Goal: Task Accomplishment & Management: Complete application form

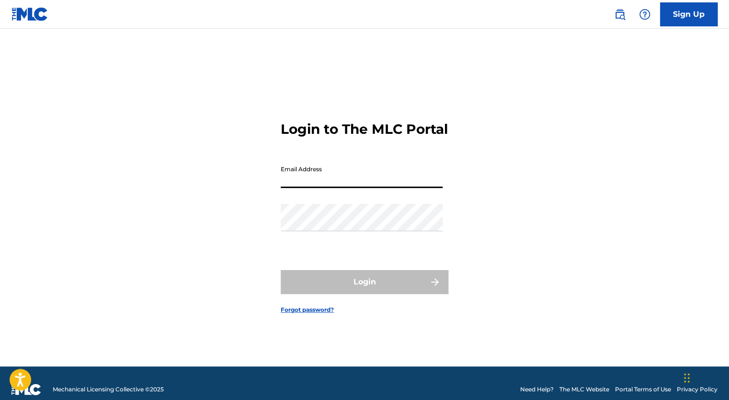
click at [331, 188] on input "Email Address" at bounding box center [362, 174] width 162 height 27
type input "[EMAIL_ADDRESS][DOMAIN_NAME]"
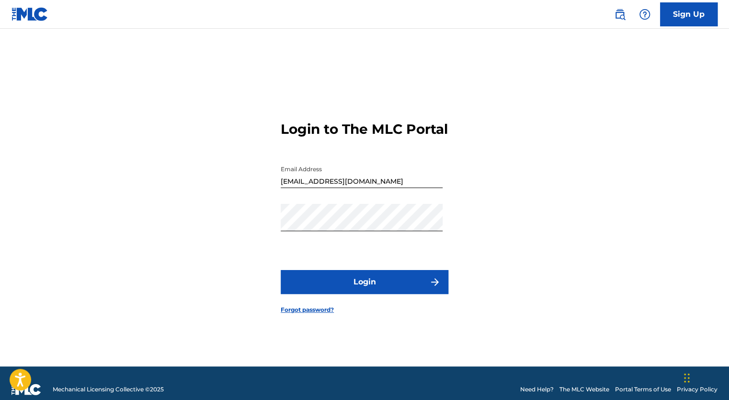
click at [363, 294] on button "Login" at bounding box center [365, 282] width 168 height 24
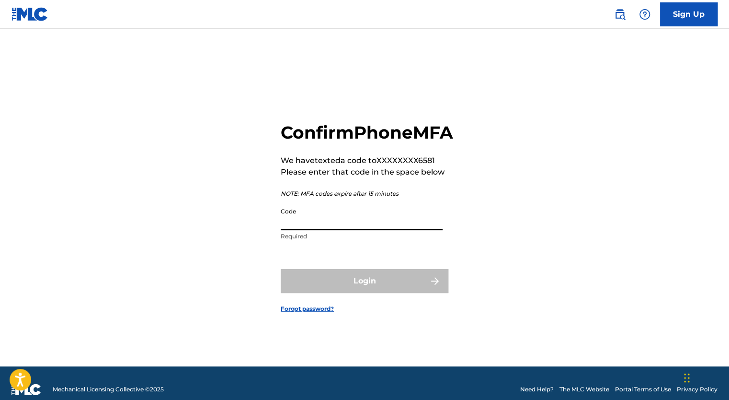
click at [319, 227] on input "Code" at bounding box center [362, 216] width 162 height 27
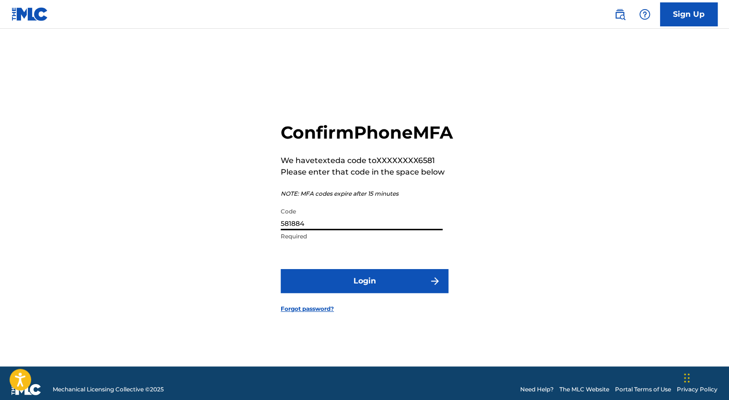
type input "581884"
click at [359, 293] on button "Login" at bounding box center [365, 281] width 168 height 24
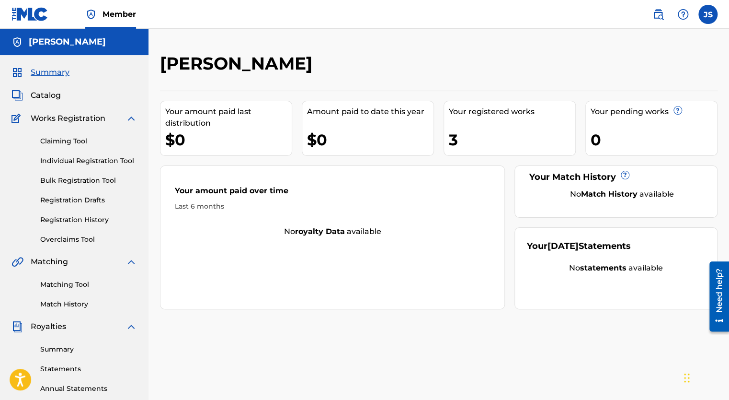
click at [15, 263] on img at bounding box center [18, 262] width 12 height 12
click at [62, 284] on link "Matching Tool" at bounding box center [88, 284] width 97 height 10
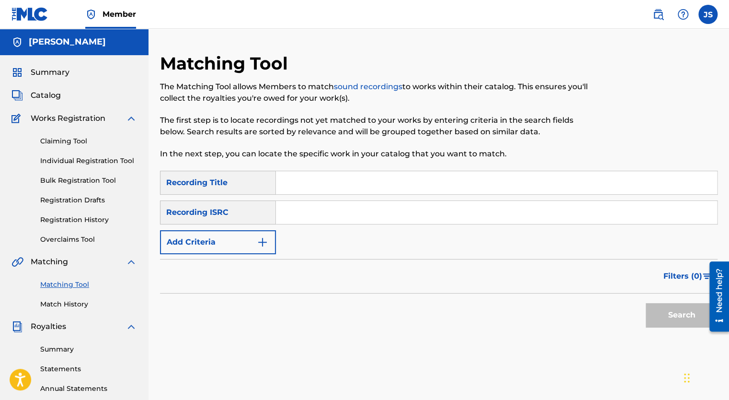
click at [70, 143] on link "Claiming Tool" at bounding box center [88, 141] width 97 height 10
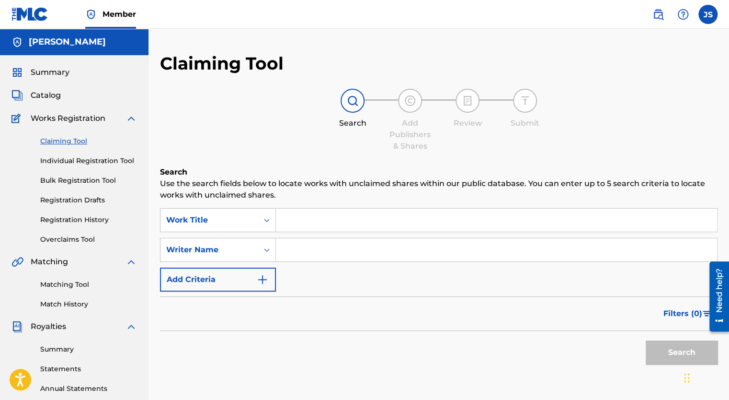
click at [309, 223] on input "Search Form" at bounding box center [496, 219] width 441 height 23
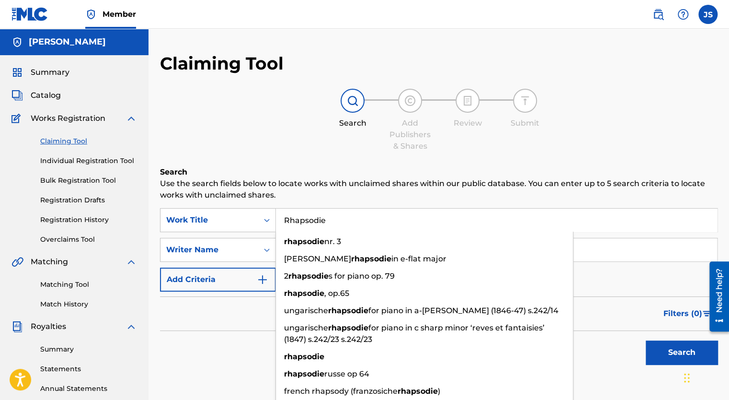
type input "Rhapsodie"
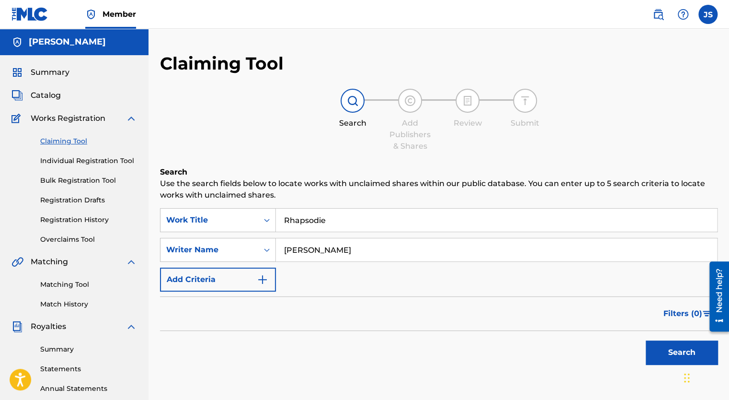
type input "[PERSON_NAME]"
click at [678, 351] on button "Search" at bounding box center [682, 352] width 72 height 24
click at [115, 160] on link "Individual Registration Tool" at bounding box center [88, 161] width 97 height 10
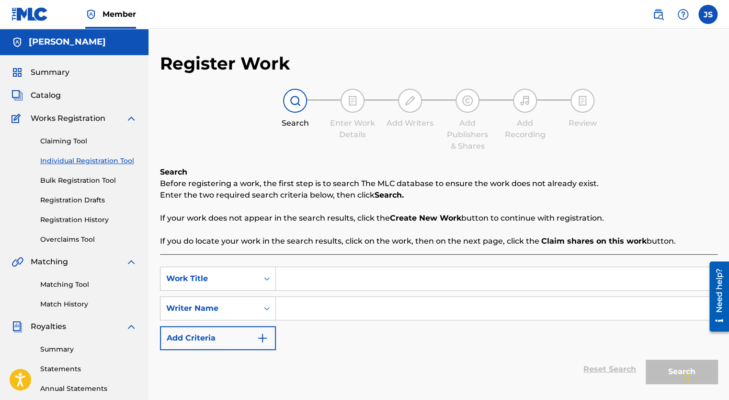
click at [298, 274] on input "Search Form" at bounding box center [496, 278] width 441 height 23
type input "Rhapsodie"
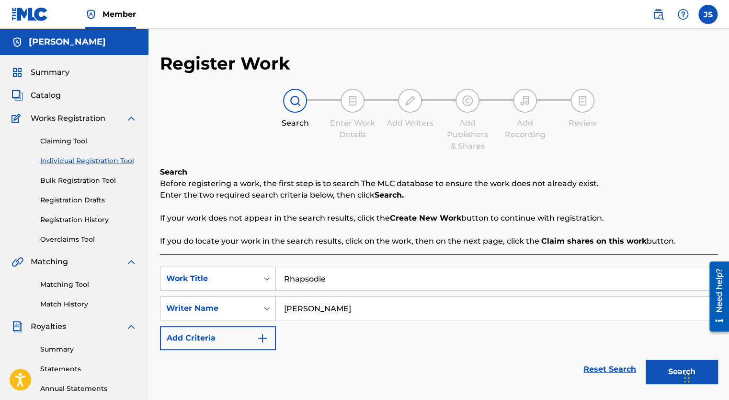
type input "[PERSON_NAME]"
click at [655, 369] on button "Search" at bounding box center [682, 371] width 72 height 24
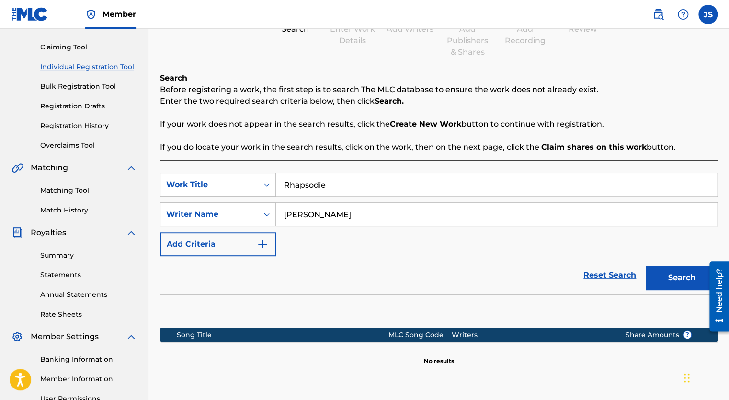
scroll to position [92, 0]
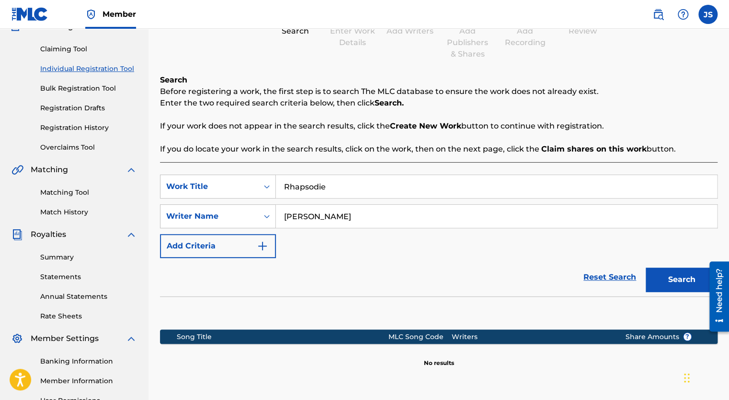
click at [360, 188] on input "Rhapsodie" at bounding box center [496, 186] width 441 height 23
type input "Rhapsody"
click at [682, 280] on button "Search" at bounding box center [682, 279] width 72 height 24
click at [407, 124] on strong "Create New Work" at bounding box center [425, 125] width 71 height 9
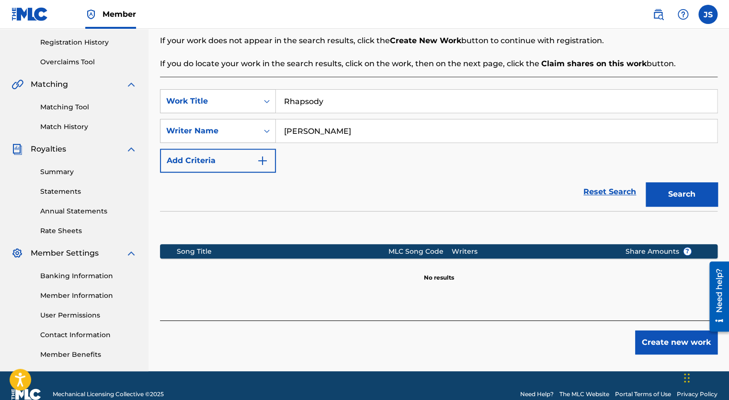
scroll to position [194, 0]
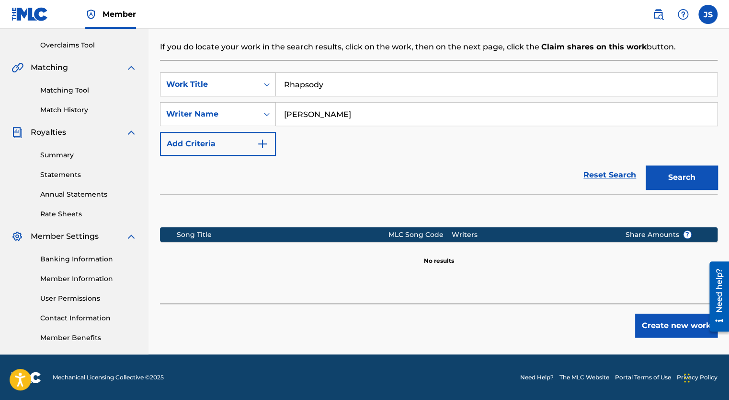
click at [662, 328] on button "Create new work" at bounding box center [676, 325] width 82 height 24
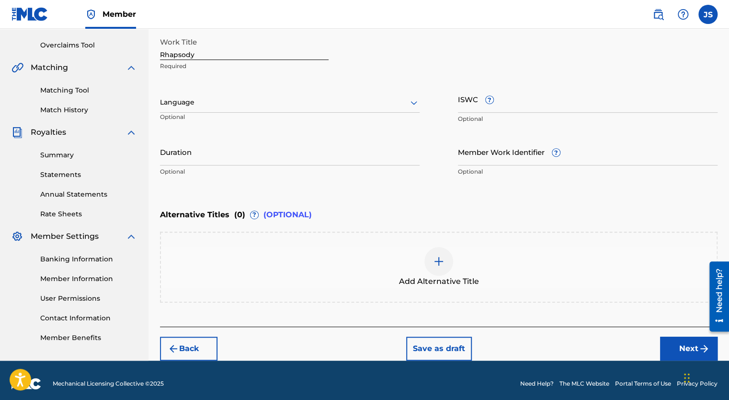
click at [232, 54] on input "Rhapsody" at bounding box center [244, 46] width 169 height 27
type input "Rhapsodie"
click at [321, 163] on input "Duration" at bounding box center [290, 151] width 260 height 27
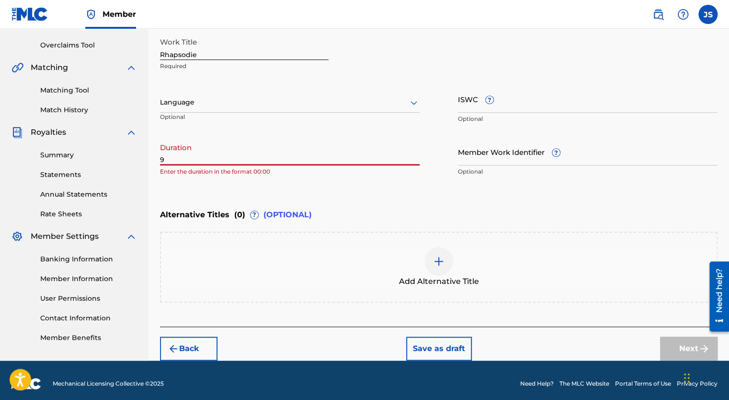
type input "9"
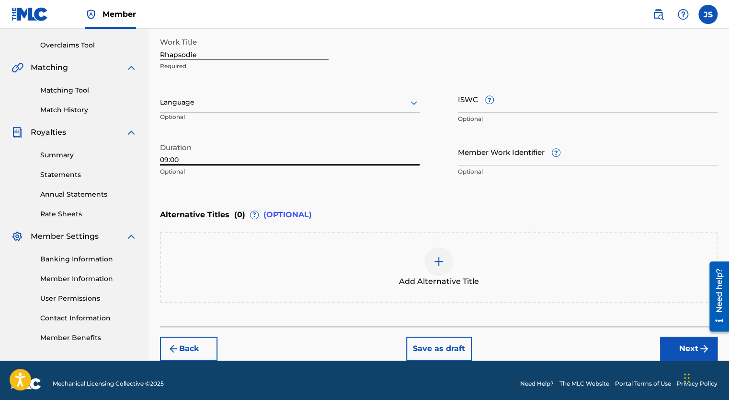
type input "09:00"
click at [684, 353] on button "Next" at bounding box center [689, 348] width 58 height 24
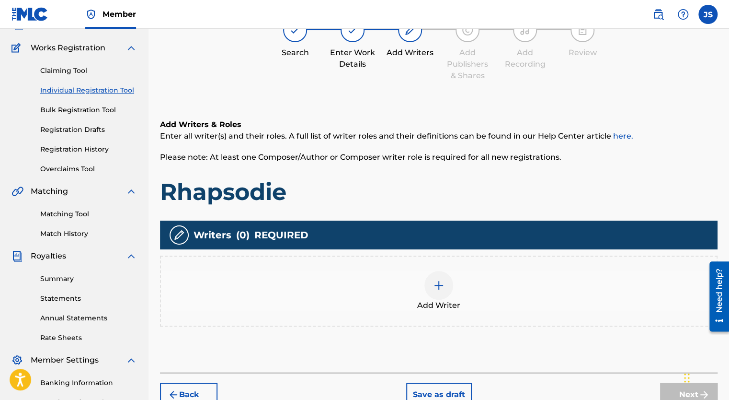
scroll to position [43, 0]
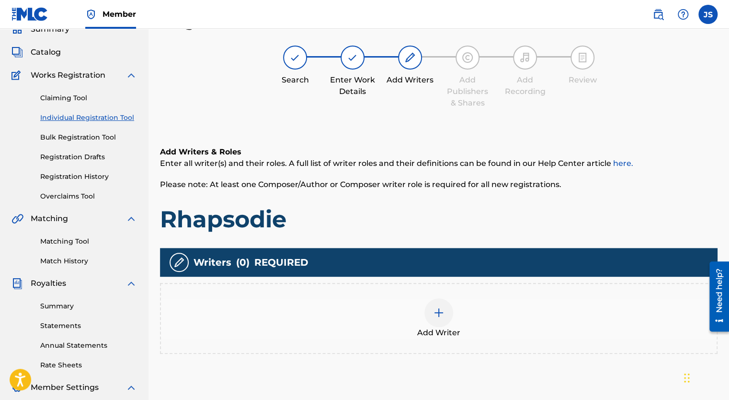
click at [447, 314] on div at bounding box center [439, 312] width 29 height 29
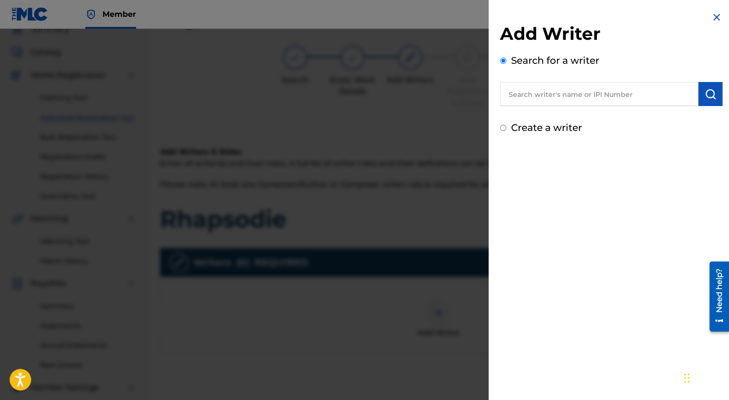
click at [539, 91] on input "text" at bounding box center [599, 94] width 198 height 24
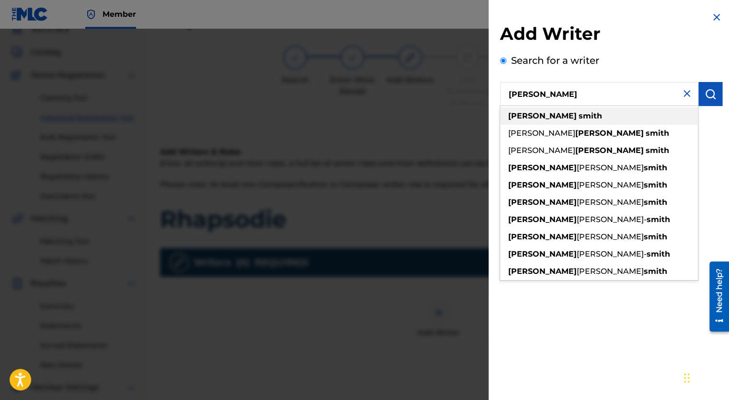
click at [535, 116] on strong "[PERSON_NAME]" at bounding box center [542, 115] width 69 height 9
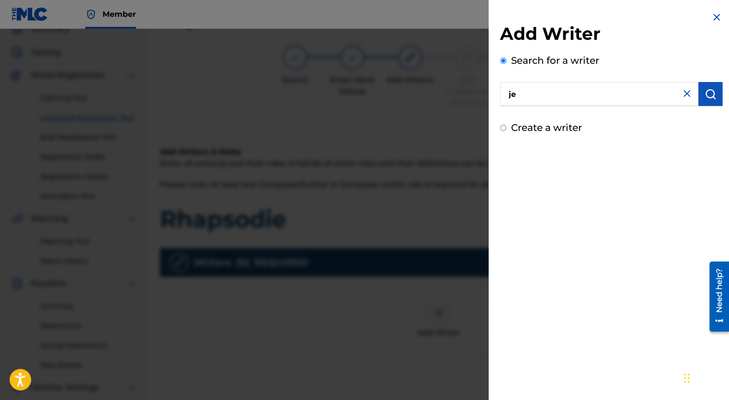
type input "j"
click at [713, 95] on button "submit" at bounding box center [711, 94] width 24 height 24
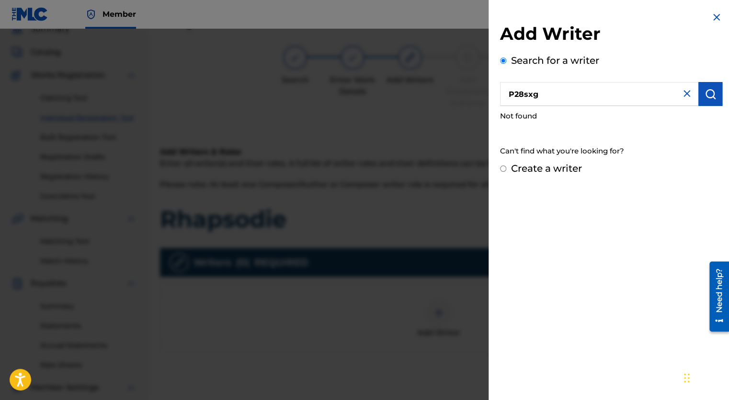
click at [554, 97] on input "P28sxg" at bounding box center [599, 94] width 198 height 24
type input "P"
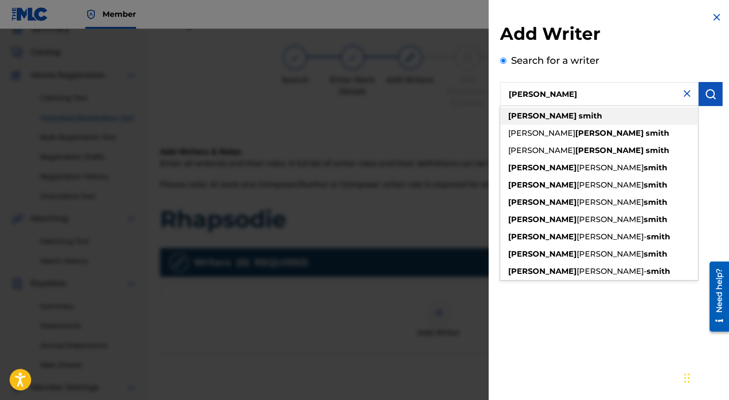
type input "[PERSON_NAME]"
click at [575, 116] on div "[PERSON_NAME]" at bounding box center [599, 115] width 198 height 17
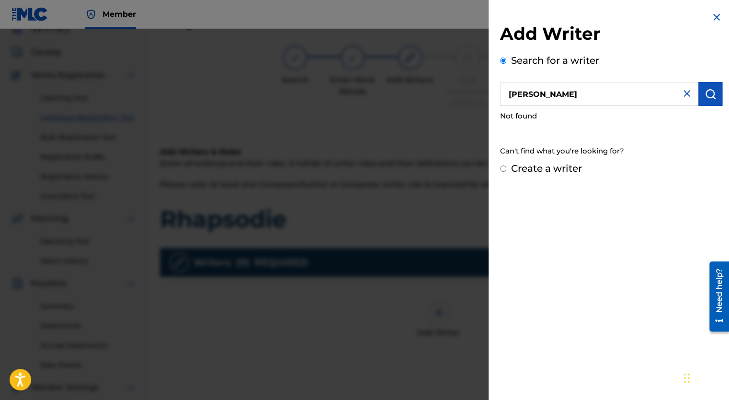
click at [711, 19] on img at bounding box center [717, 18] width 12 height 12
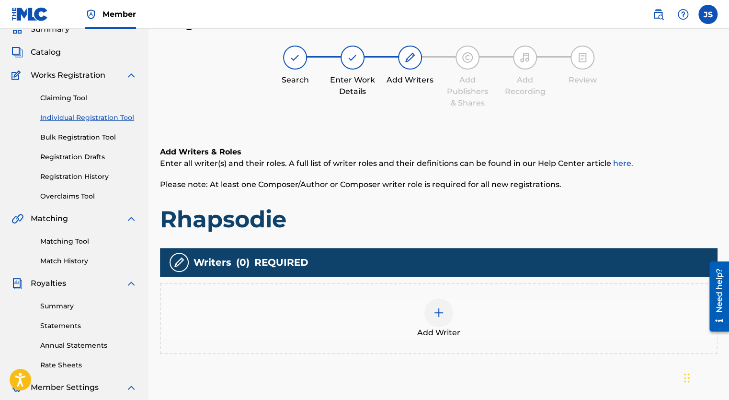
click at [707, 13] on label at bounding box center [708, 14] width 19 height 19
click at [708, 14] on input "JS [PERSON_NAME] [EMAIL_ADDRESS][DOMAIN_NAME] Notification Preferences Profile …" at bounding box center [708, 14] width 0 height 0
click at [612, 119] on link "Profile" at bounding box center [613, 119] width 19 height 9
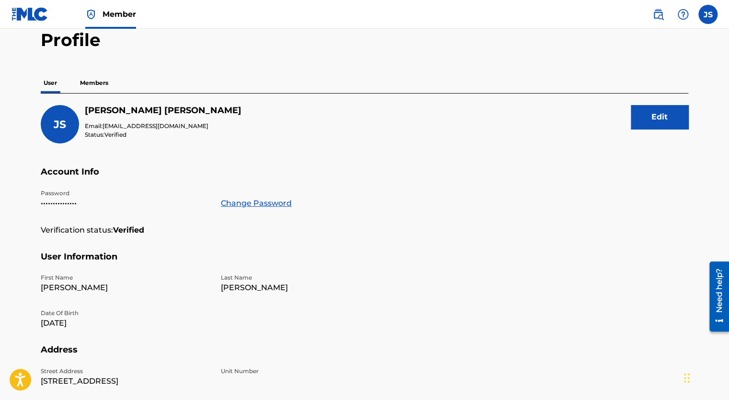
scroll to position [45, 0]
click at [90, 82] on p "Members" at bounding box center [94, 83] width 34 height 20
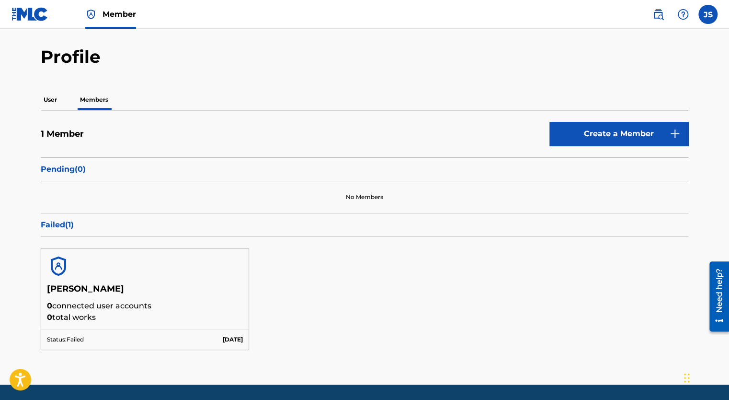
scroll to position [58, 0]
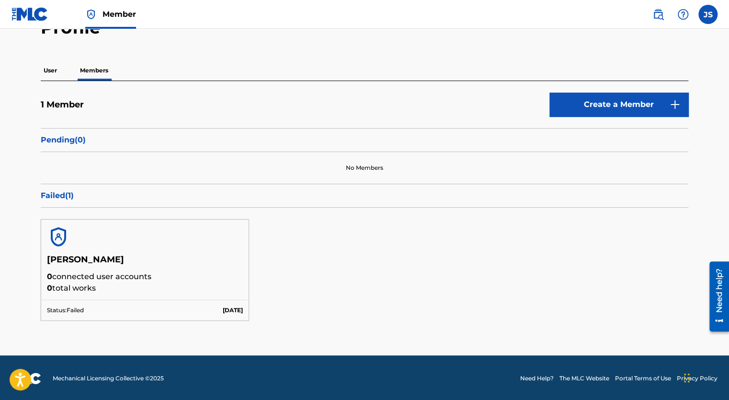
click at [52, 196] on p "Failed ( 1 )" at bounding box center [365, 196] width 648 height 12
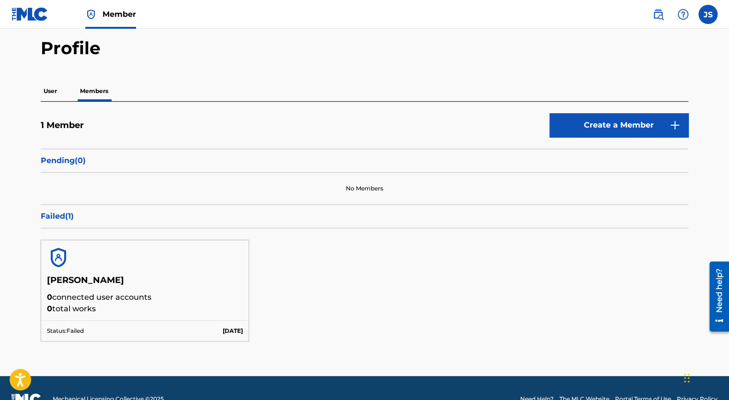
scroll to position [0, 0]
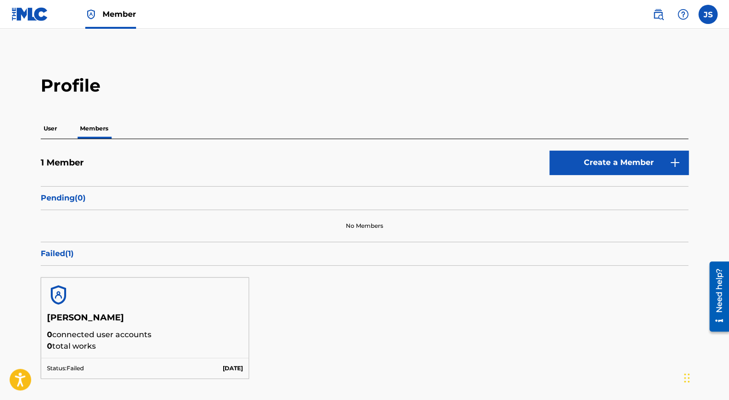
click at [579, 167] on link "Create a Member" at bounding box center [619, 162] width 139 height 24
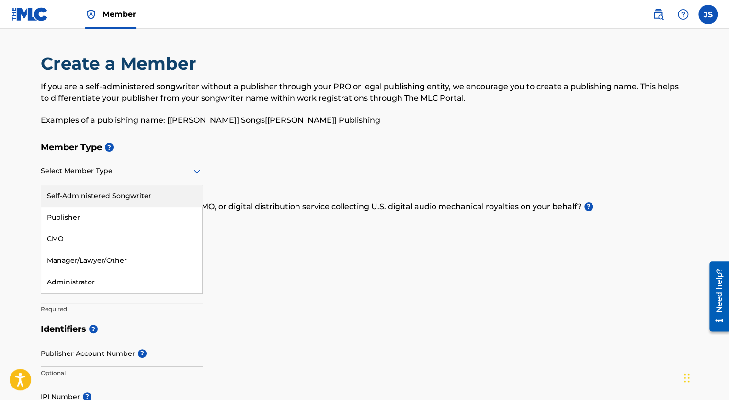
click at [194, 176] on icon at bounding box center [197, 171] width 12 height 12
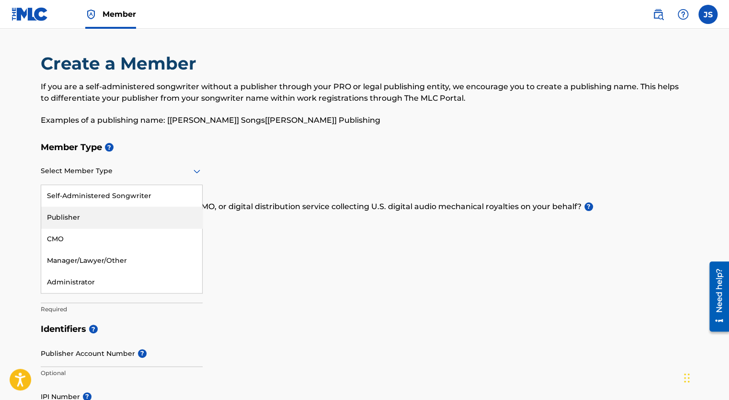
click at [135, 215] on div "Publisher" at bounding box center [121, 218] width 161 height 22
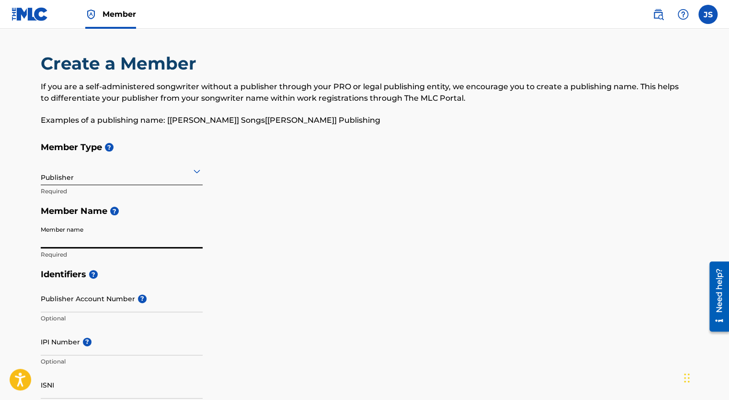
click at [127, 230] on input "Member name" at bounding box center [122, 234] width 162 height 27
type input "[PERSON_NAME]"
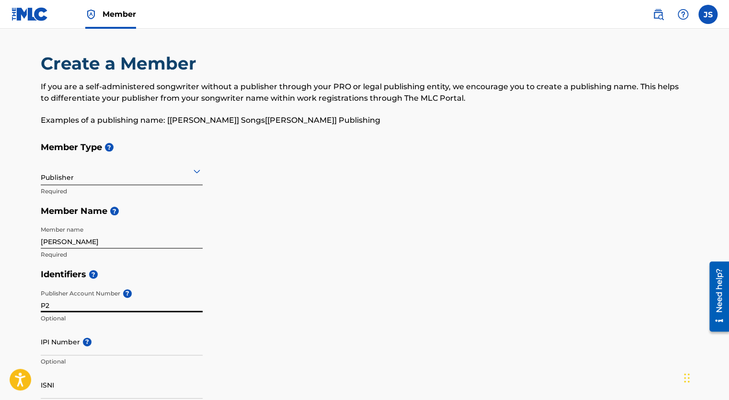
type input "P"
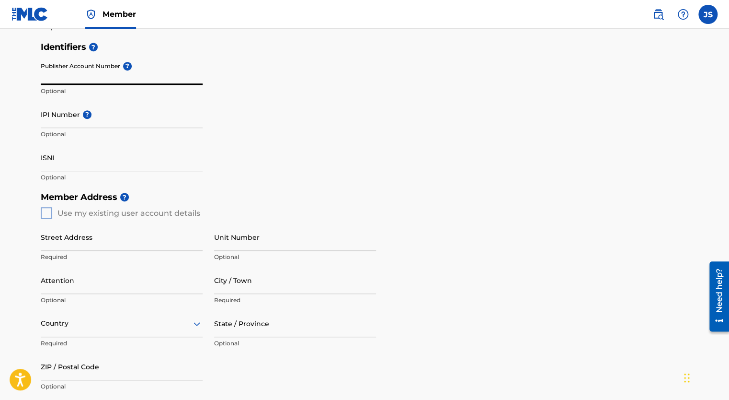
scroll to position [232, 0]
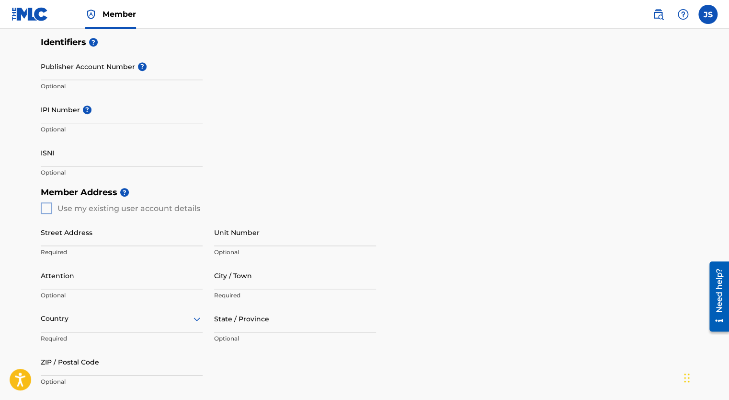
click at [49, 212] on div "Member Address ? Use my existing user account details Street Address Required U…" at bounding box center [365, 291] width 648 height 219
click at [44, 206] on div "Member Address ? Use my existing user account details Street Address Required U…" at bounding box center [365, 291] width 648 height 219
click at [47, 208] on div "Member Address ? Use my existing user account details Street Address Required U…" at bounding box center [365, 291] width 648 height 219
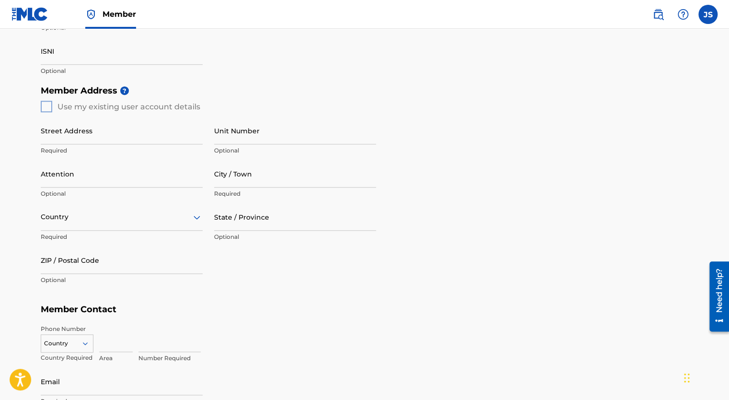
scroll to position [312, 0]
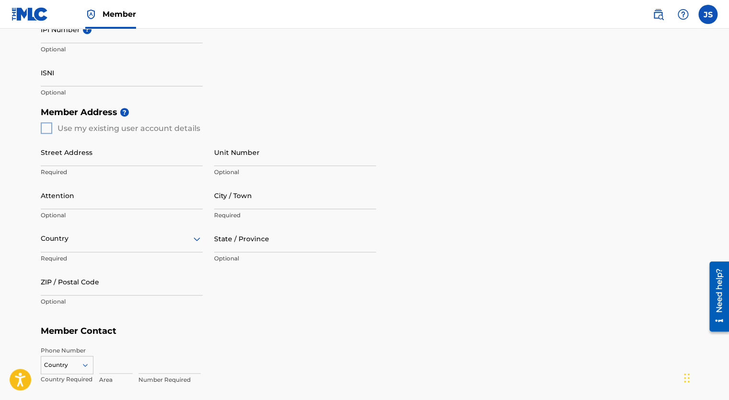
click at [88, 155] on input "Street Address" at bounding box center [122, 152] width 162 height 27
type input "[STREET_ADDRESS][PERSON_NAME]"
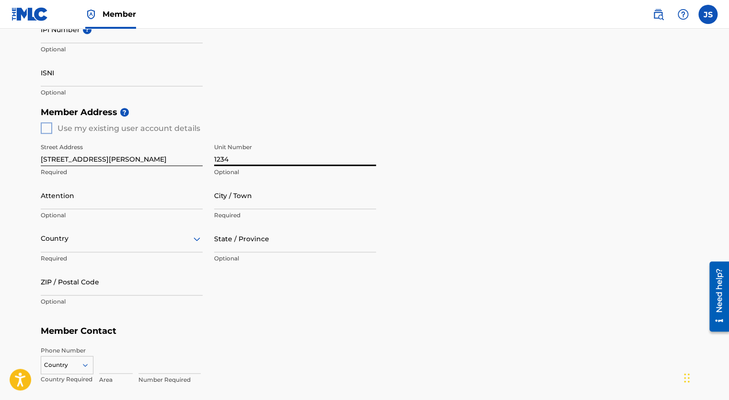
type input "1234"
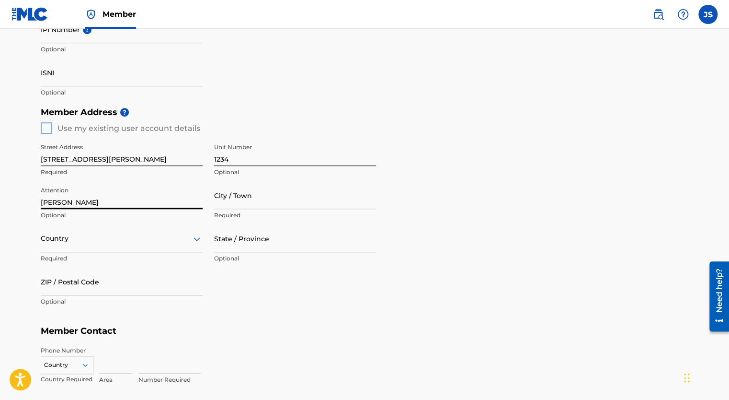
type input "[PERSON_NAME]"
type input "n [GEOGRAPHIC_DATA]"
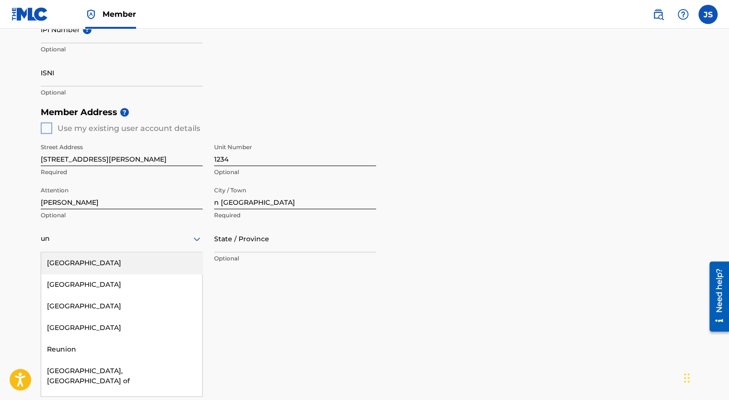
type input "uni"
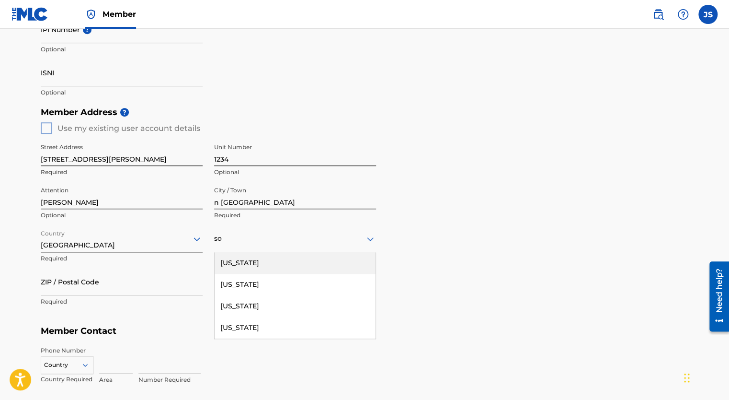
type input "sou"
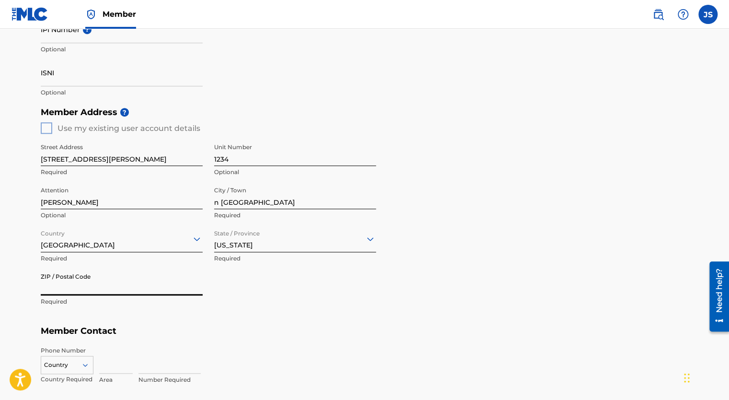
click at [98, 288] on input "ZIP / Postal Code" at bounding box center [122, 281] width 162 height 27
type input "29405"
click at [104, 367] on input at bounding box center [116, 359] width 34 height 27
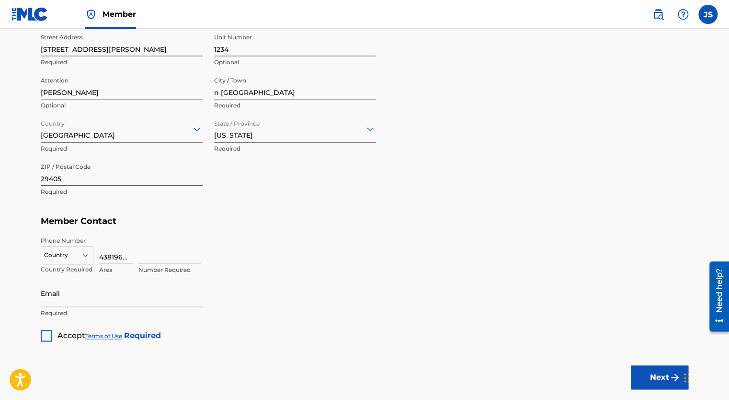
scroll to position [424, 0]
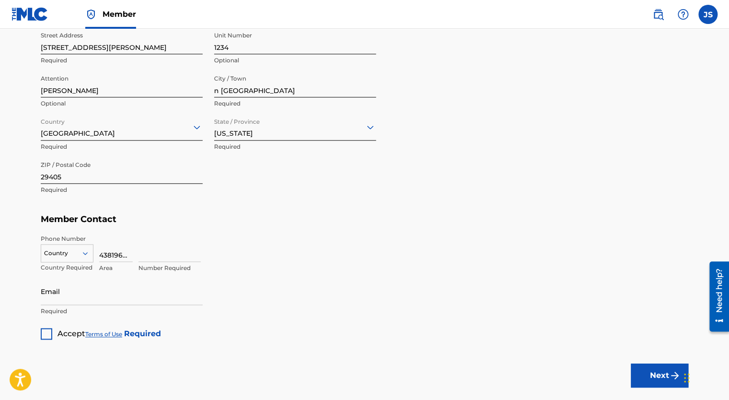
type input "8438196581"
click at [117, 294] on input "Email" at bounding box center [122, 290] width 162 height 27
type input "[EMAIL_ADDRESS][DOMAIN_NAME]"
type input "[GEOGRAPHIC_DATA]"
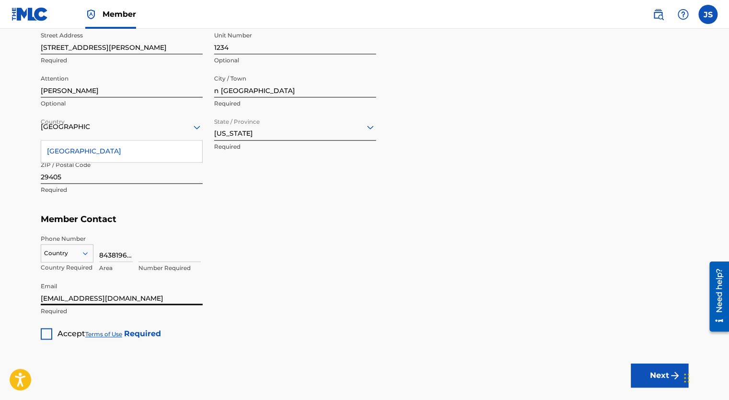
click at [49, 329] on div at bounding box center [47, 334] width 12 height 12
click at [656, 374] on button "Next" at bounding box center [660, 375] width 58 height 24
click at [121, 255] on input "8438196581" at bounding box center [116, 247] width 34 height 27
type input "843"
type input "8196581"
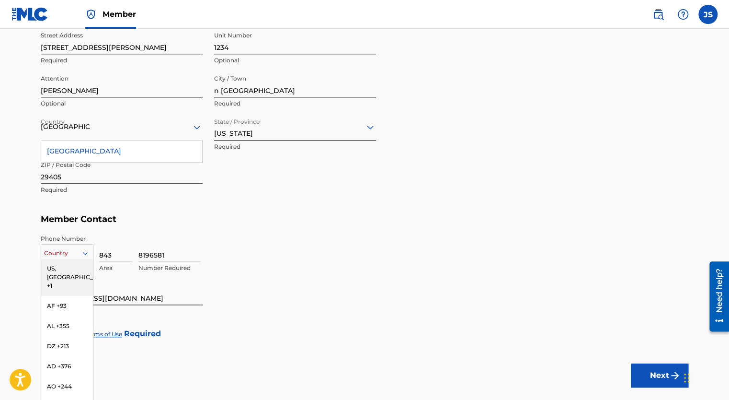
scroll to position [426, 0]
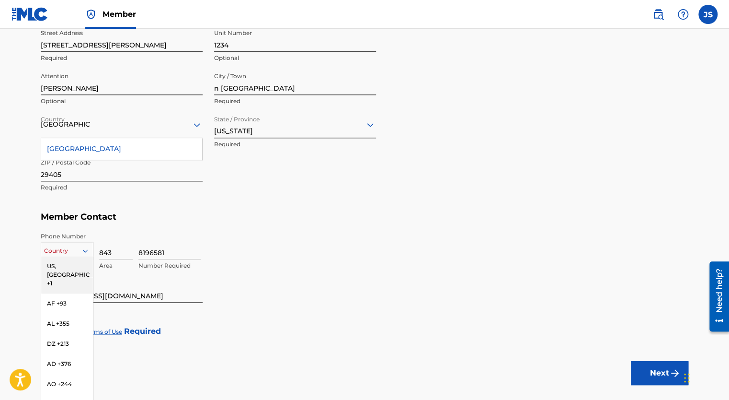
click at [86, 244] on div "Country" at bounding box center [67, 251] width 53 height 18
click at [68, 267] on div "US, [GEOGRAPHIC_DATA] +1" at bounding box center [67, 274] width 52 height 37
click at [249, 309] on div "Member Type ? Publisher Required Member Name ? Member name [PERSON_NAME] Requir…" at bounding box center [365, 24] width 648 height 626
click at [645, 379] on button "Next" at bounding box center [660, 373] width 58 height 24
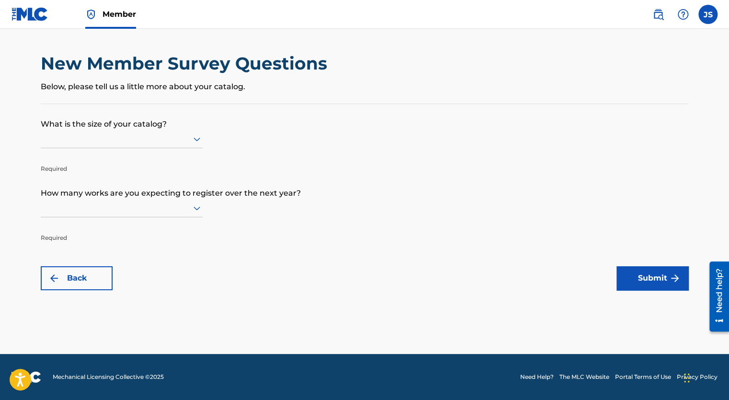
click at [205, 141] on form "What is the size of your catalog? Required How many works are you expecting to …" at bounding box center [365, 197] width 648 height 186
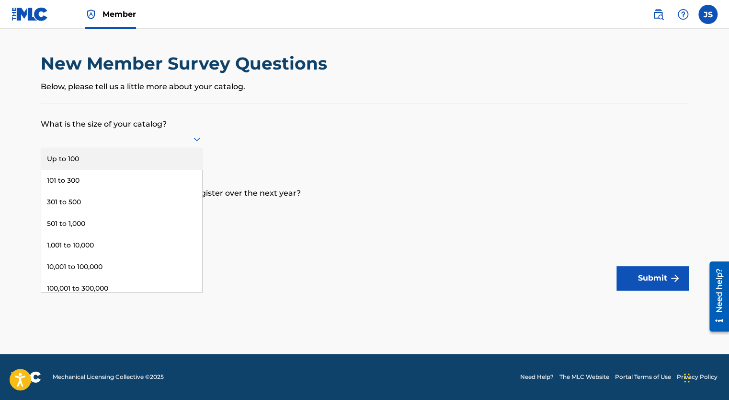
click at [194, 138] on icon at bounding box center [197, 140] width 7 height 4
click at [171, 164] on div "Up to 100" at bounding box center [121, 159] width 161 height 22
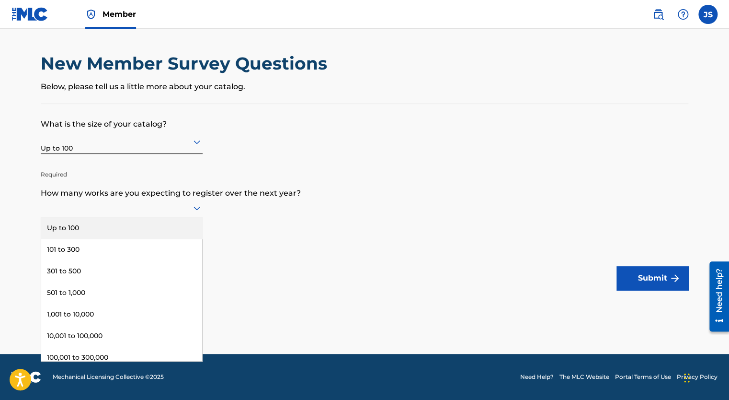
click at [194, 210] on icon at bounding box center [197, 208] width 12 height 12
click at [170, 228] on div "Up to 100" at bounding box center [121, 228] width 161 height 22
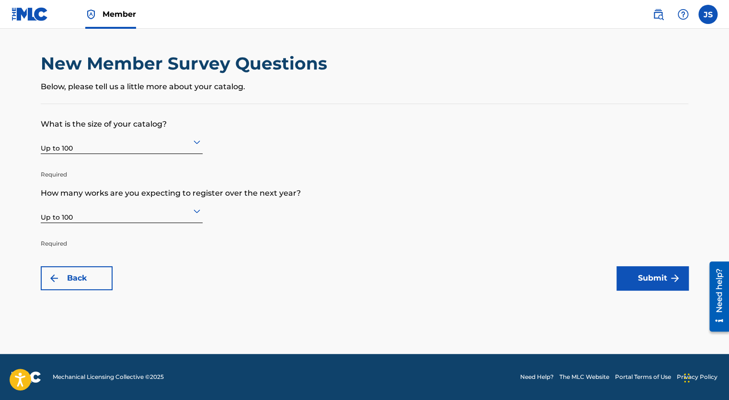
click at [642, 279] on button "Submit" at bounding box center [653, 278] width 72 height 24
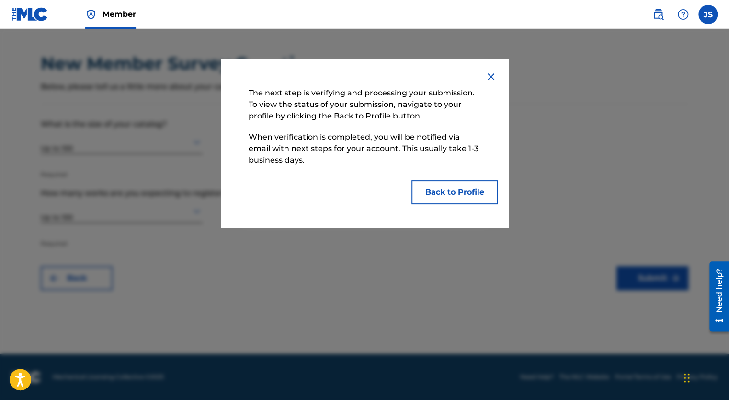
click at [444, 196] on button "Back to Profile" at bounding box center [455, 192] width 86 height 24
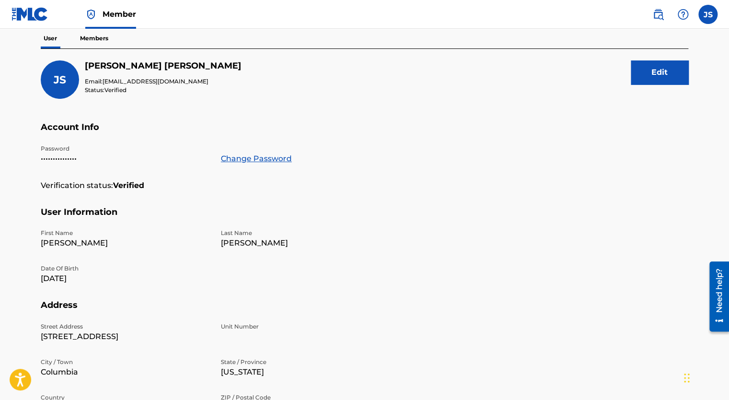
scroll to position [97, 0]
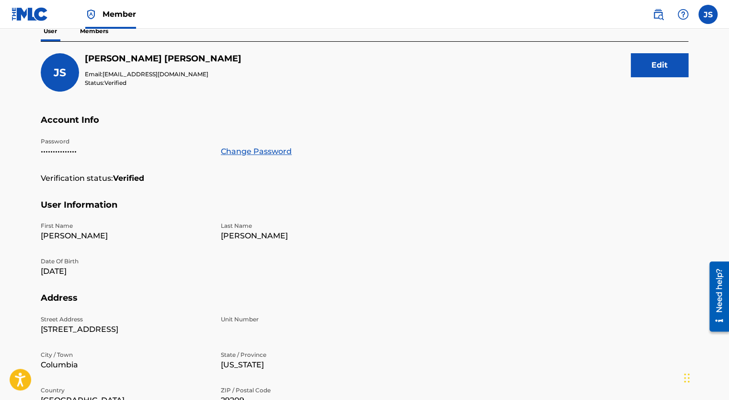
click at [656, 60] on button "Edit" at bounding box center [660, 65] width 58 height 24
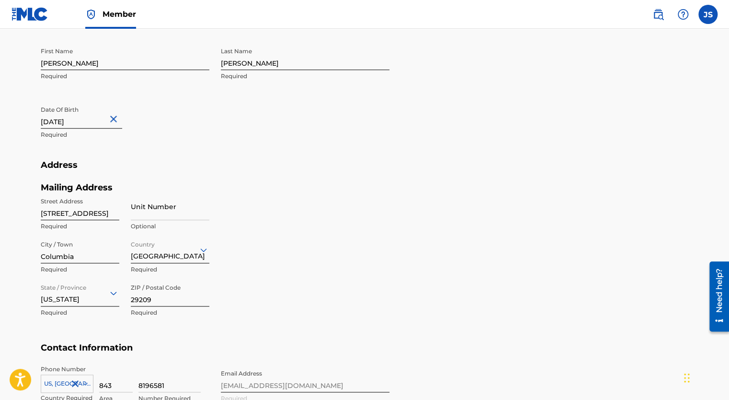
scroll to position [277, 0]
click at [43, 214] on input "[STREET_ADDRESS]" at bounding box center [80, 205] width 79 height 27
type input "3"
type input "[STREET_ADDRESS][PERSON_NAME]"
type input "1234"
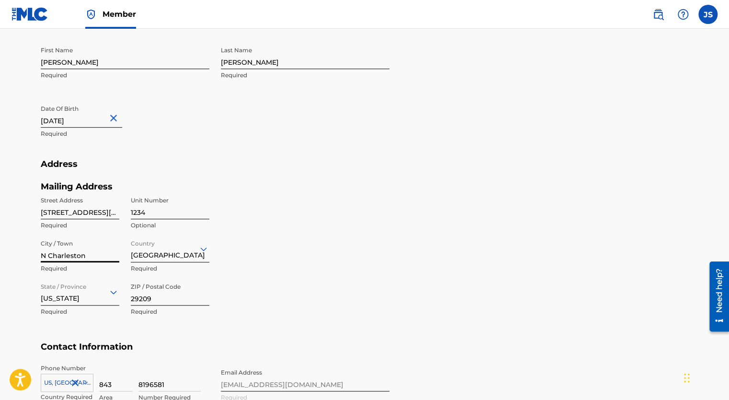
type input "N Charleston"
type input "29405"
click at [523, 204] on section "Address Mailing Address Street Address [STREET_ADDRESS][PERSON_NAME] Required S…" at bounding box center [365, 250] width 648 height 183
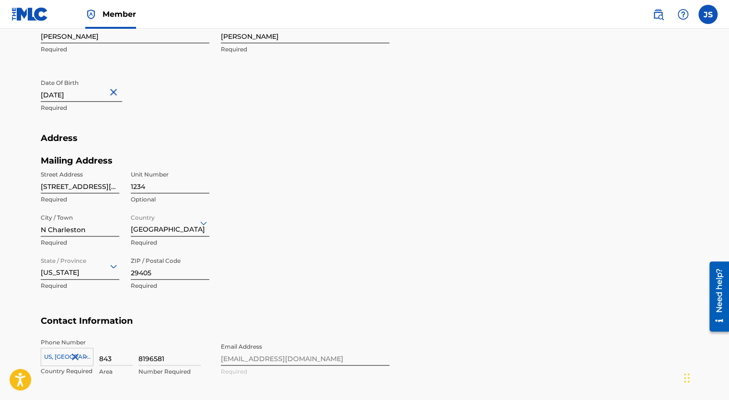
scroll to position [368, 0]
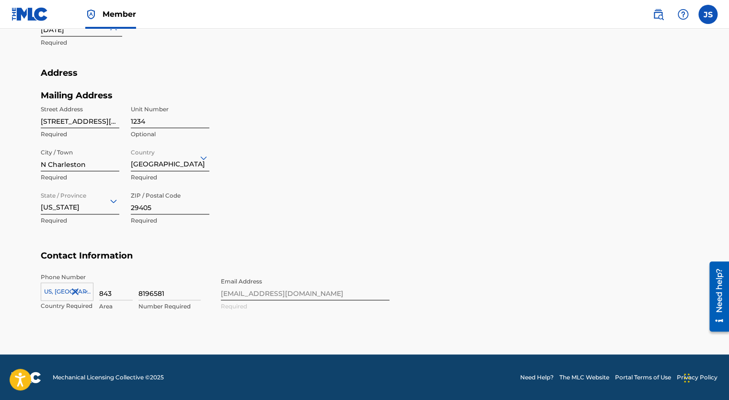
click at [288, 294] on div "Phone Number [GEOGRAPHIC_DATA], [GEOGRAPHIC_DATA] +1 Country Required 843 Area …" at bounding box center [215, 302] width 349 height 58
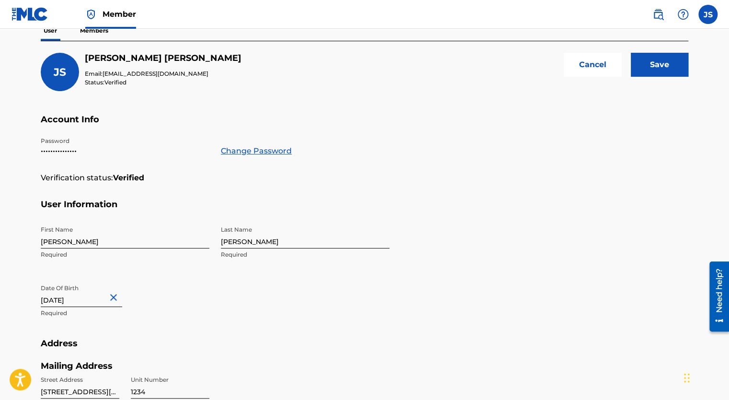
scroll to position [95, 0]
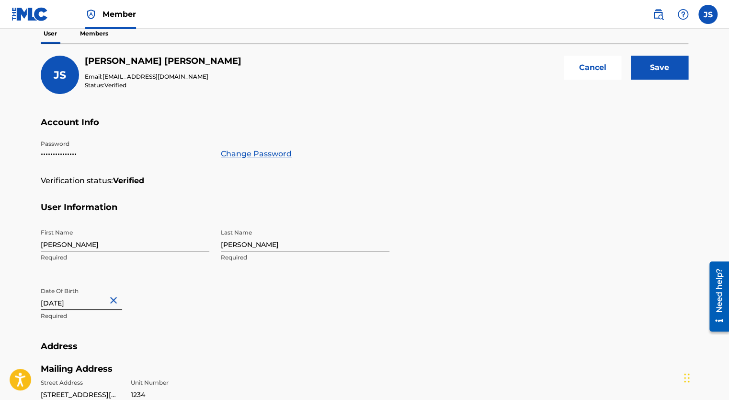
click at [652, 76] on input "Save" at bounding box center [660, 68] width 58 height 24
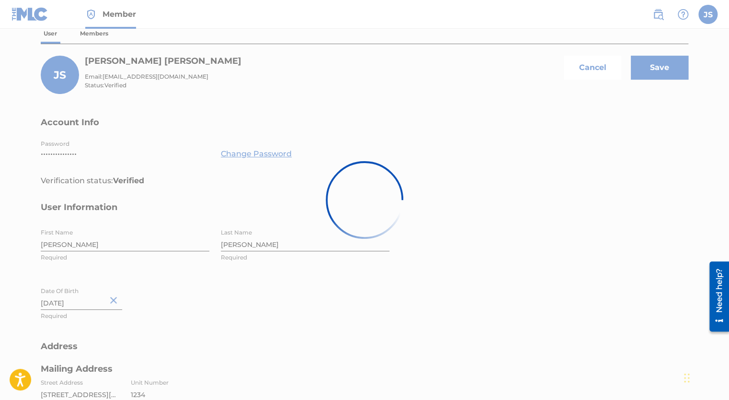
click at [648, 70] on div at bounding box center [364, 200] width 729 height 400
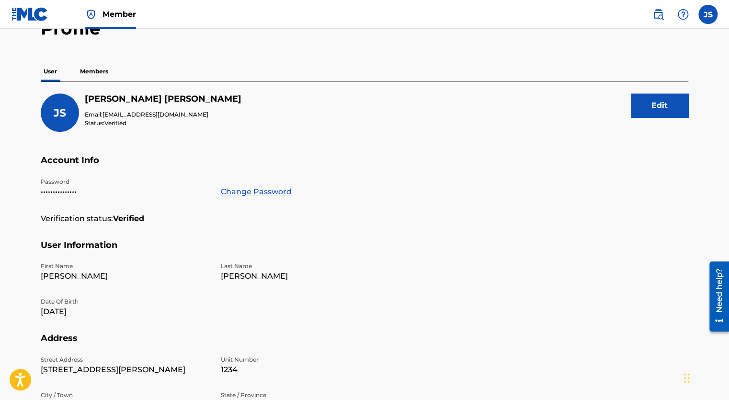
scroll to position [0, 0]
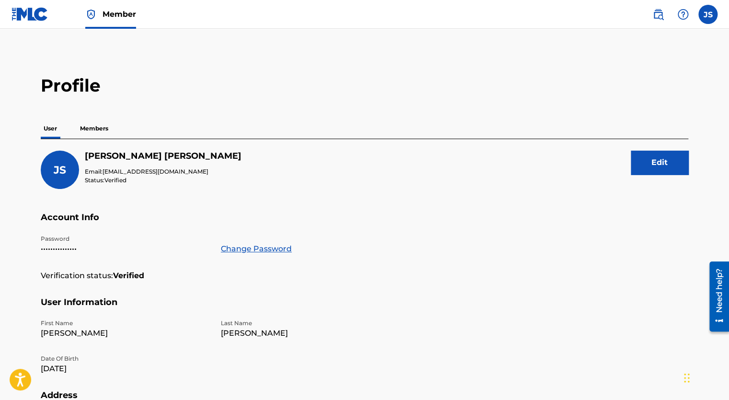
click at [100, 130] on p "Members" at bounding box center [94, 128] width 34 height 20
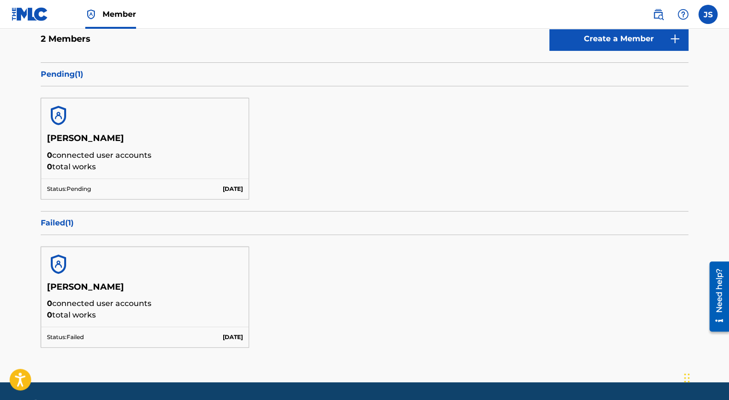
scroll to position [150, 0]
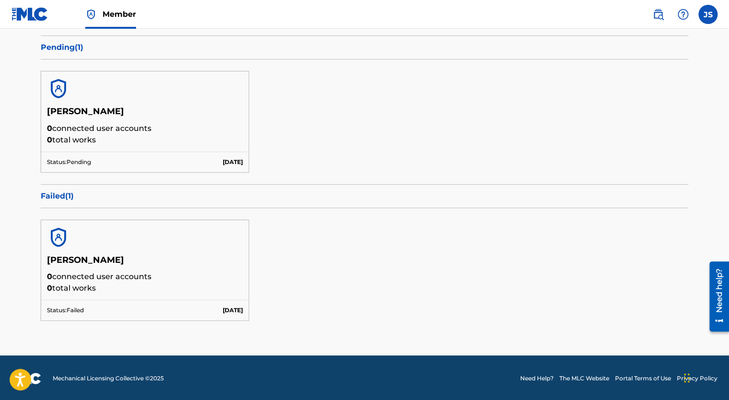
click at [60, 194] on p "Failed ( 1 )" at bounding box center [365, 196] width 648 height 12
click at [63, 227] on img at bounding box center [58, 237] width 23 height 23
click at [59, 235] on img at bounding box center [58, 237] width 23 height 23
click at [705, 17] on label at bounding box center [708, 14] width 19 height 19
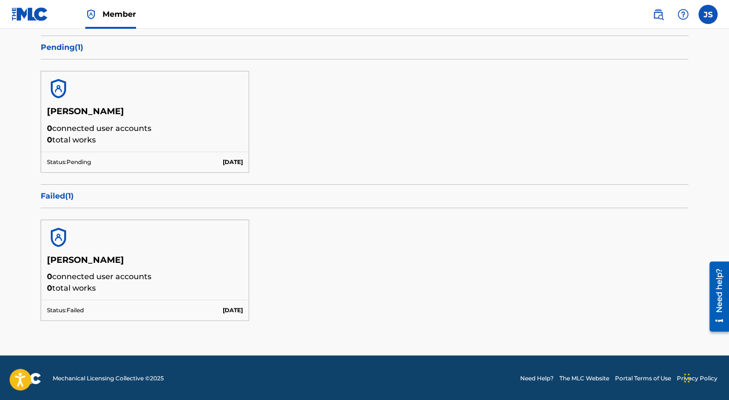
click at [708, 14] on input "JS [PERSON_NAME] [EMAIL_ADDRESS][DOMAIN_NAME] Notification Preferences Profile …" at bounding box center [708, 14] width 0 height 0
click at [615, 120] on link "Profile" at bounding box center [613, 119] width 19 height 9
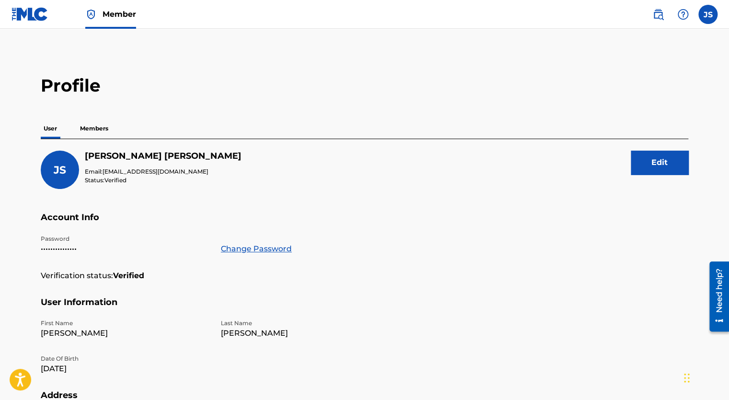
click at [35, 16] on img at bounding box center [30, 14] width 37 height 14
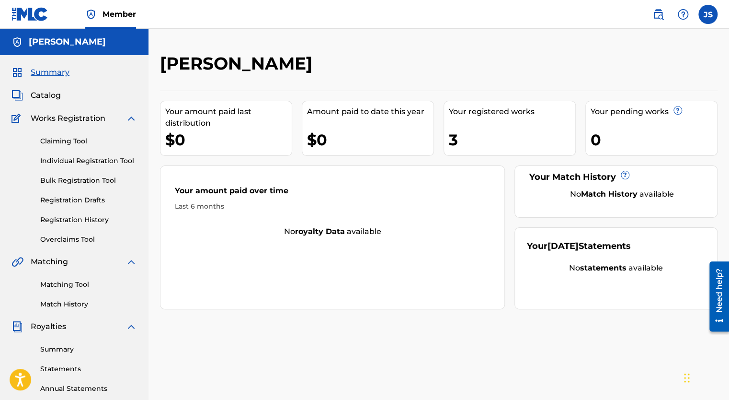
click at [477, 144] on div "3" at bounding box center [512, 140] width 127 height 22
click at [62, 219] on link "Registration History" at bounding box center [88, 220] width 97 height 10
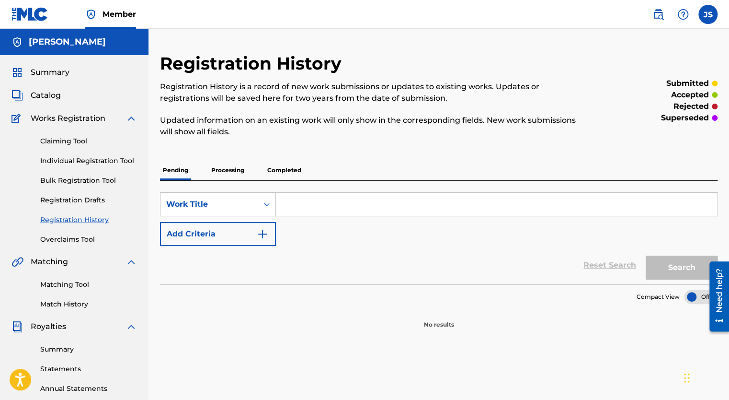
click at [278, 170] on p "Completed" at bounding box center [285, 170] width 40 height 20
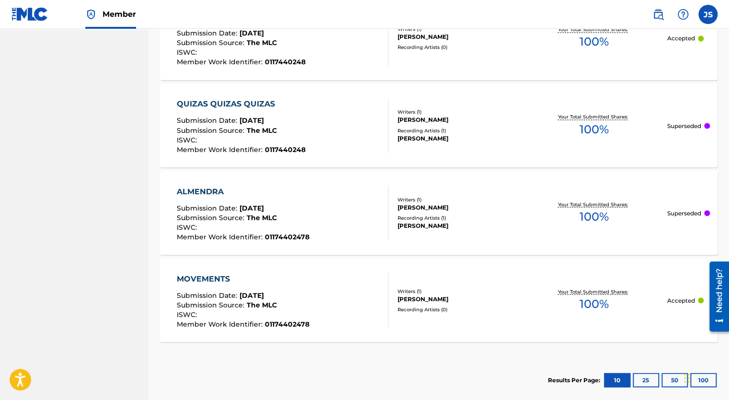
scroll to position [836, 0]
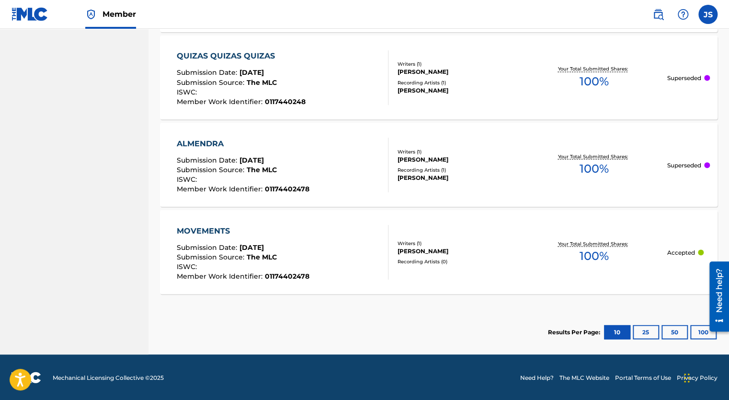
click at [646, 331] on button "25" at bounding box center [646, 331] width 26 height 14
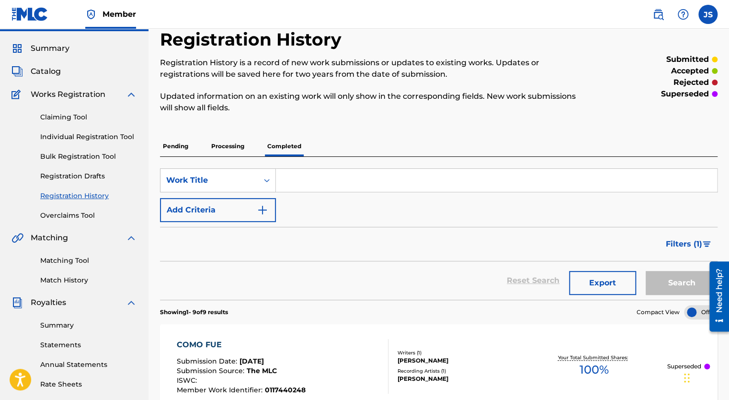
scroll to position [21, 0]
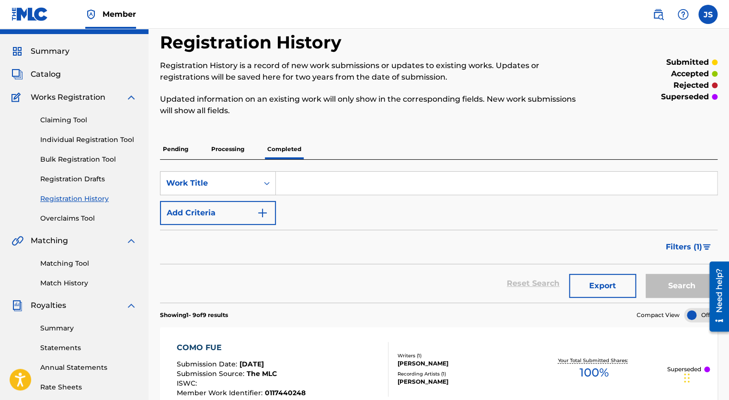
click at [171, 149] on p "Pending" at bounding box center [175, 149] width 31 height 20
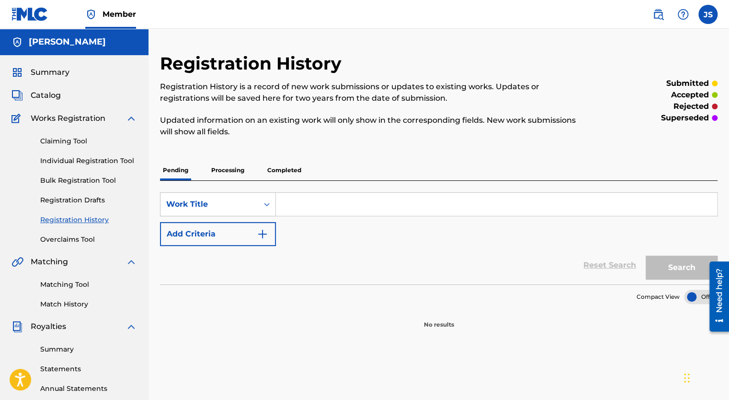
click at [298, 201] on input "Search Form" at bounding box center [496, 204] width 441 height 23
click at [74, 159] on link "Individual Registration Tool" at bounding box center [88, 161] width 97 height 10
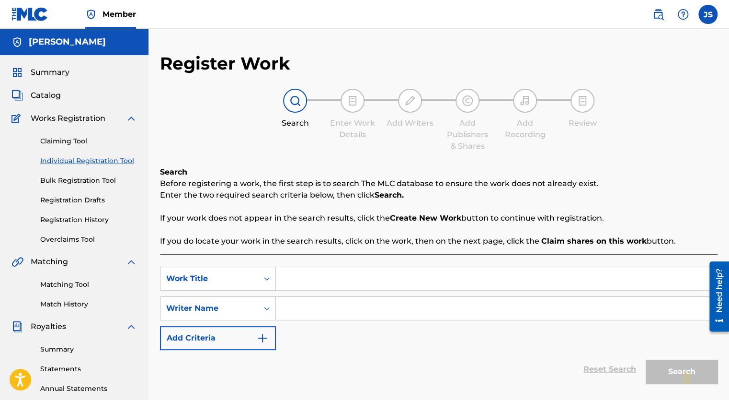
click at [293, 277] on input "Search Form" at bounding box center [496, 278] width 441 height 23
type input "Rhapsodie"
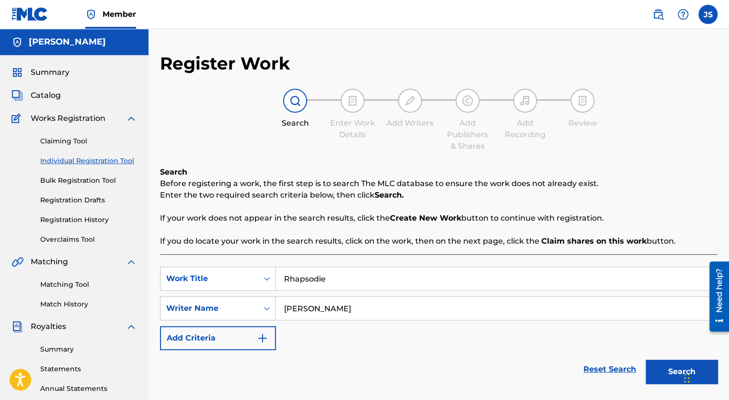
type input "[PERSON_NAME]"
click at [660, 368] on button "Search" at bounding box center [682, 371] width 72 height 24
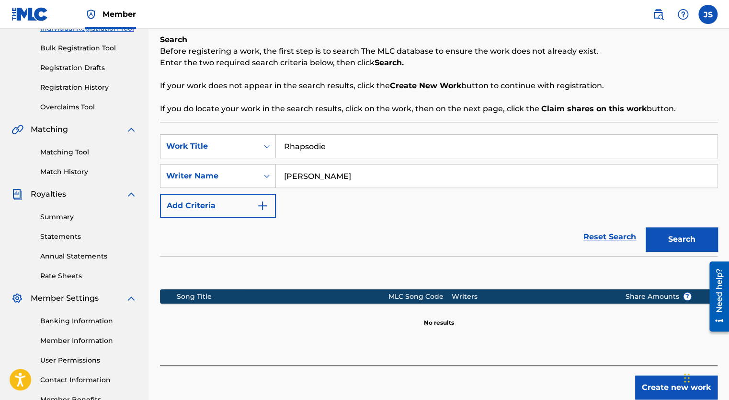
scroll to position [138, 0]
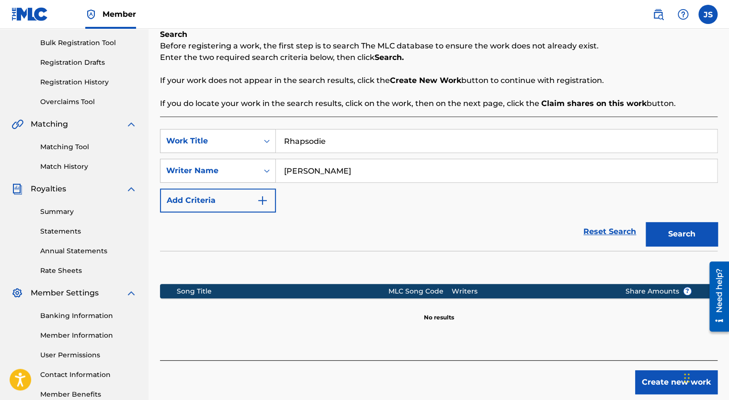
click at [661, 385] on button "Create new work" at bounding box center [676, 382] width 82 height 24
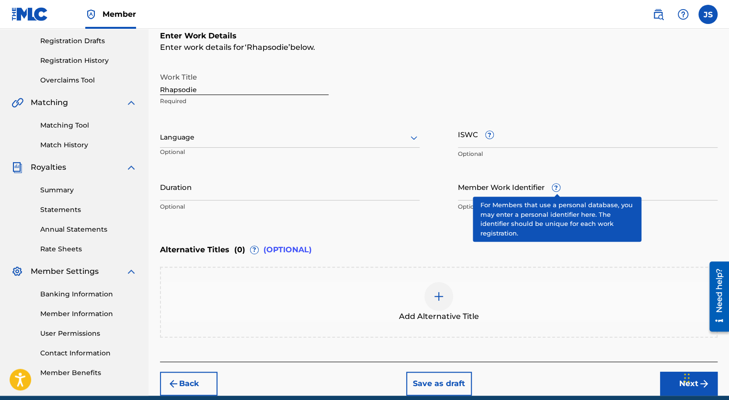
scroll to position [199, 0]
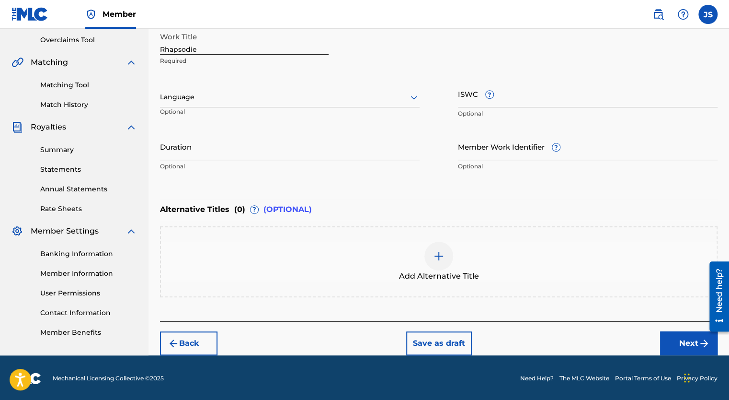
click at [385, 150] on input "Duration" at bounding box center [290, 146] width 260 height 27
type input "09:00"
click at [673, 338] on button "Next" at bounding box center [689, 343] width 58 height 24
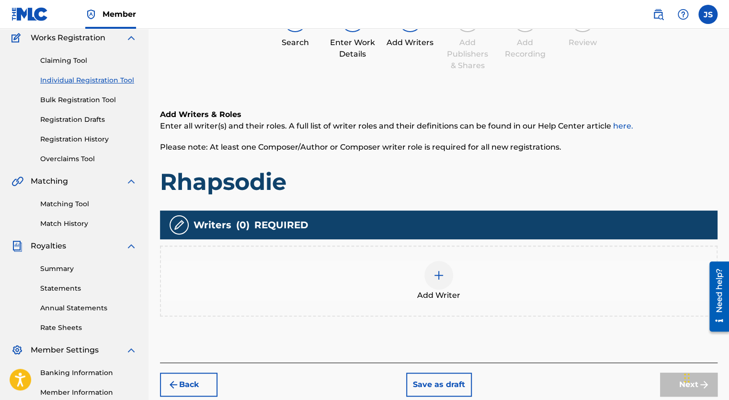
scroll to position [43, 0]
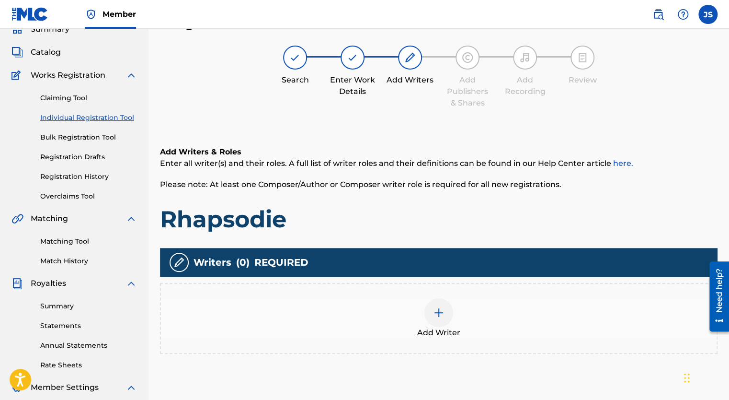
click at [435, 320] on div at bounding box center [439, 312] width 29 height 29
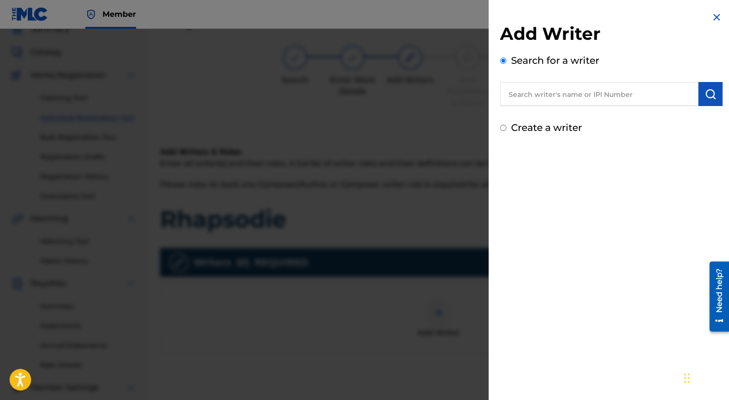
click at [544, 97] on input "text" at bounding box center [599, 94] width 198 height 24
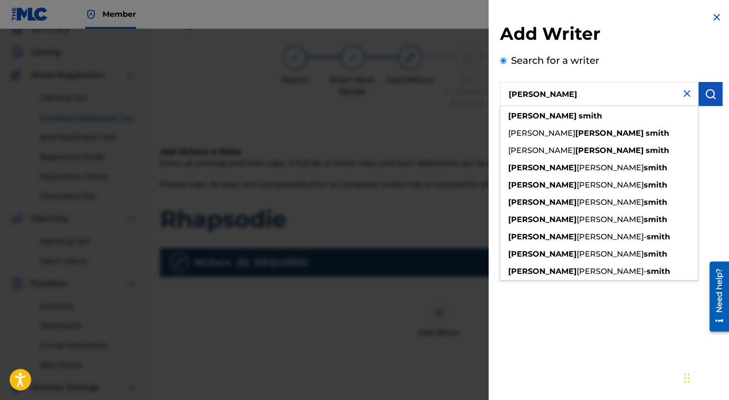
type input "[PERSON_NAME]"
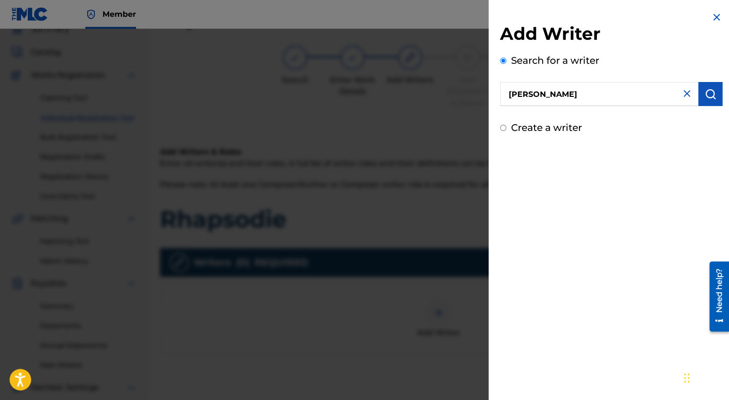
click at [707, 95] on img "submit" at bounding box center [711, 94] width 12 height 12
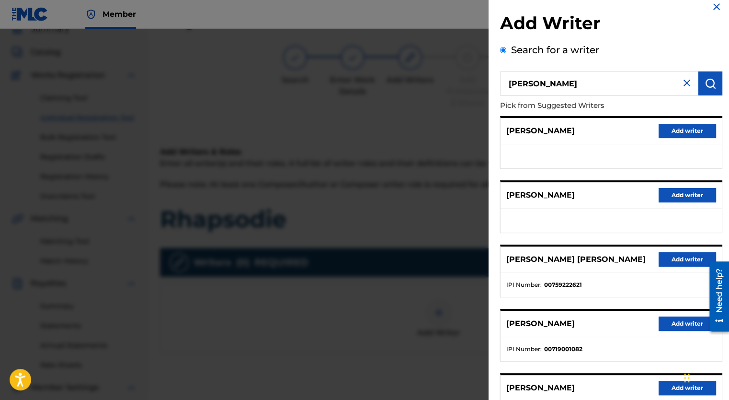
scroll to position [0, 0]
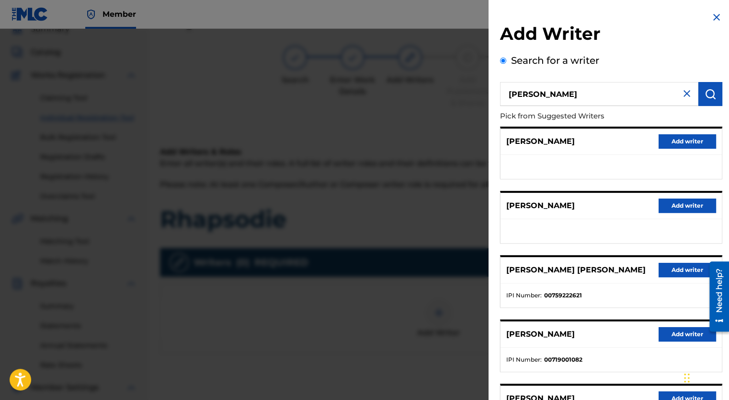
click at [684, 93] on img at bounding box center [687, 94] width 12 height 12
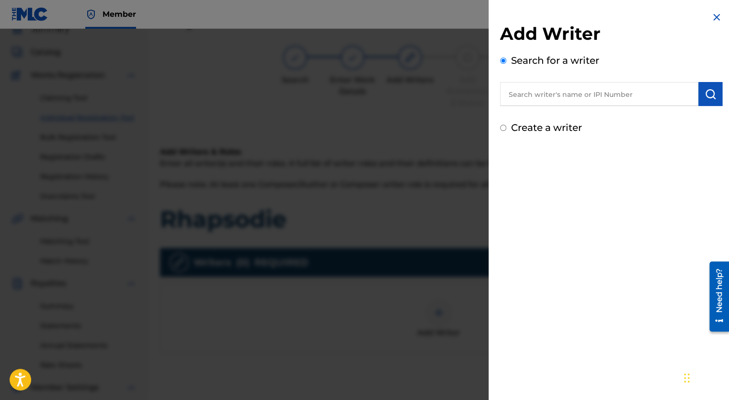
click at [582, 99] on input "text" at bounding box center [599, 94] width 198 height 24
type input "01174402478"
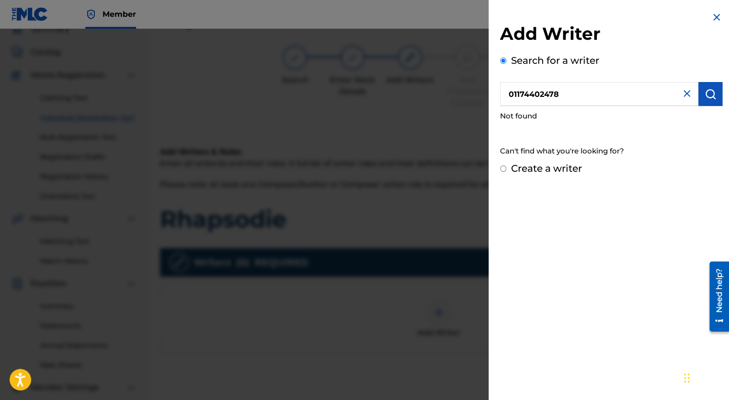
click at [506, 168] on div "Create a writer" at bounding box center [611, 168] width 222 height 14
click at [504, 168] on input "Create a writer" at bounding box center [503, 168] width 6 height 6
radio input "false"
radio input "true"
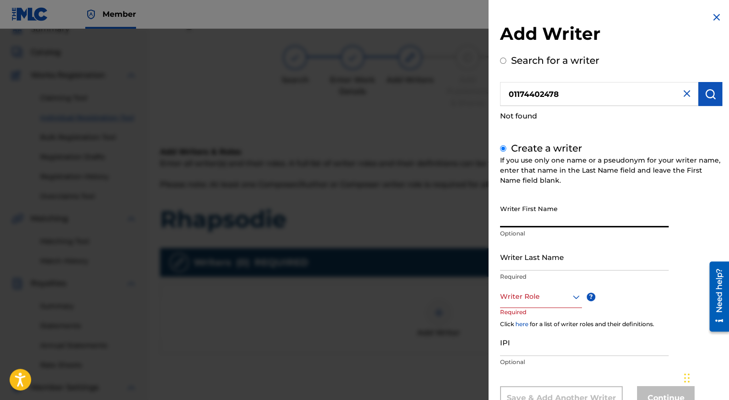
click at [522, 221] on input "Writer First Name" at bounding box center [584, 213] width 169 height 27
type input "[PERSON_NAME]"
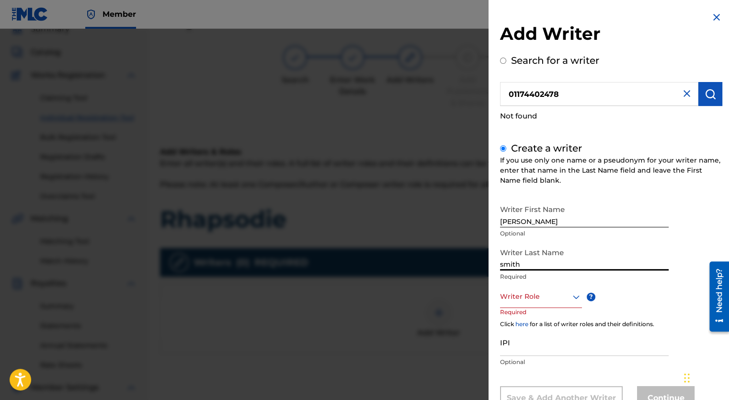
type input "smith"
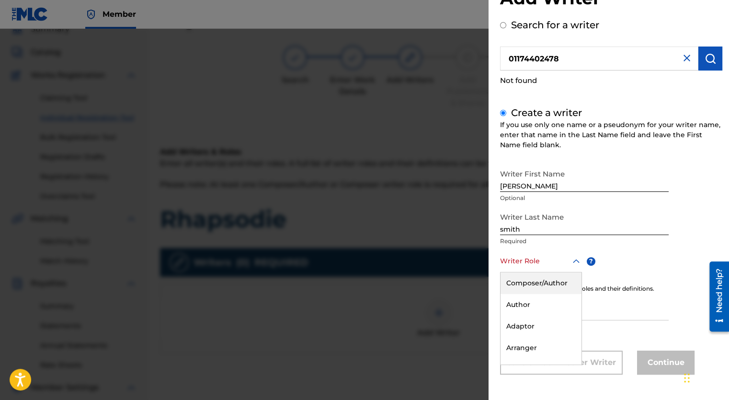
click at [577, 272] on div "8 results available. Use Up and Down to choose options, press Enter to select t…" at bounding box center [541, 262] width 82 height 22
click at [529, 312] on div "Composer" at bounding box center [541, 312] width 81 height 22
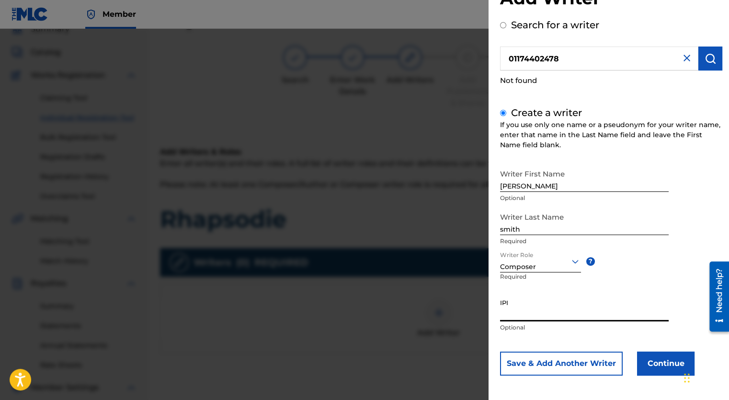
click at [529, 312] on input "IPI" at bounding box center [584, 307] width 169 height 27
type input "01174402478"
click at [658, 363] on button "Continue" at bounding box center [666, 363] width 58 height 24
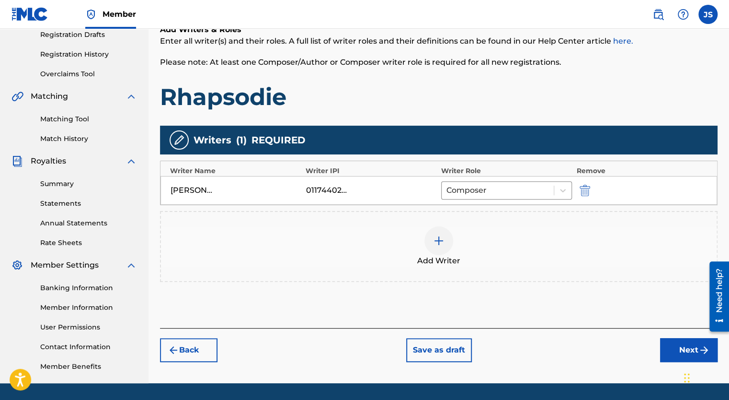
scroll to position [168, 0]
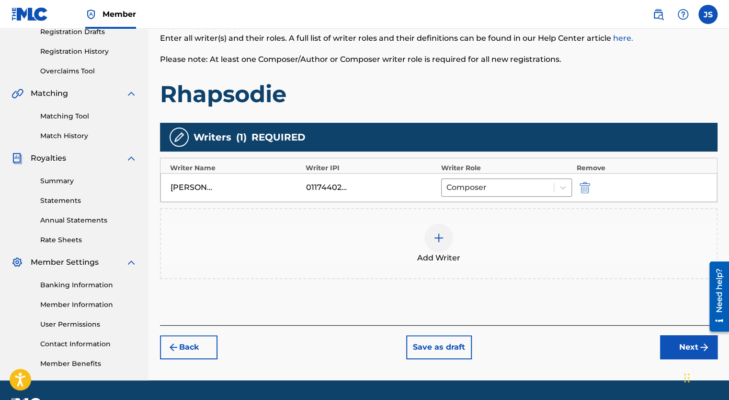
click at [688, 350] on button "Next" at bounding box center [689, 347] width 58 height 24
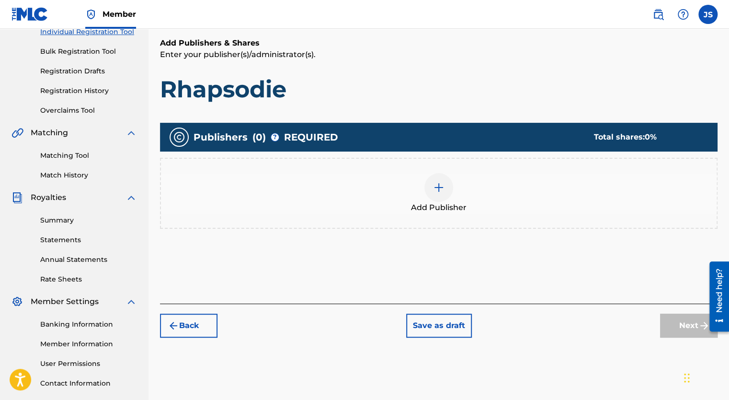
scroll to position [116, 0]
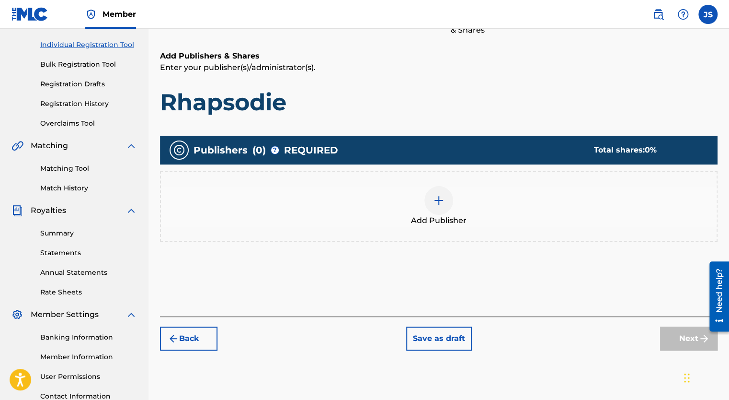
click at [442, 196] on img at bounding box center [439, 201] width 12 height 12
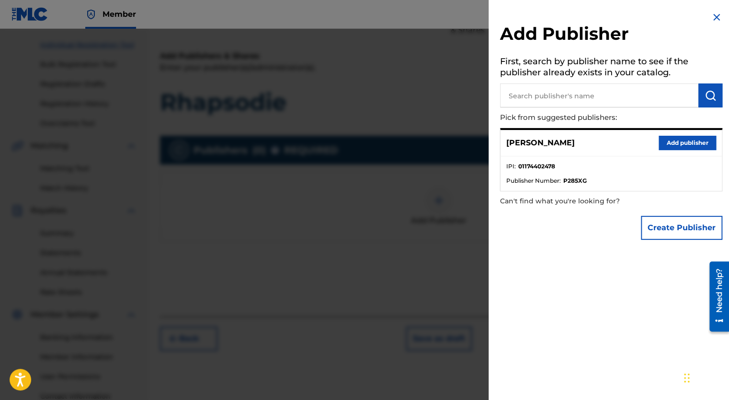
click at [541, 92] on input "text" at bounding box center [599, 95] width 198 height 24
type input "[PERSON_NAME] music"
click at [671, 145] on button "Add publisher" at bounding box center [688, 143] width 58 height 14
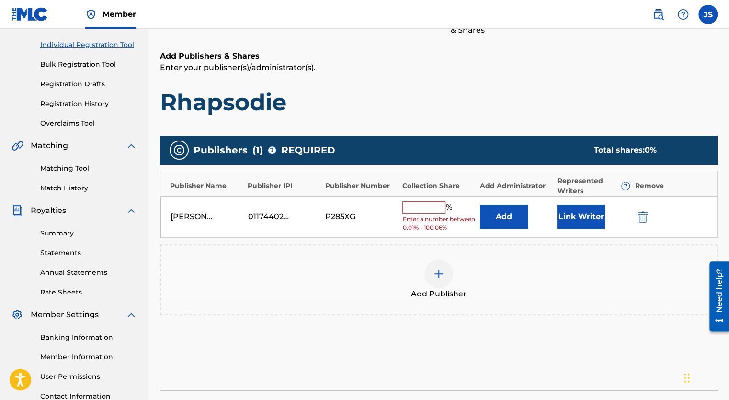
click at [428, 206] on input "text" at bounding box center [424, 207] width 43 height 12
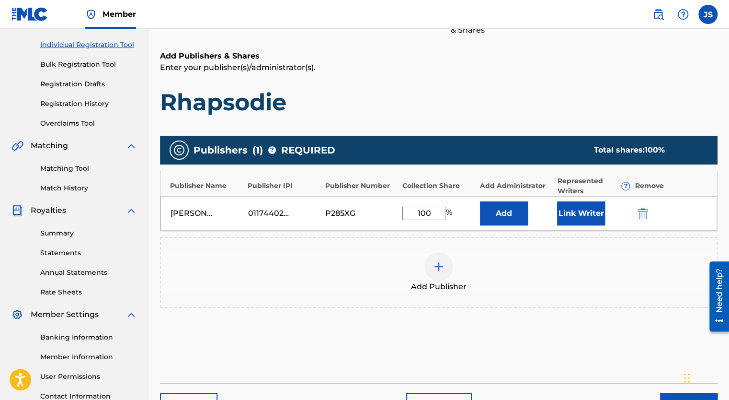
type input "100"
click at [663, 391] on div "Back Save as draft Next" at bounding box center [439, 399] width 558 height 34
click at [665, 394] on button "Next" at bounding box center [689, 405] width 58 height 24
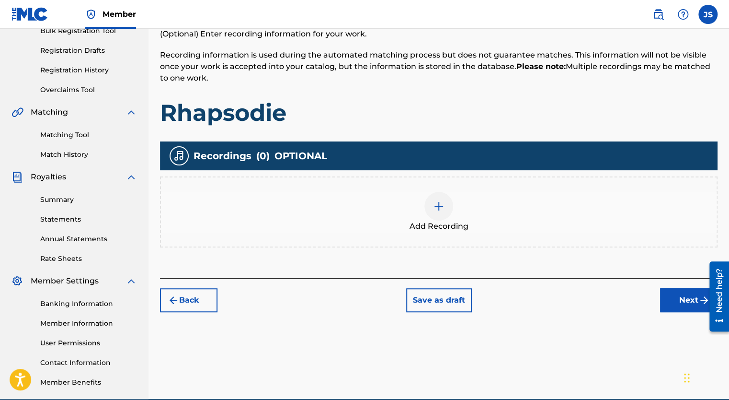
scroll to position [150, 0]
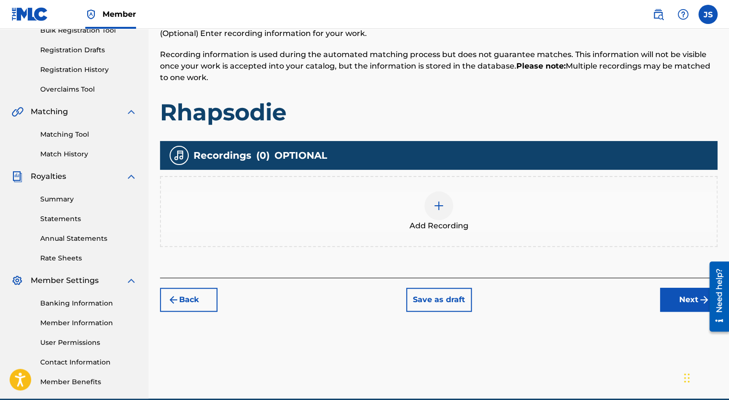
click at [438, 207] on img at bounding box center [439, 206] width 12 height 12
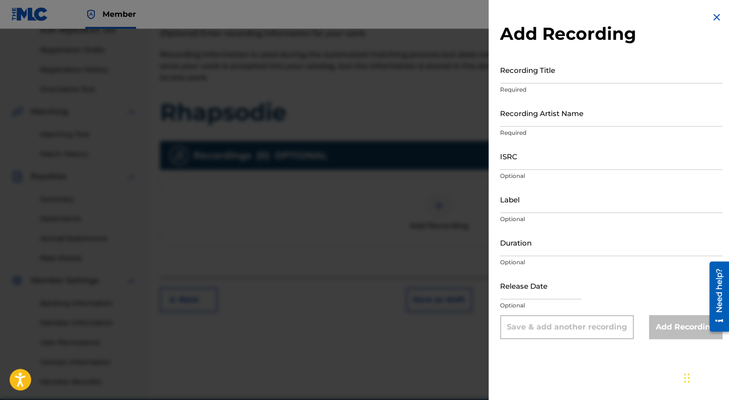
click at [711, 19] on img at bounding box center [717, 18] width 12 height 12
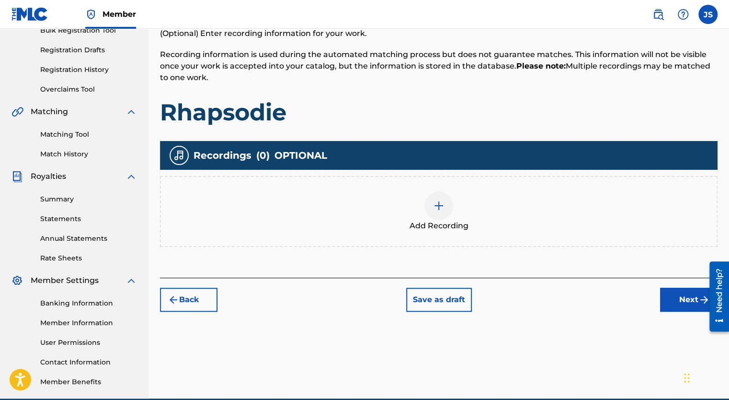
click at [670, 298] on button "Next" at bounding box center [689, 300] width 58 height 24
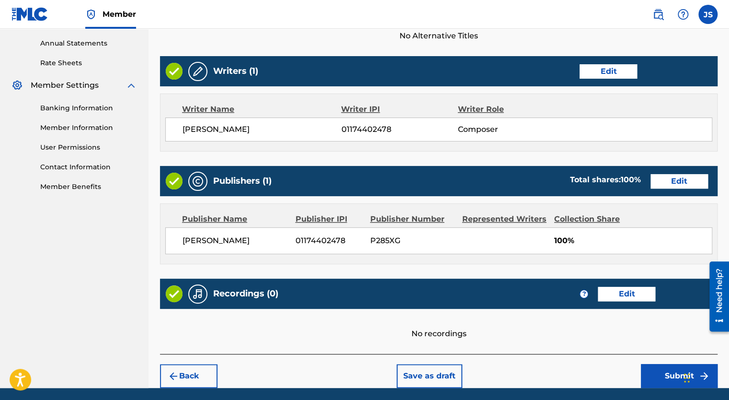
scroll to position [348, 0]
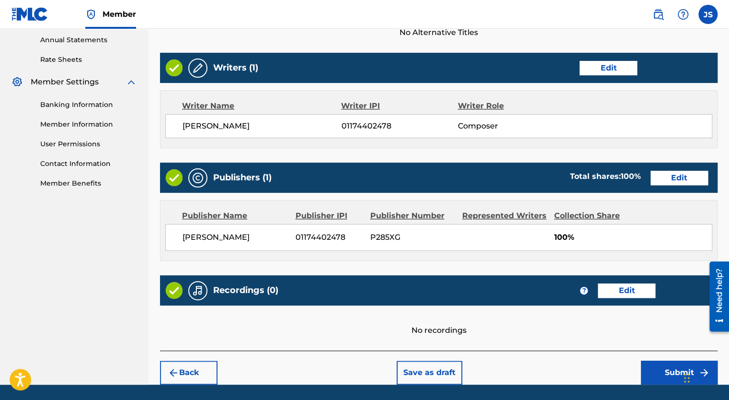
click at [660, 374] on button "Submit" at bounding box center [679, 372] width 77 height 24
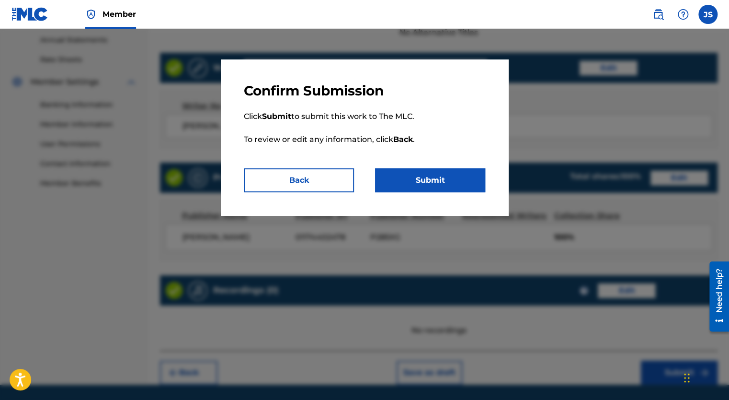
click at [418, 181] on button "Submit" at bounding box center [430, 180] width 110 height 24
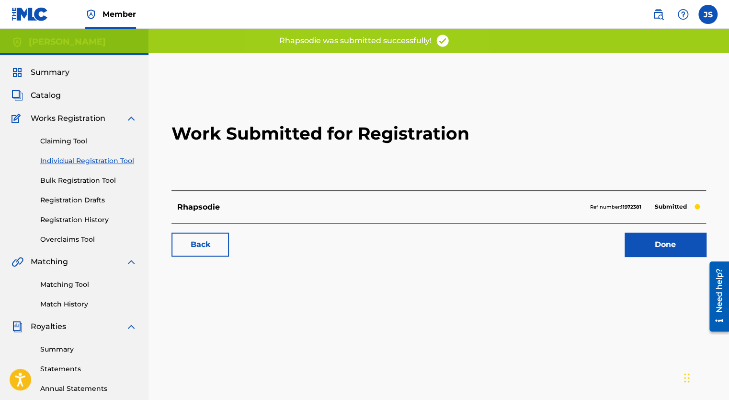
click at [644, 242] on link "Done" at bounding box center [665, 244] width 81 height 24
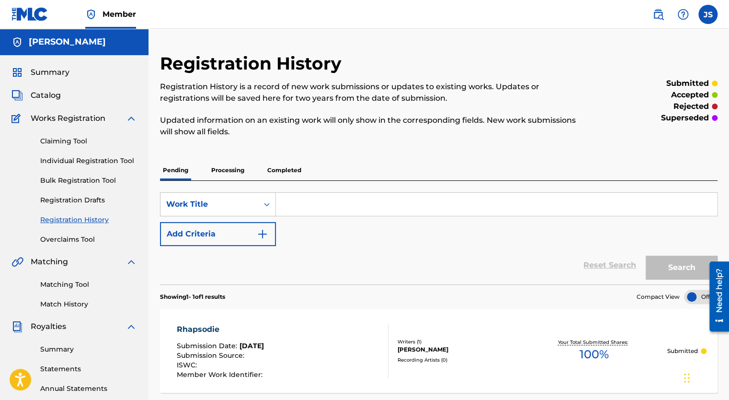
click at [408, 209] on input "Search Form" at bounding box center [496, 204] width 441 height 23
click at [329, 208] on input "Search Form" at bounding box center [496, 204] width 441 height 23
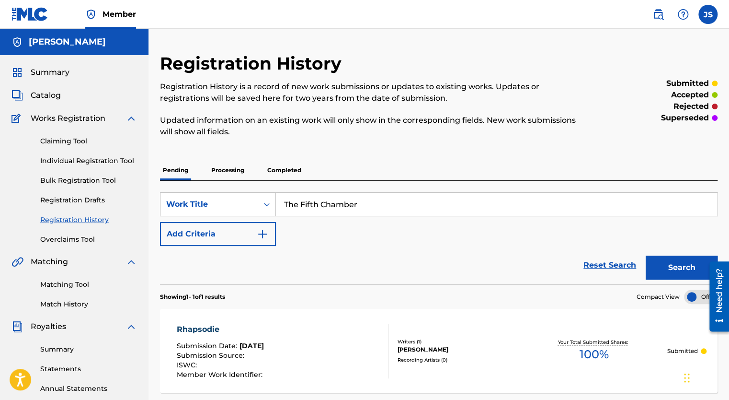
type input "The Fifth Chamber"
click at [651, 267] on button "Search" at bounding box center [682, 267] width 72 height 24
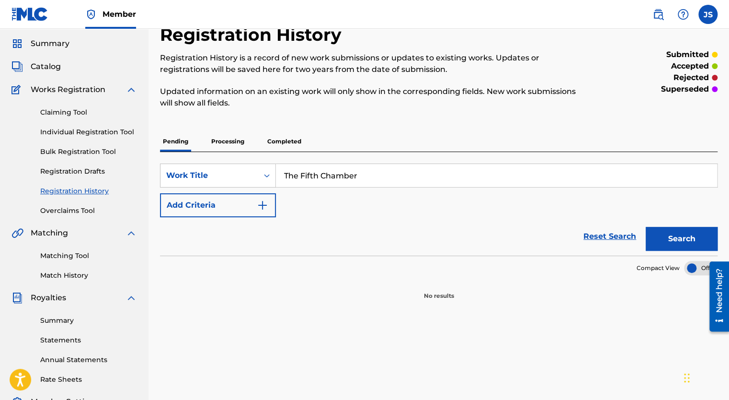
scroll to position [27, 0]
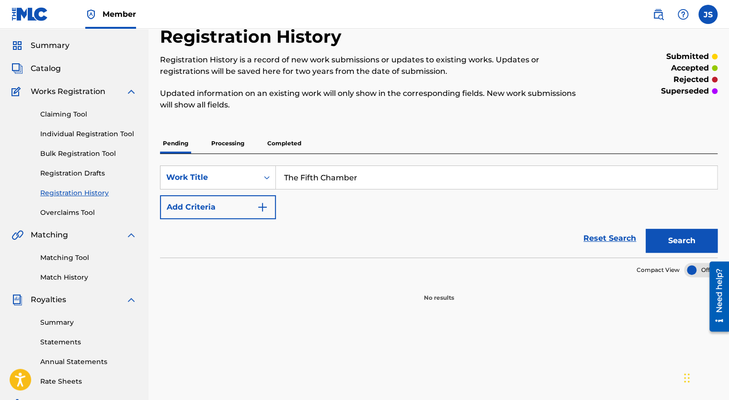
click at [94, 136] on link "Individual Registration Tool" at bounding box center [88, 134] width 97 height 10
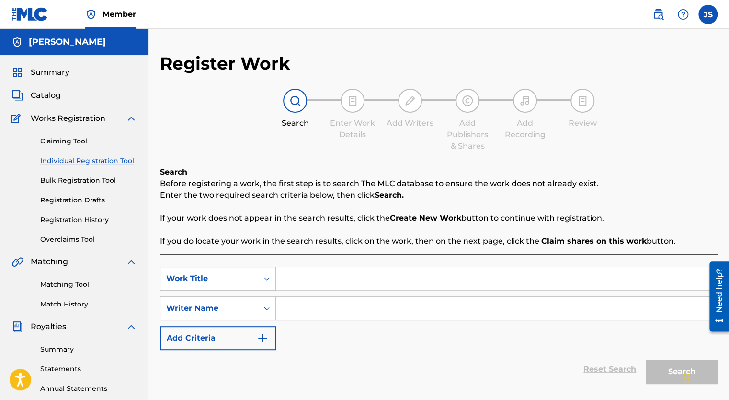
click at [406, 274] on input "Search Form" at bounding box center [496, 278] width 441 height 23
type input "The Fifth Chamber"
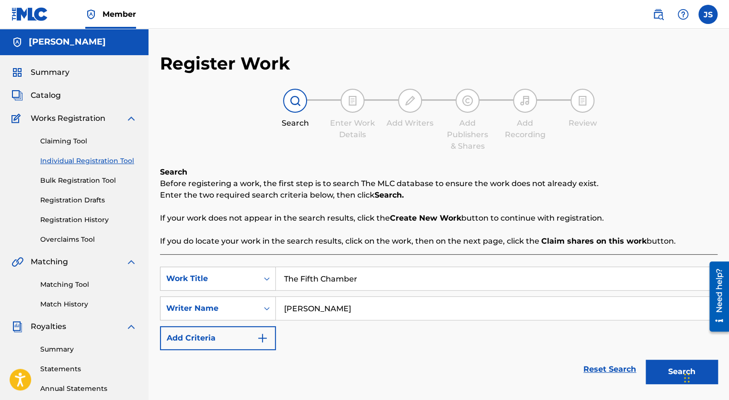
type input "[PERSON_NAME]"
click at [664, 369] on button "Search" at bounding box center [682, 371] width 72 height 24
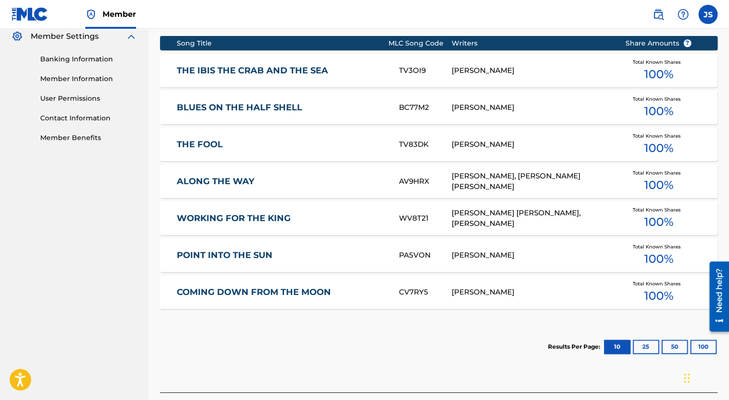
scroll to position [396, 0]
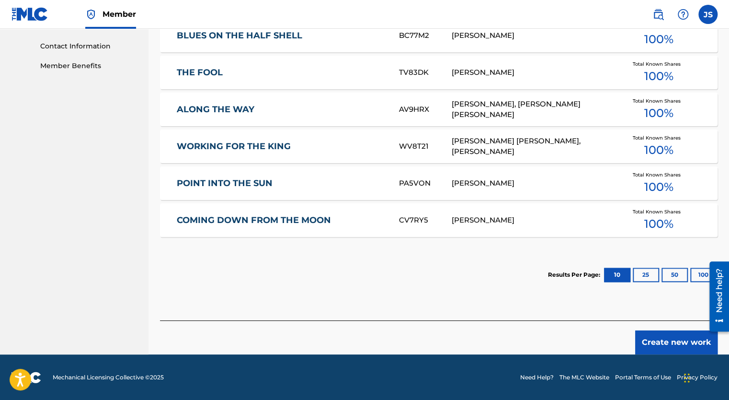
click at [668, 345] on button "Create new work" at bounding box center [676, 342] width 82 height 24
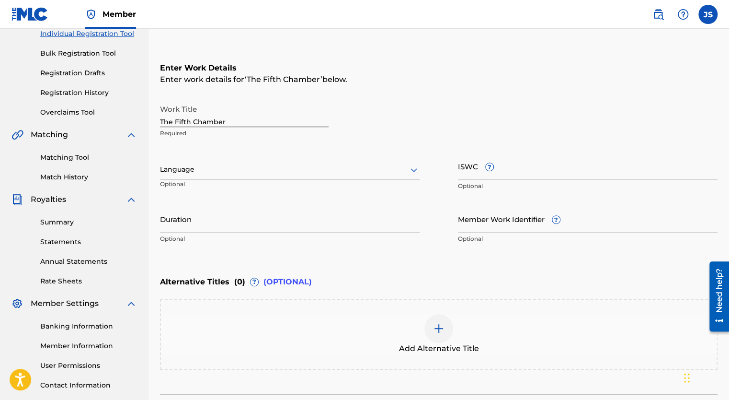
scroll to position [121, 0]
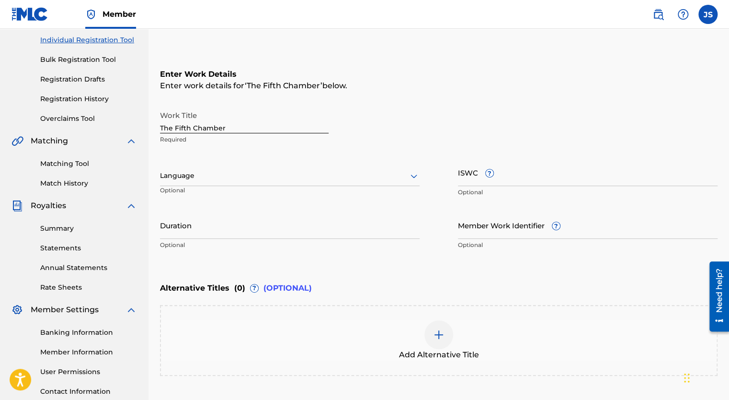
click at [489, 173] on span "?" at bounding box center [490, 173] width 8 height 8
click at [489, 173] on input "ISWC ?" at bounding box center [588, 172] width 260 height 27
click at [373, 227] on input "Duration" at bounding box center [290, 224] width 260 height 27
type input "05:00"
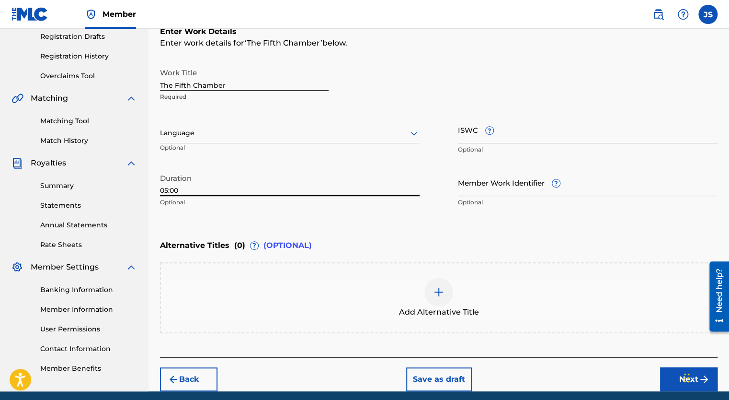
scroll to position [199, 0]
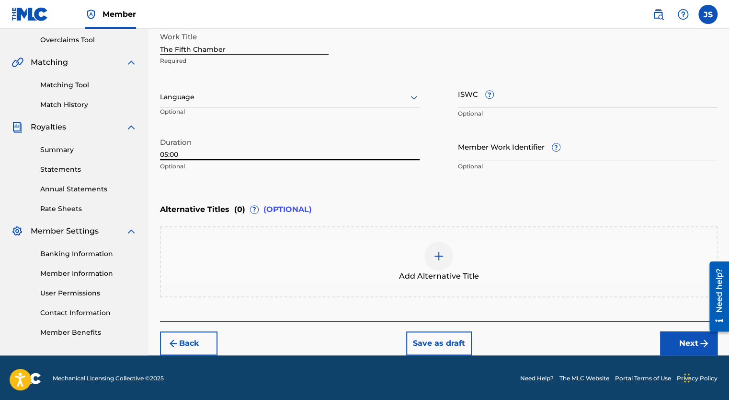
click at [681, 345] on button "Next" at bounding box center [689, 343] width 58 height 24
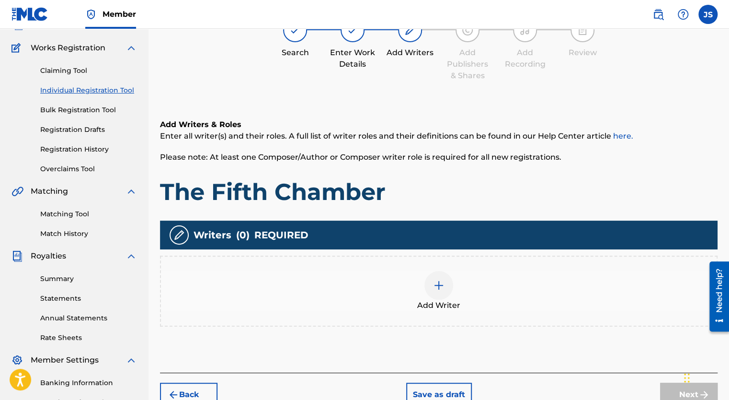
scroll to position [43, 0]
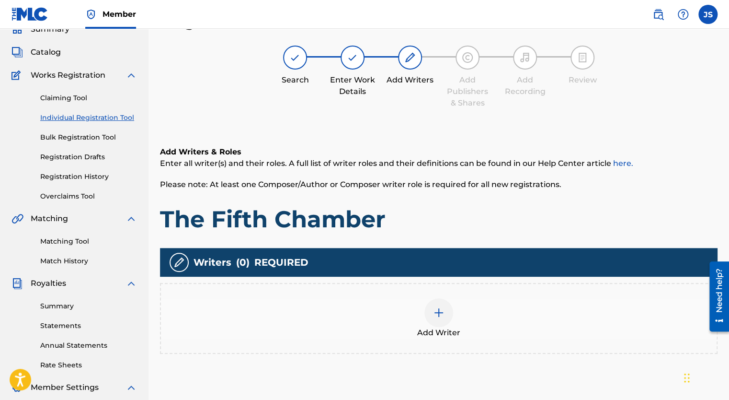
click at [433, 322] on div at bounding box center [439, 312] width 29 height 29
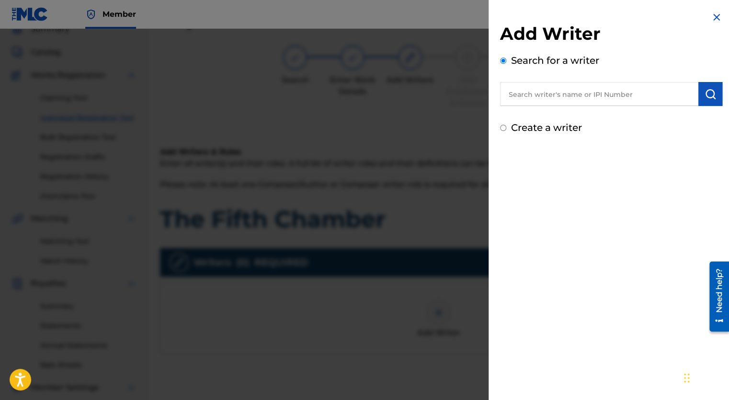
click at [559, 95] on input "text" at bounding box center [599, 94] width 198 height 24
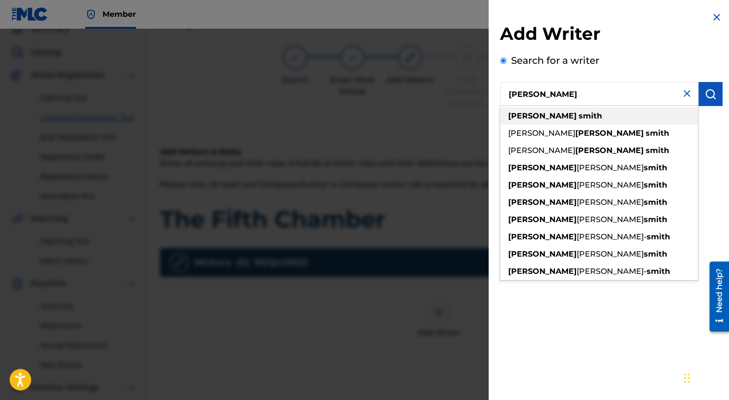
click at [579, 116] on strong "smith" at bounding box center [590, 115] width 23 height 9
type input "[PERSON_NAME]"
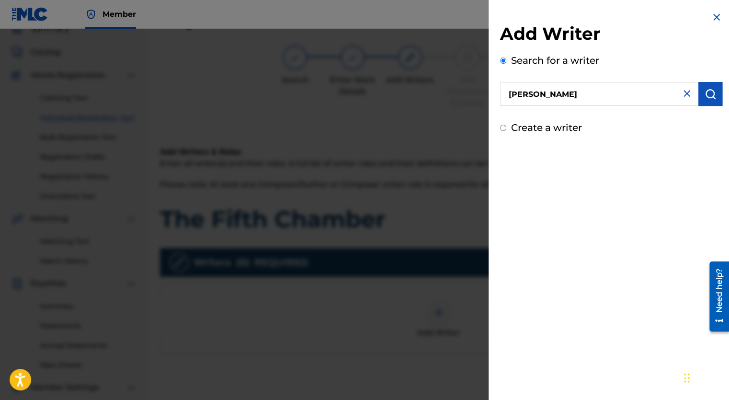
click at [505, 127] on input "Create a writer" at bounding box center [503, 128] width 6 height 6
radio input "false"
radio input "true"
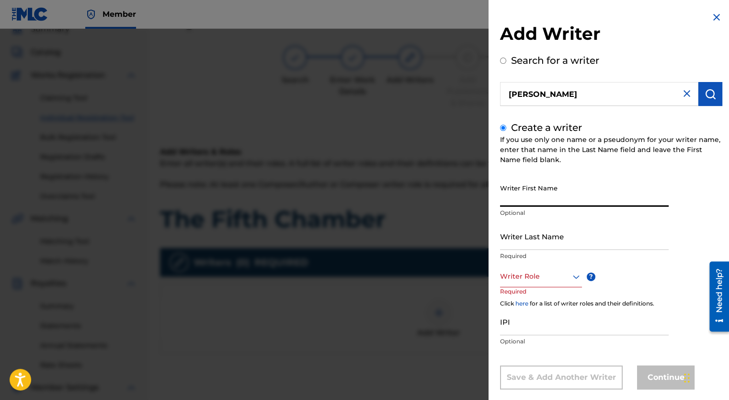
click at [551, 196] on input "Writer First Name" at bounding box center [584, 192] width 169 height 27
type input "[PERSON_NAME]"
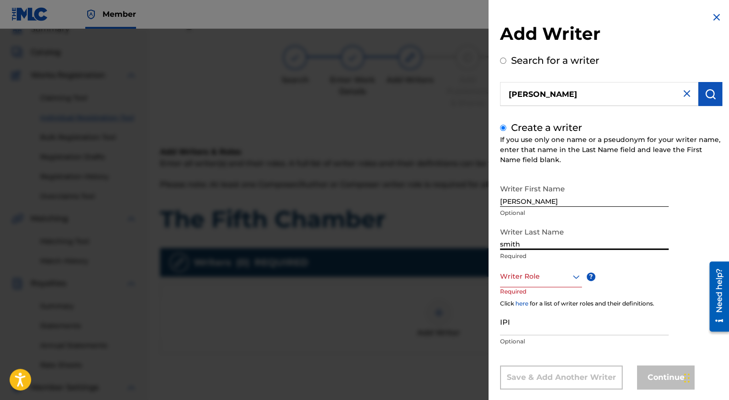
type input "smith"
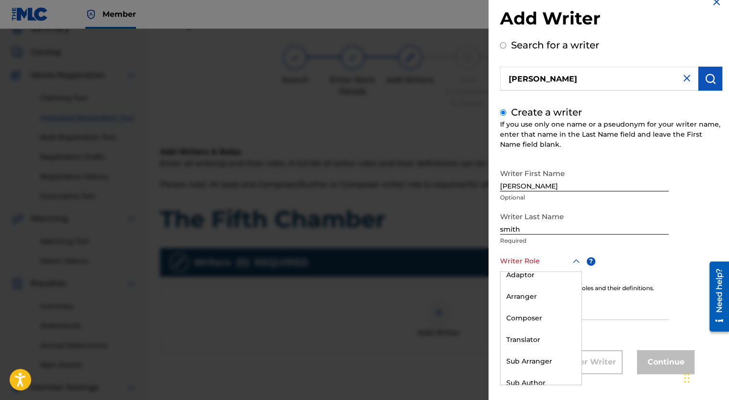
scroll to position [59, 0]
click at [531, 310] on div "Composer" at bounding box center [541, 310] width 81 height 22
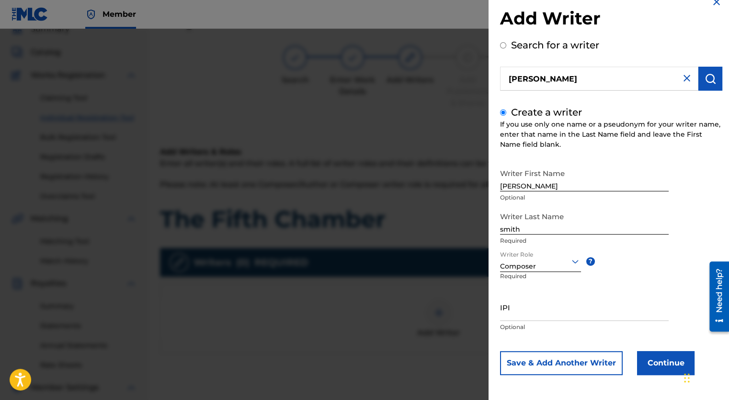
click at [559, 315] on input "IPI" at bounding box center [584, 306] width 169 height 27
type input "01174402478"
click at [658, 358] on button "Continue" at bounding box center [666, 362] width 58 height 24
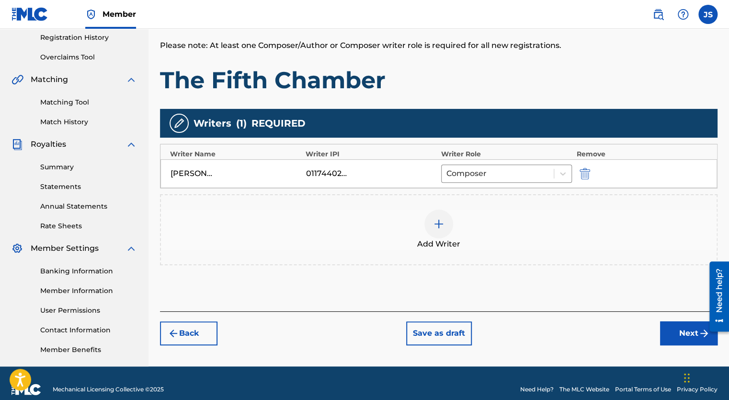
scroll to position [183, 0]
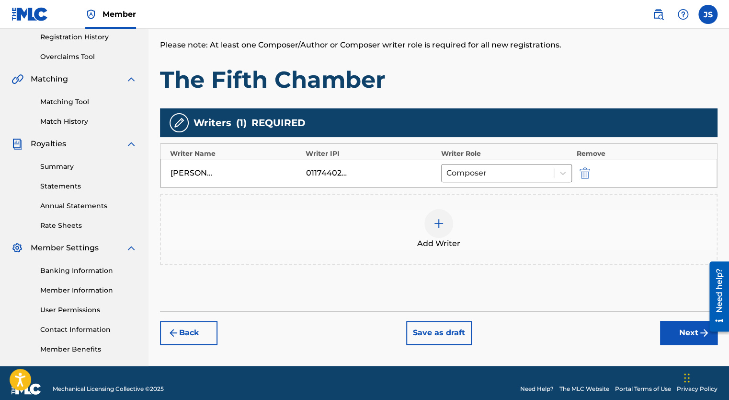
click at [677, 328] on button "Next" at bounding box center [689, 333] width 58 height 24
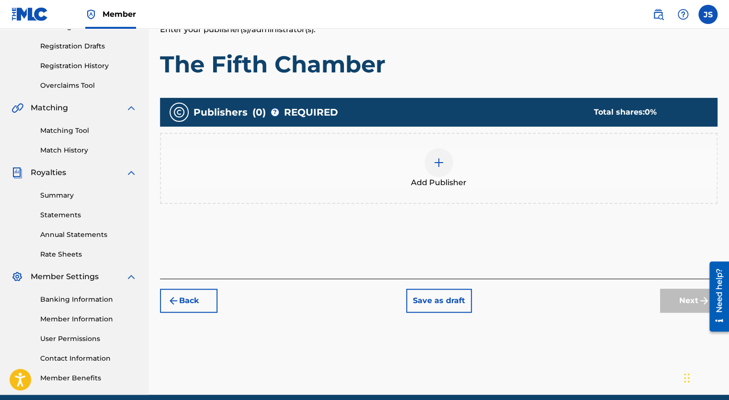
scroll to position [43, 0]
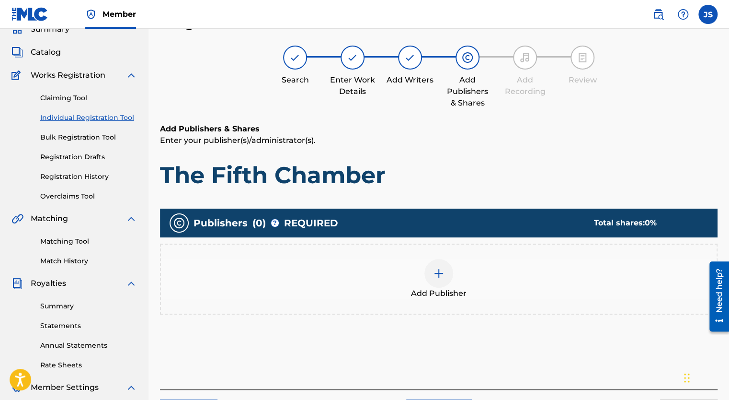
click at [439, 276] on img at bounding box center [439, 273] width 12 height 12
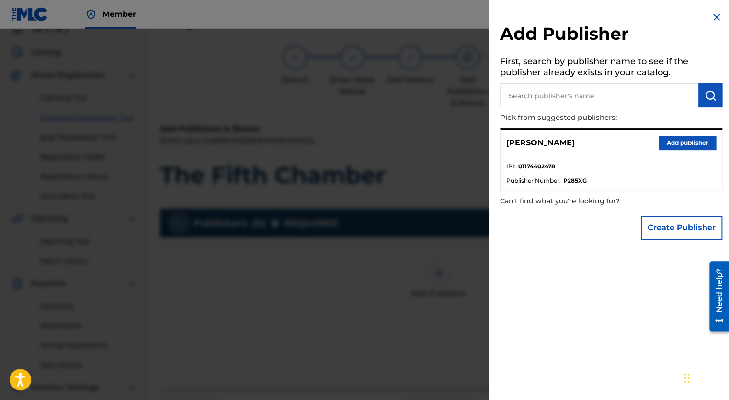
click at [544, 163] on strong "01174402478" at bounding box center [537, 166] width 37 height 9
click at [688, 148] on button "Add publisher" at bounding box center [688, 143] width 58 height 14
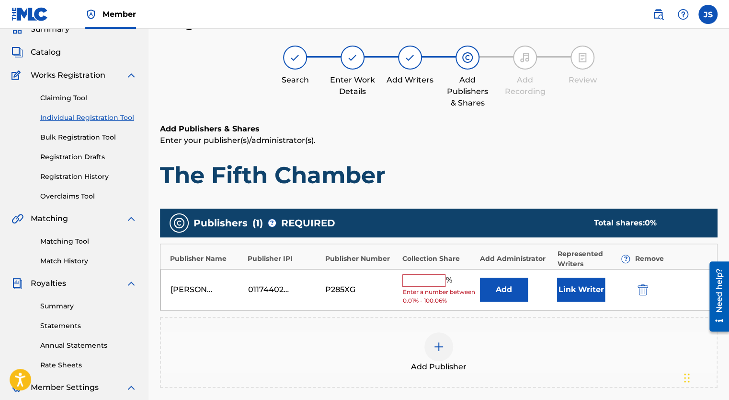
click at [413, 278] on input "text" at bounding box center [424, 280] width 43 height 12
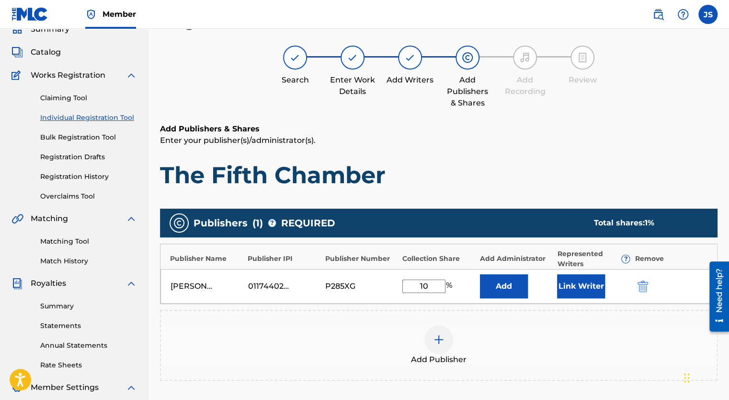
type input "100"
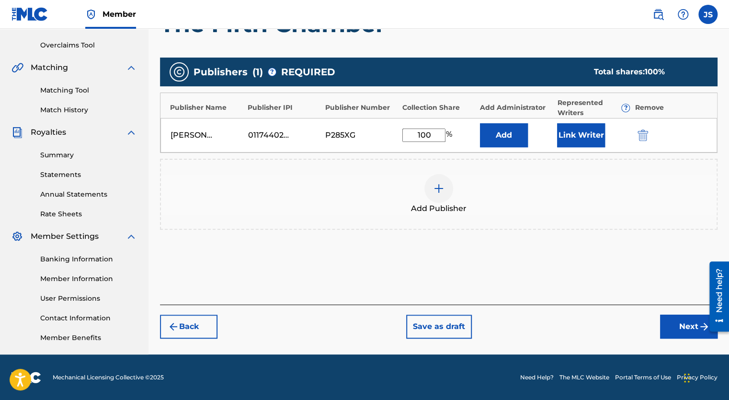
click at [681, 330] on button "Next" at bounding box center [689, 326] width 58 height 24
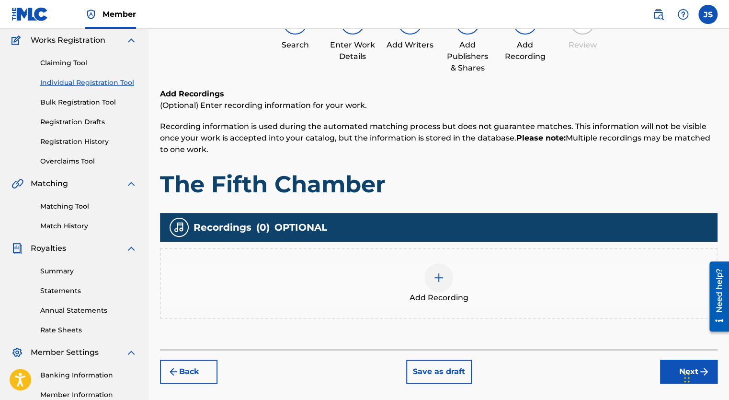
scroll to position [194, 0]
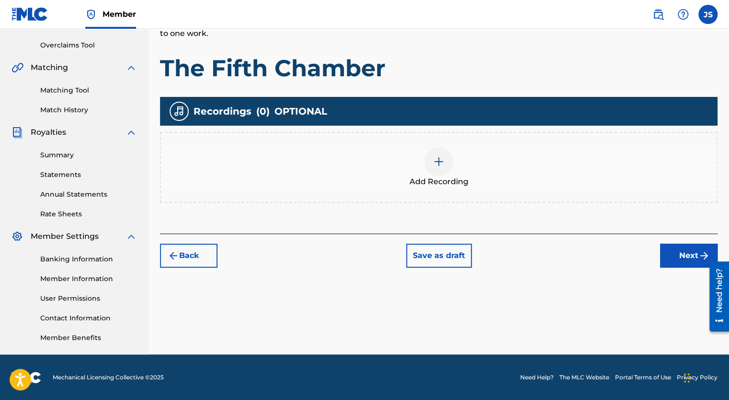
click at [683, 253] on button "Next" at bounding box center [689, 255] width 58 height 24
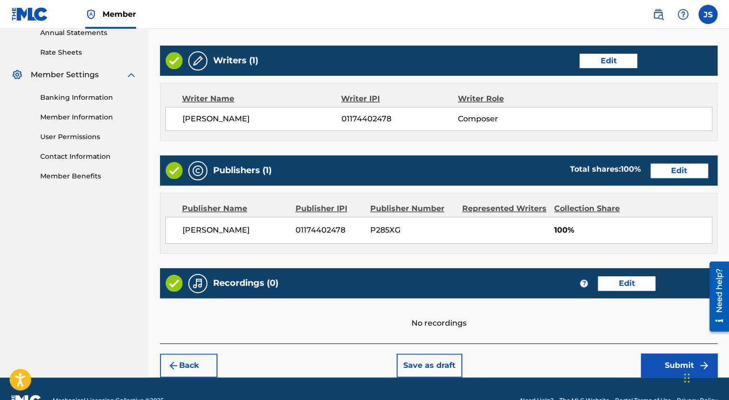
scroll to position [378, 0]
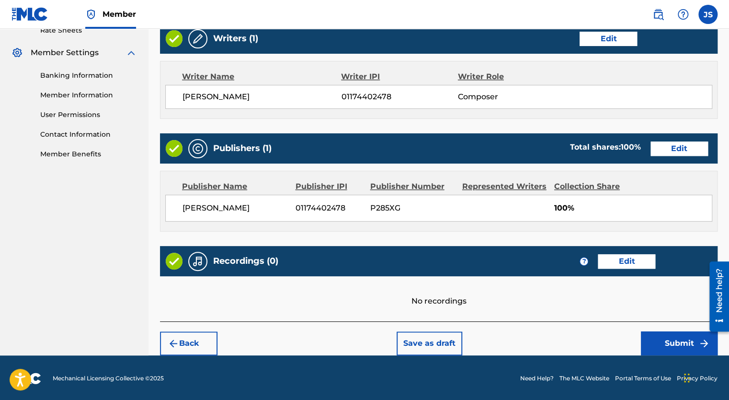
click at [673, 347] on button "Submit" at bounding box center [679, 343] width 77 height 24
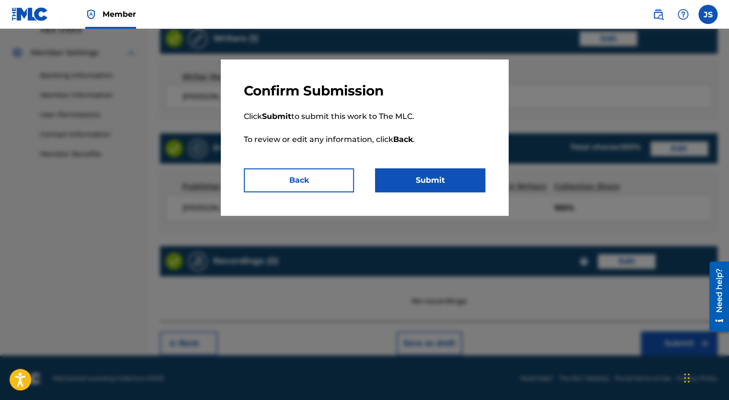
click at [441, 180] on button "Submit" at bounding box center [430, 180] width 110 height 24
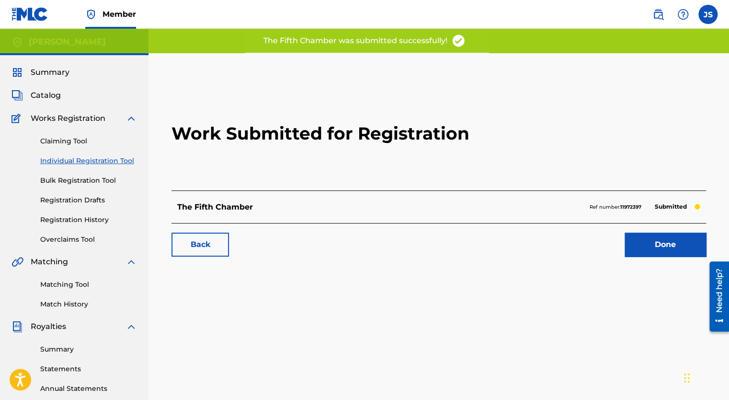
click at [661, 244] on link "Done" at bounding box center [665, 244] width 81 height 24
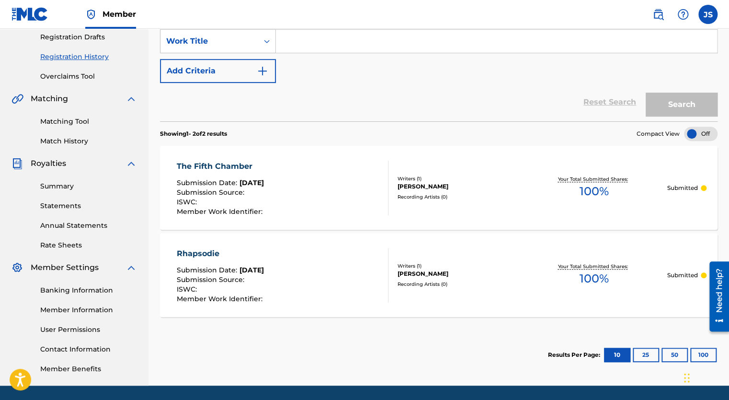
scroll to position [165, 0]
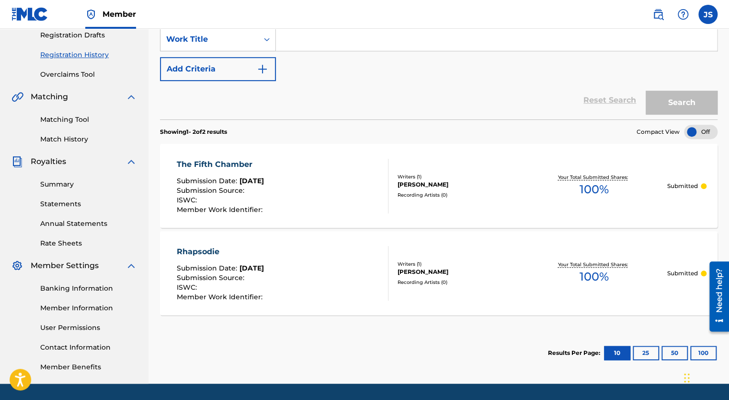
click at [69, 289] on link "Banking Information" at bounding box center [88, 288] width 97 height 10
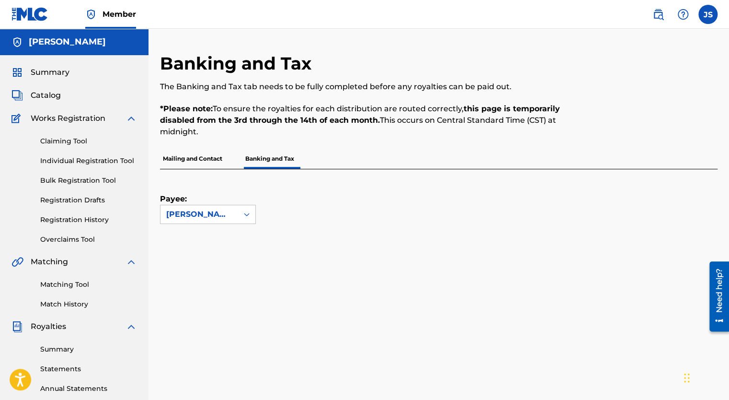
click at [190, 157] on p "Mailing and Contact" at bounding box center [192, 159] width 65 height 20
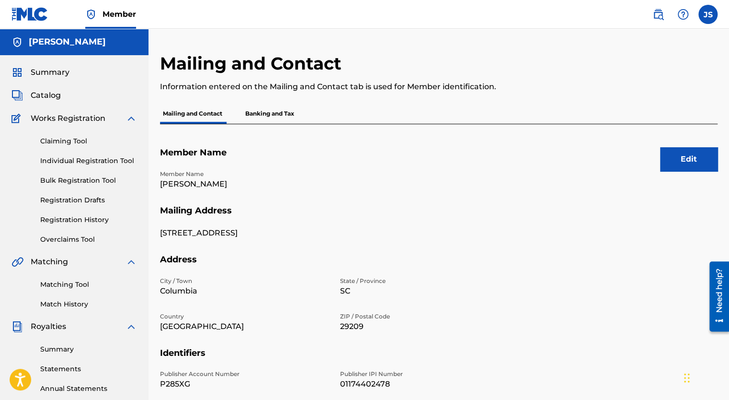
click at [703, 159] on button "Edit" at bounding box center [689, 159] width 58 height 24
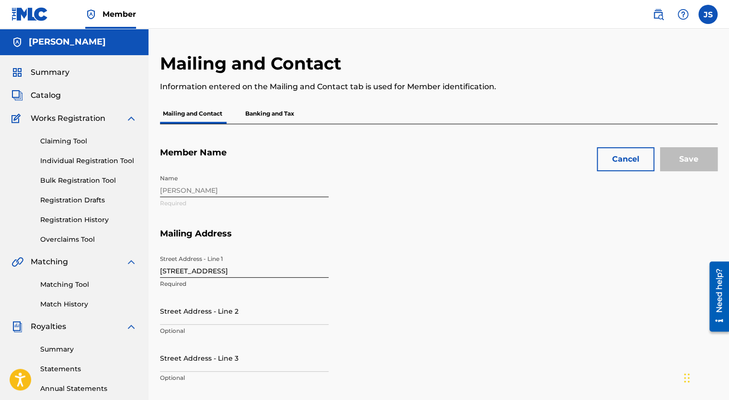
click at [291, 272] on input "[STREET_ADDRESS]" at bounding box center [244, 263] width 169 height 27
type input "1"
type input "[STREET_ADDRESS][PERSON_NAME]"
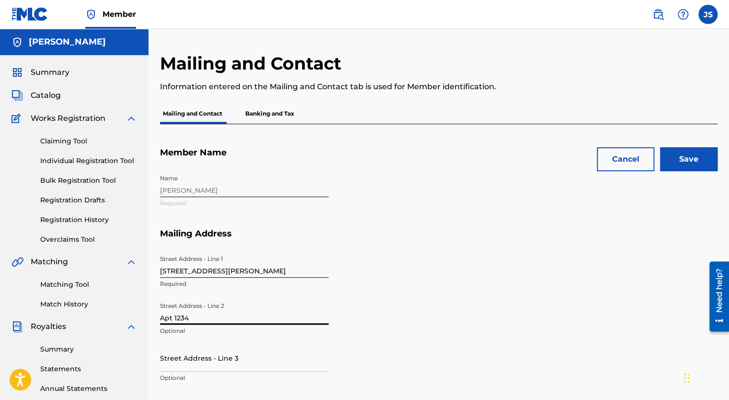
type input "Apt 1234"
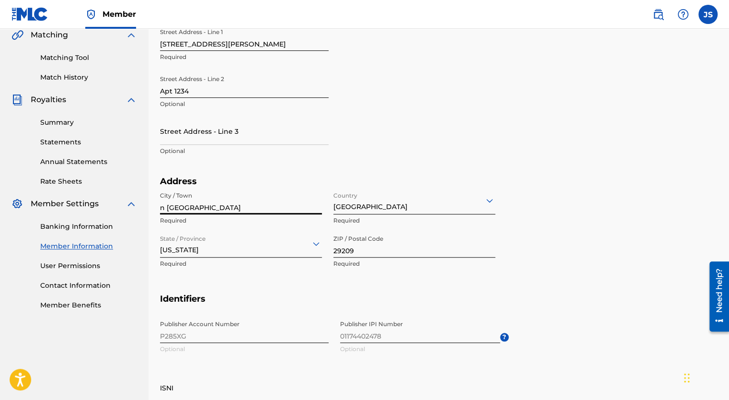
type input "n [GEOGRAPHIC_DATA]"
type input "29405"
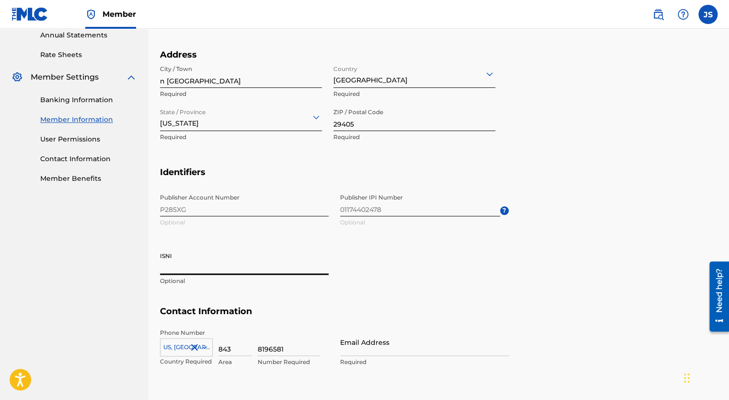
scroll to position [356, 0]
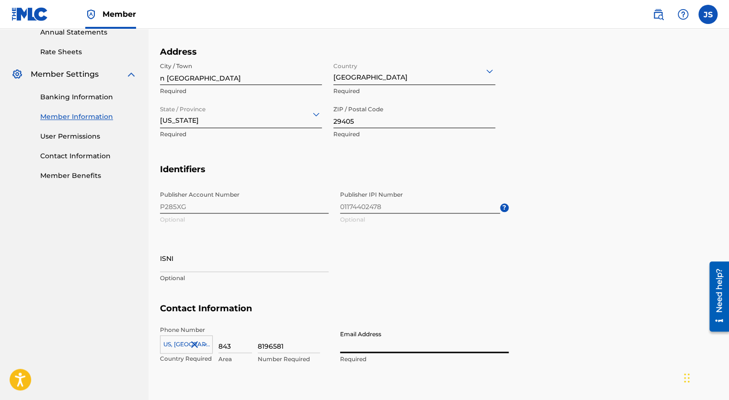
click at [382, 345] on input "Email Address" at bounding box center [424, 338] width 169 height 27
click at [645, 369] on section "Contact Information Phone Number [GEOGRAPHIC_DATA] +1 Country Required 843 Area…" at bounding box center [439, 343] width 558 height 81
click at [431, 345] on input "hello" at bounding box center [424, 338] width 169 height 27
type input "[EMAIL_ADDRESS][DOMAIN_NAME]"
type input "[GEOGRAPHIC_DATA]"
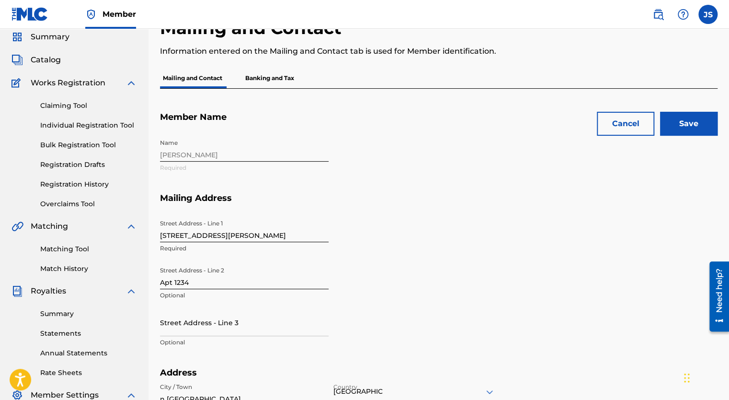
scroll to position [0, 0]
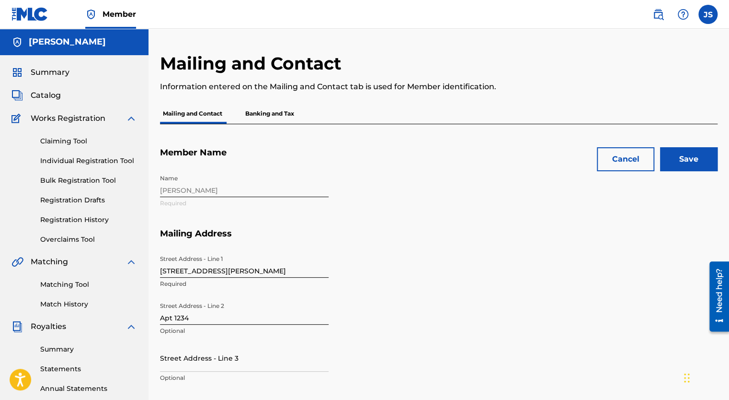
click at [694, 167] on input "Save" at bounding box center [689, 159] width 58 height 24
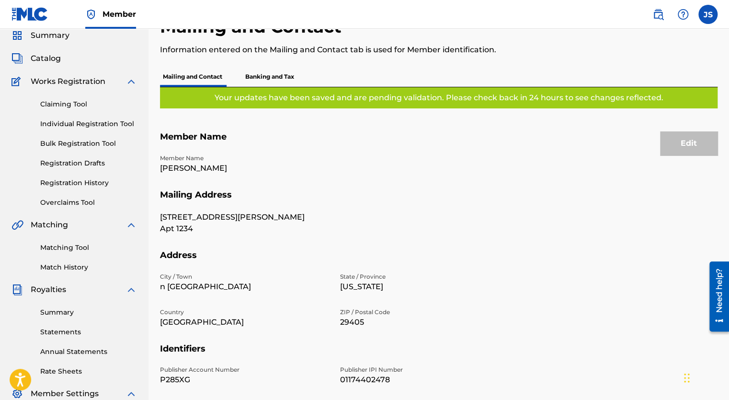
scroll to position [31, 0]
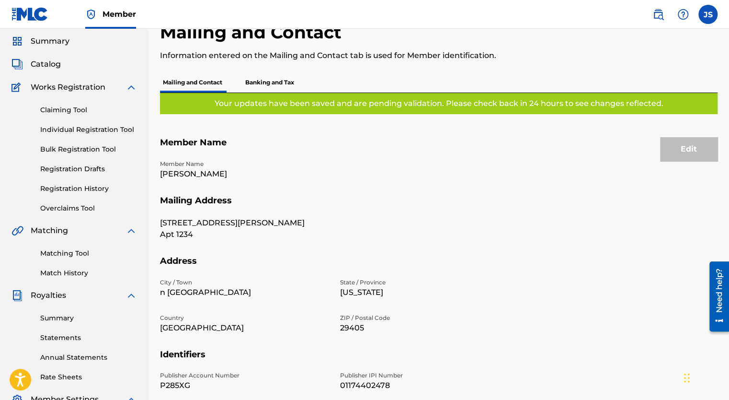
click at [47, 61] on span "Catalog" at bounding box center [46, 64] width 30 height 12
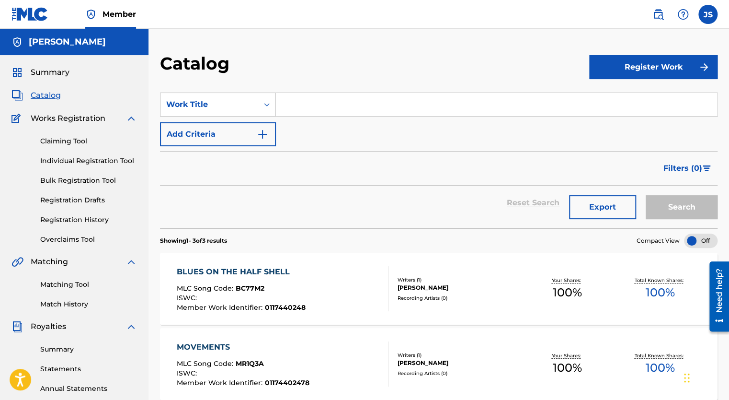
click at [64, 139] on link "Claiming Tool" at bounding box center [88, 141] width 97 height 10
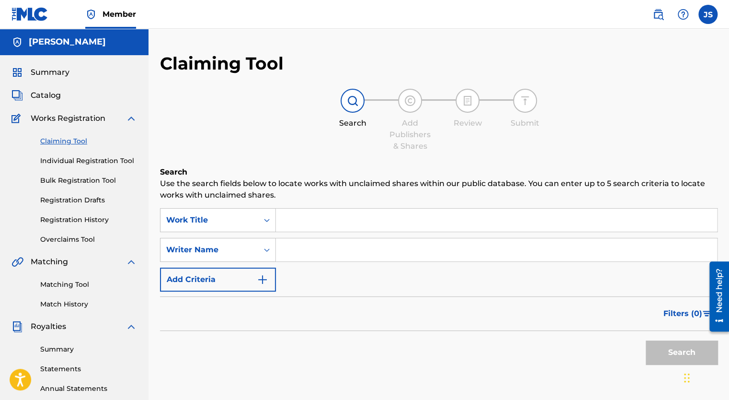
click at [302, 216] on input "Search Form" at bounding box center [496, 219] width 441 height 23
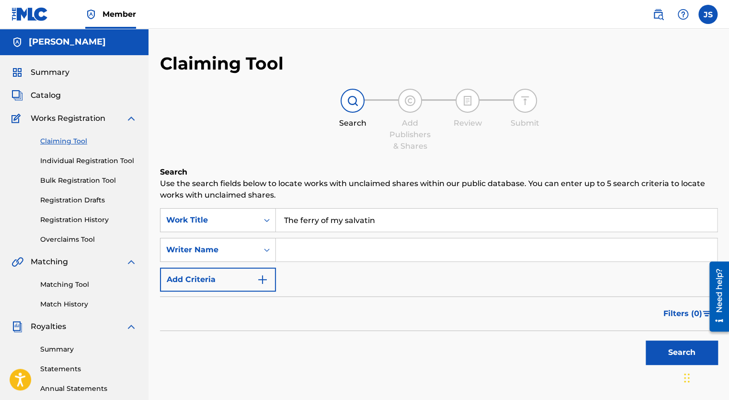
click at [646, 340] on button "Search" at bounding box center [682, 352] width 72 height 24
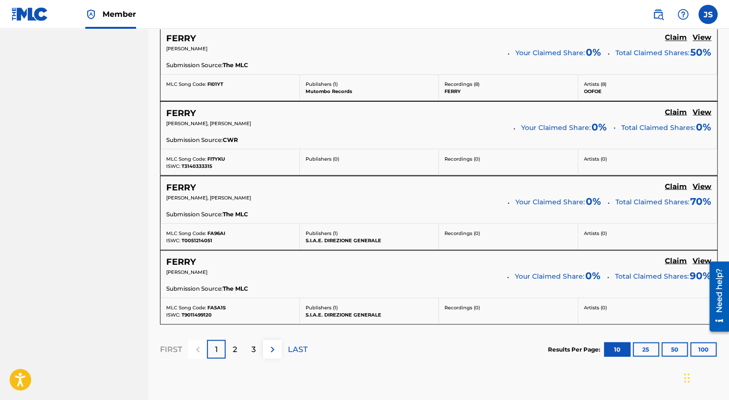
scroll to position [866, 0]
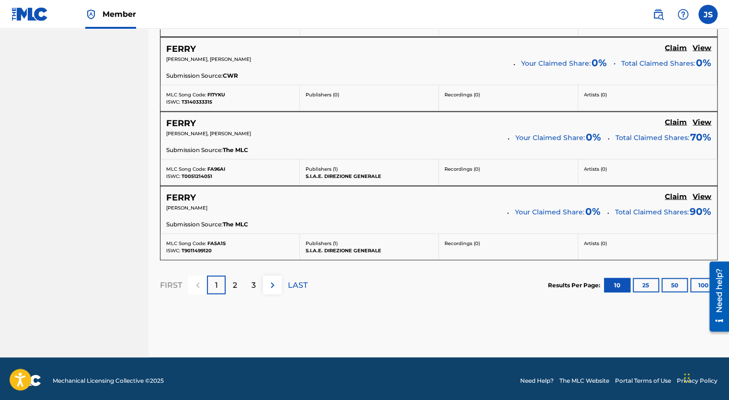
type input "The ferry of my salvation"
click at [235, 281] on p "2" at bounding box center [235, 285] width 4 height 12
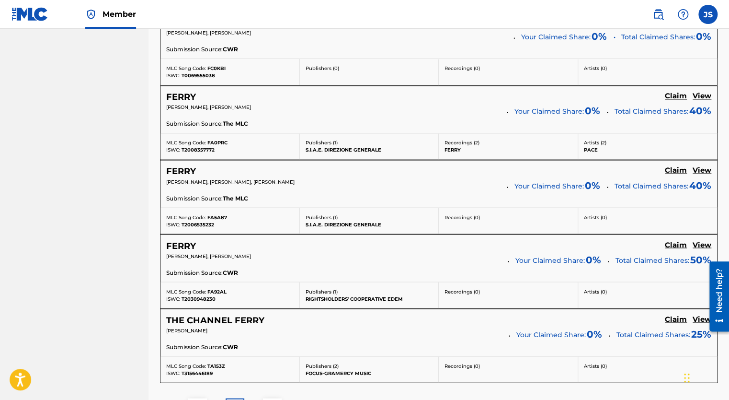
scroll to position [855, 0]
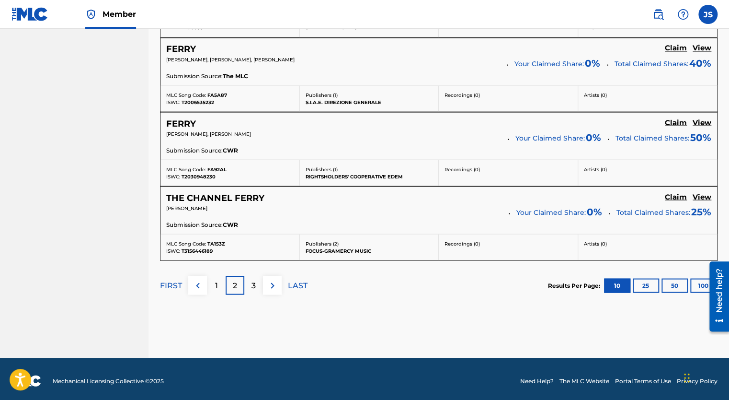
click at [250, 288] on div "3" at bounding box center [253, 285] width 19 height 19
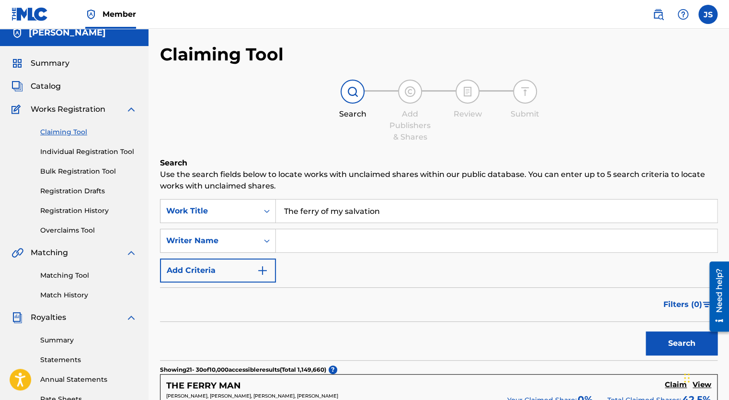
scroll to position [0, 0]
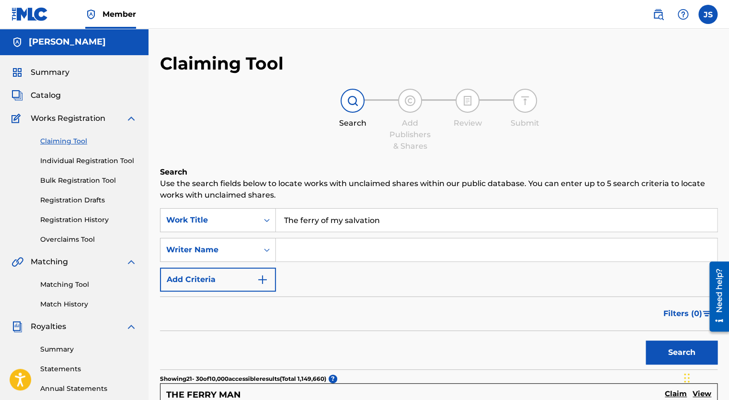
click at [99, 161] on link "Individual Registration Tool" at bounding box center [88, 161] width 97 height 10
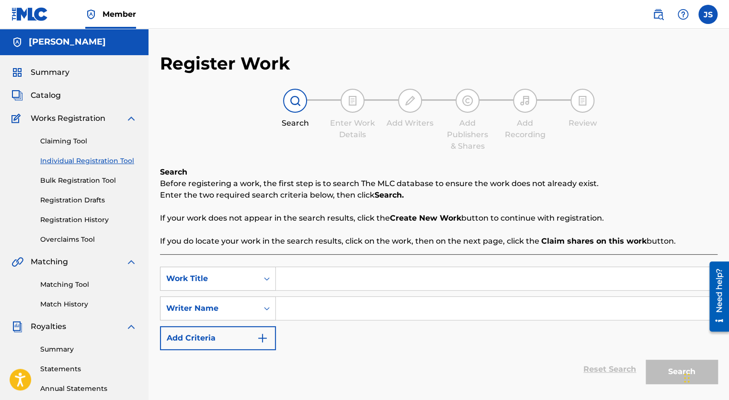
click at [330, 280] on input "Search Form" at bounding box center [496, 278] width 441 height 23
click at [387, 283] on input "The Ferry of My Salvatin" at bounding box center [496, 278] width 441 height 23
type input "The Ferry of My Salvation"
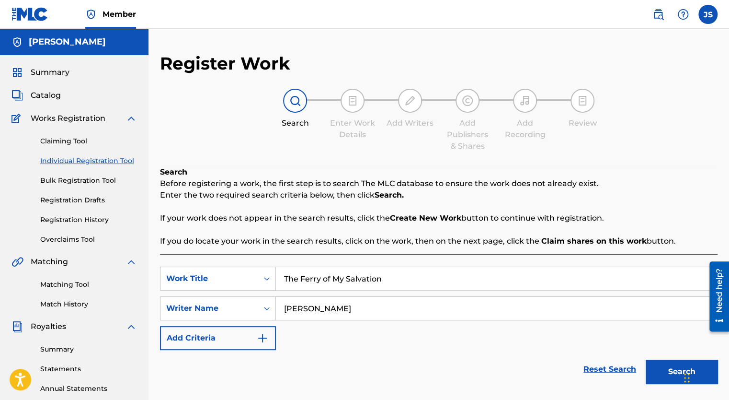
type input "[PERSON_NAME]"
click at [667, 362] on button "Search" at bounding box center [682, 371] width 72 height 24
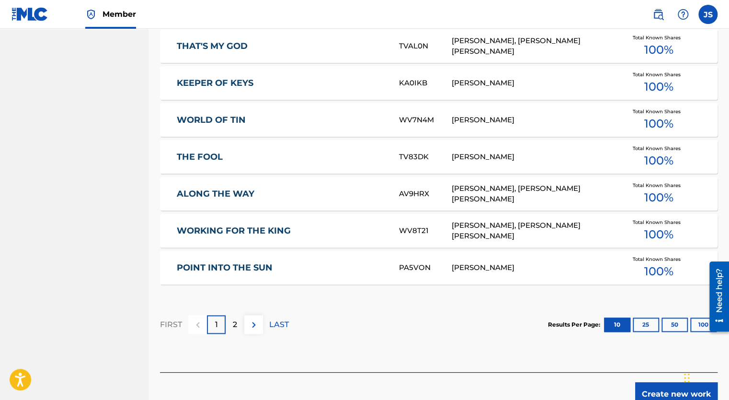
scroll to position [531, 0]
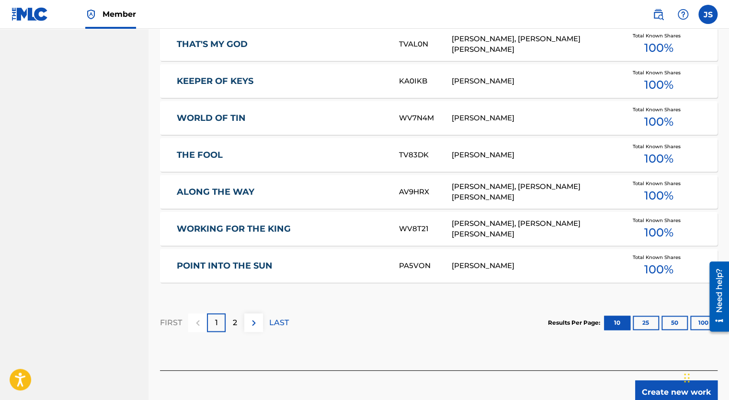
click at [235, 322] on p "2" at bounding box center [235, 323] width 4 height 12
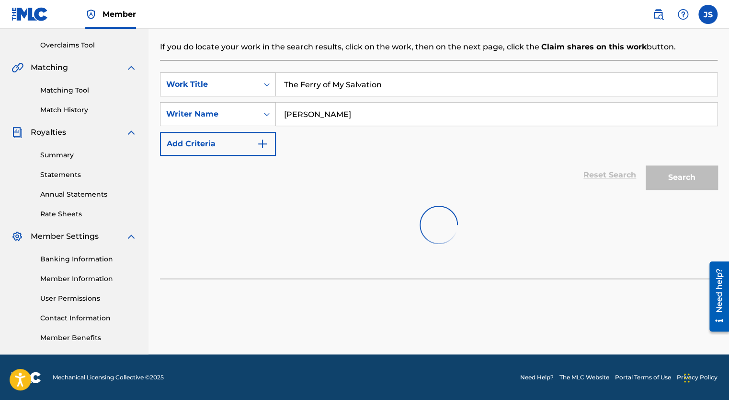
scroll to position [249, 0]
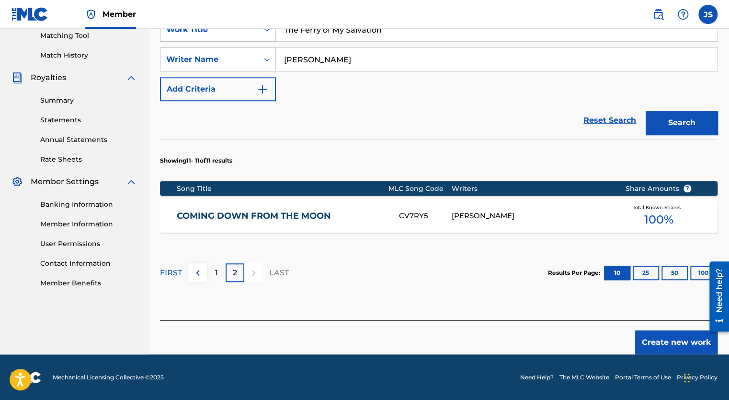
click at [658, 339] on button "Create new work" at bounding box center [676, 342] width 82 height 24
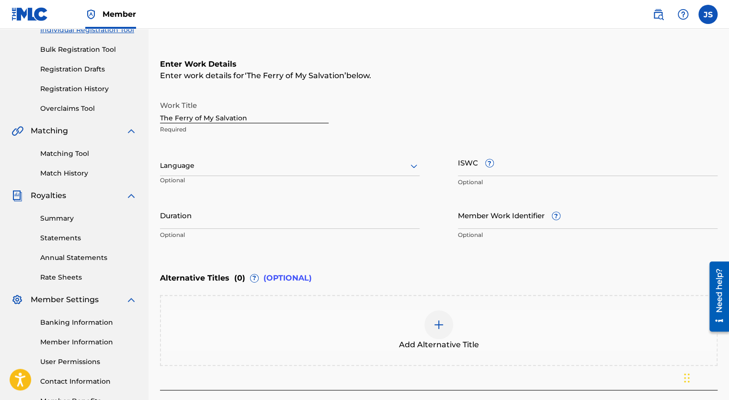
scroll to position [127, 0]
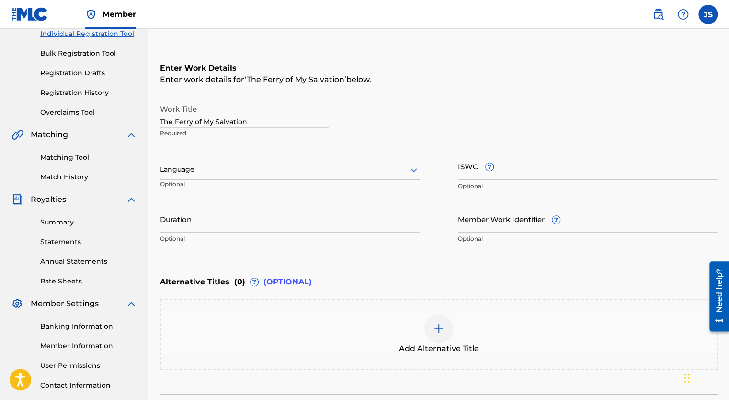
click at [283, 224] on input "Duration" at bounding box center [290, 218] width 260 height 27
type input "05:00"
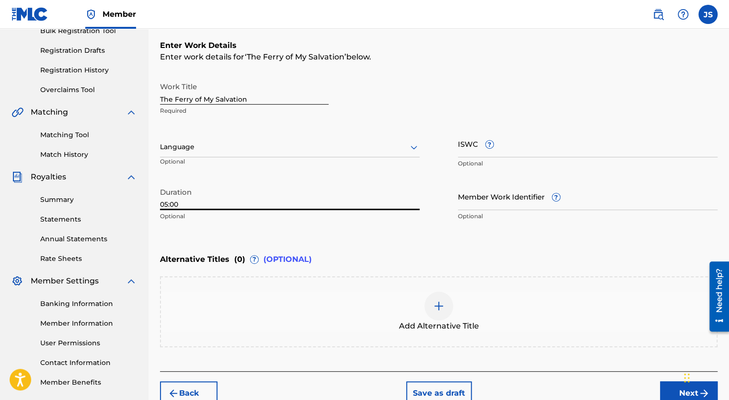
scroll to position [199, 0]
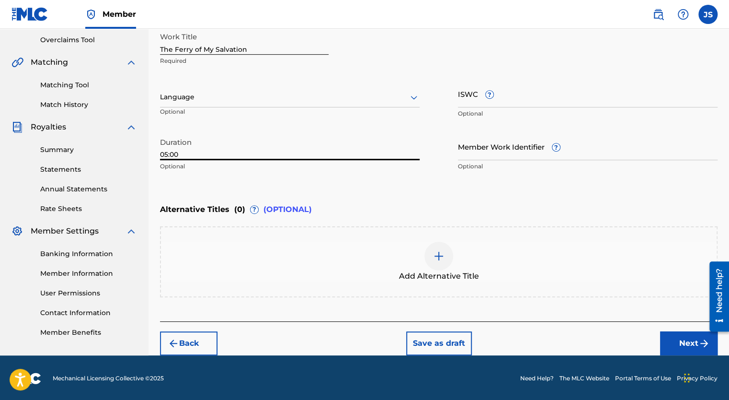
click at [681, 341] on button "Next" at bounding box center [689, 343] width 58 height 24
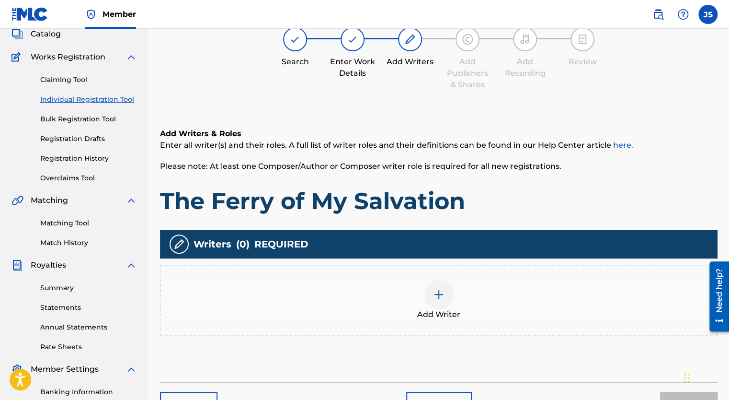
scroll to position [43, 0]
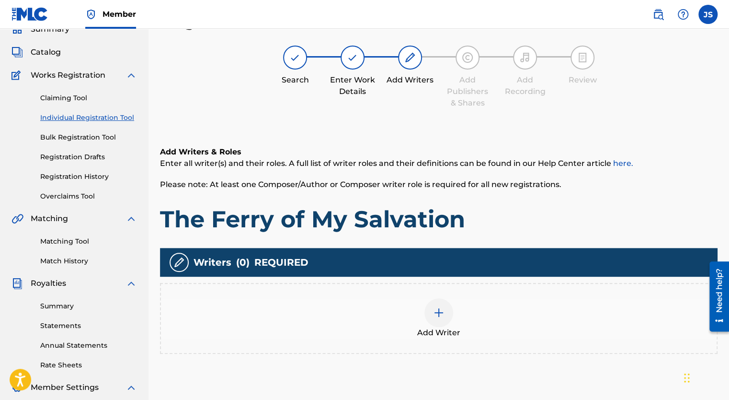
click at [439, 311] on img at bounding box center [439, 313] width 12 height 12
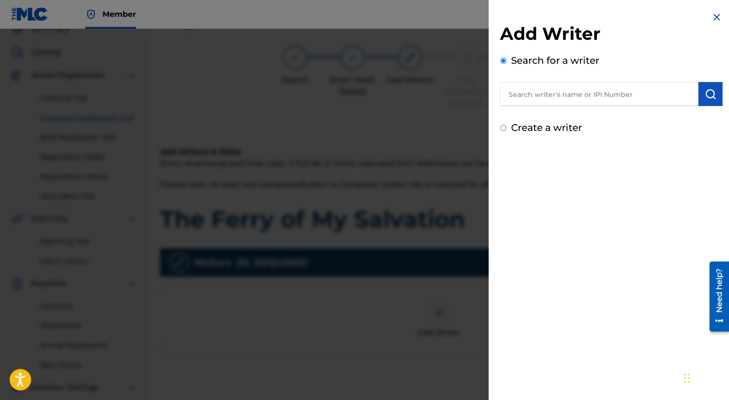
click at [549, 92] on input "text" at bounding box center [599, 94] width 198 height 24
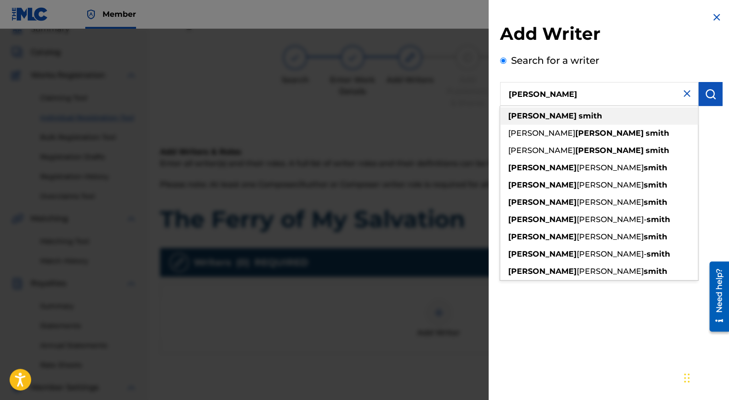
click at [579, 115] on strong "smith" at bounding box center [590, 115] width 23 height 9
type input "[PERSON_NAME]"
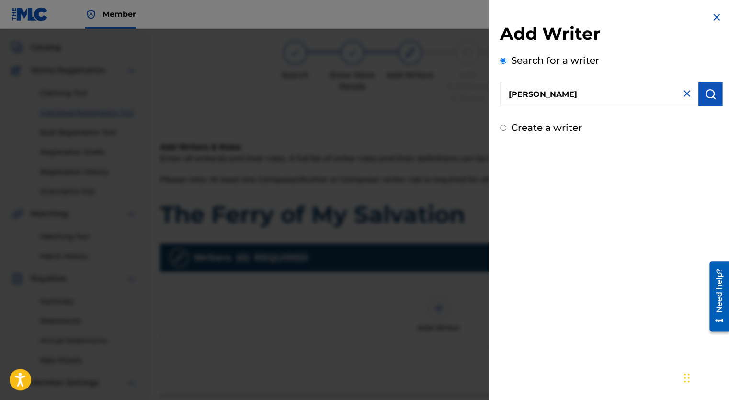
scroll to position [46, 0]
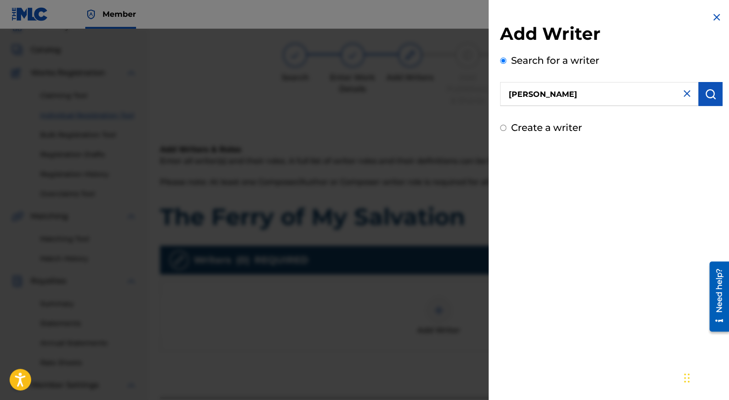
click at [503, 127] on input "Create a writer" at bounding box center [503, 128] width 6 height 6
radio input "false"
radio input "true"
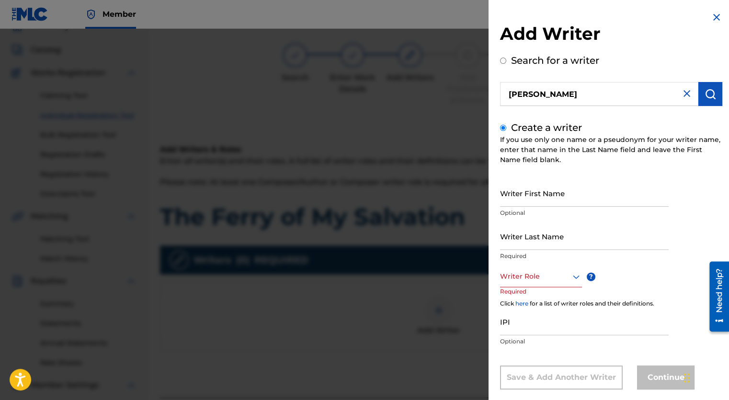
click at [575, 201] on input "Writer First Name" at bounding box center [584, 192] width 169 height 27
type input "[PERSON_NAME]"
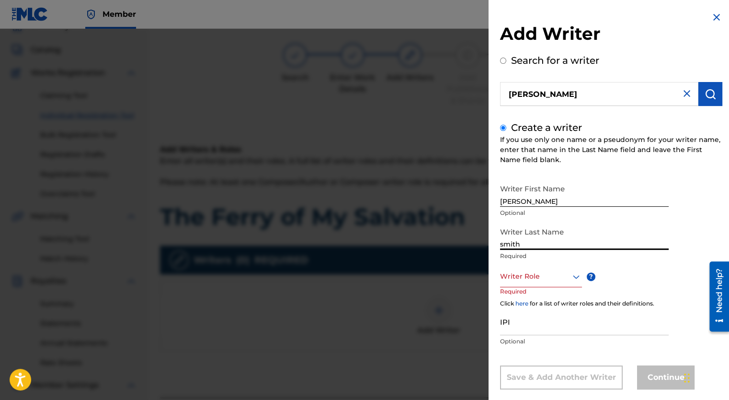
type input "smith"
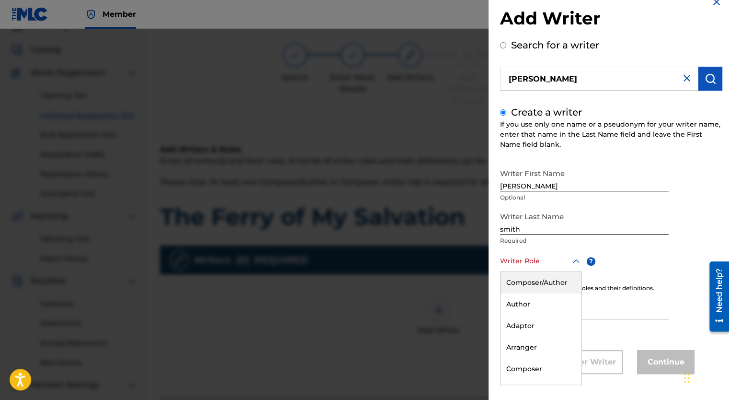
click at [543, 284] on div "Composer/Author" at bounding box center [541, 283] width 81 height 22
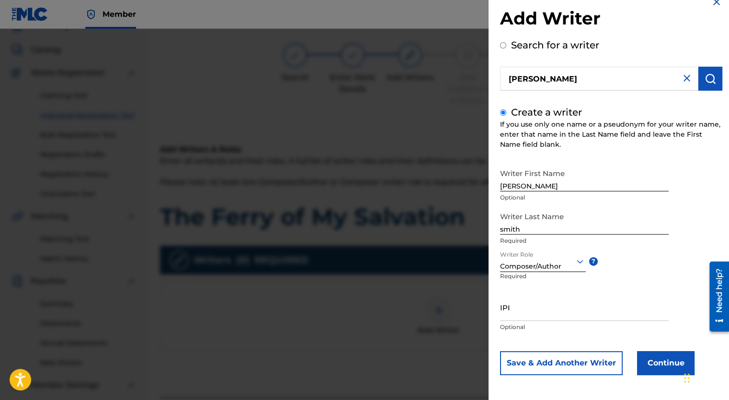
click at [567, 314] on input "IPI" at bounding box center [584, 306] width 169 height 27
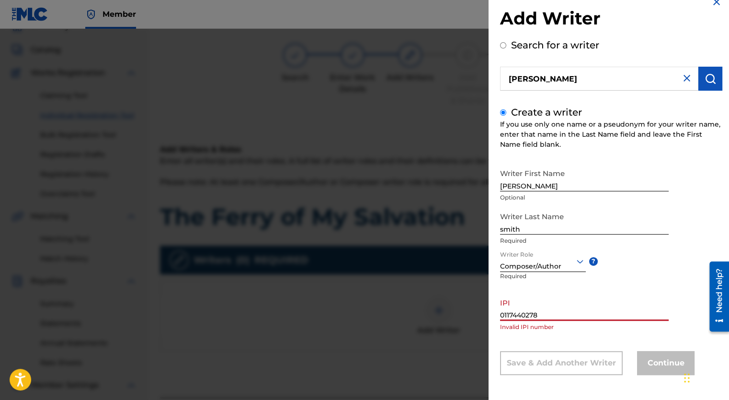
click at [678, 267] on div "Writer First Name [PERSON_NAME] Optional Writer Last Name [PERSON_NAME] Require…" at bounding box center [611, 269] width 222 height 211
click at [554, 318] on input "0117440278" at bounding box center [584, 306] width 169 height 27
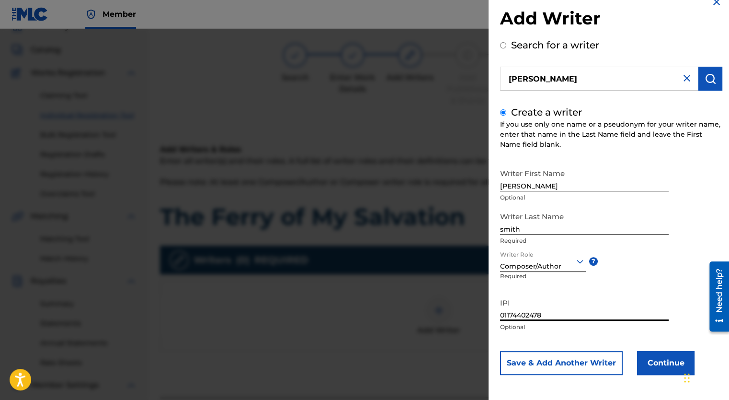
type input "01174402478"
click at [659, 359] on button "Continue" at bounding box center [666, 363] width 58 height 24
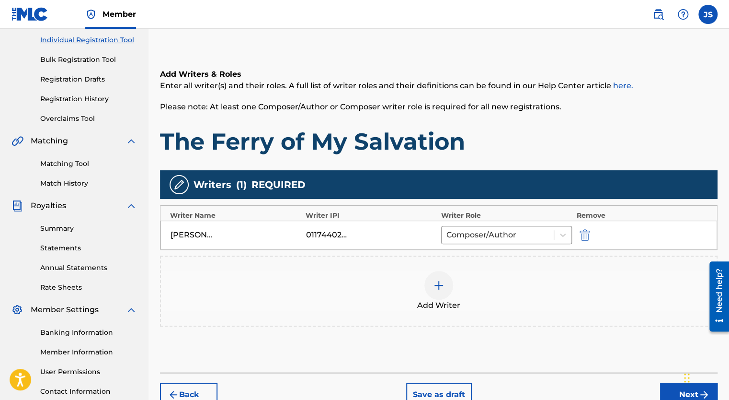
scroll to position [129, 0]
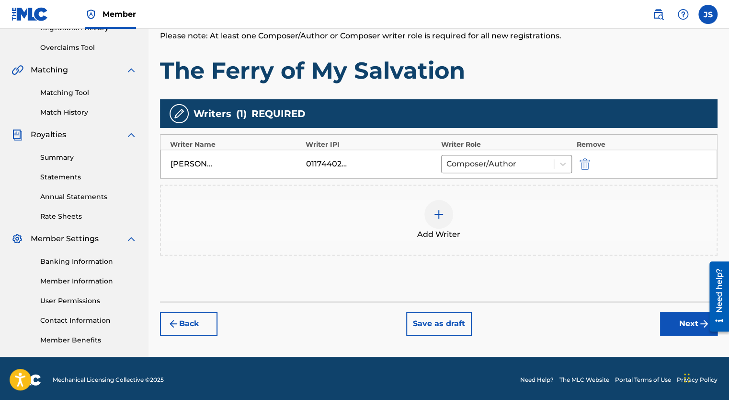
click at [680, 324] on button "Next" at bounding box center [689, 324] width 58 height 24
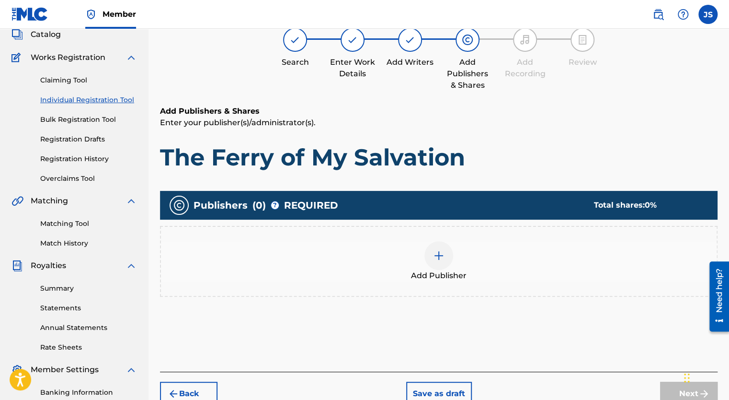
scroll to position [43, 0]
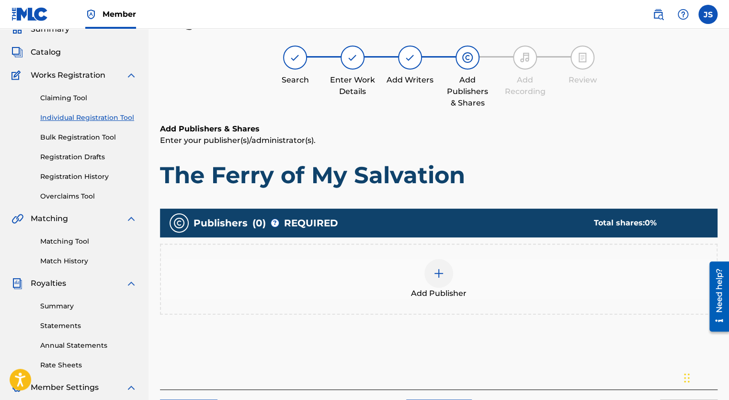
click at [441, 268] on img at bounding box center [439, 273] width 12 height 12
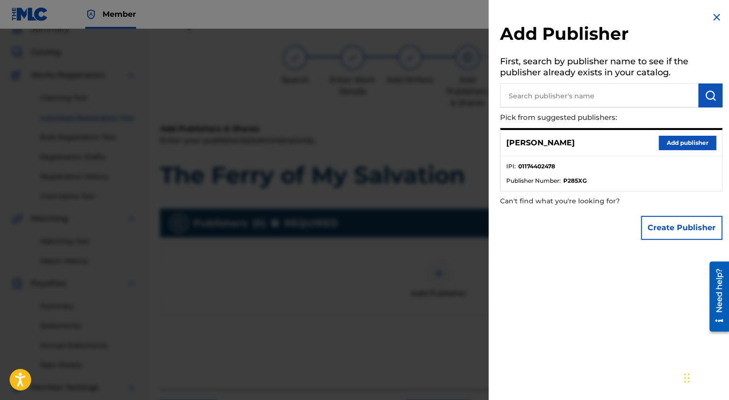
click at [563, 167] on li "IPI : 01174402478" at bounding box center [612, 169] width 210 height 14
click at [685, 145] on button "Add publisher" at bounding box center [688, 143] width 58 height 14
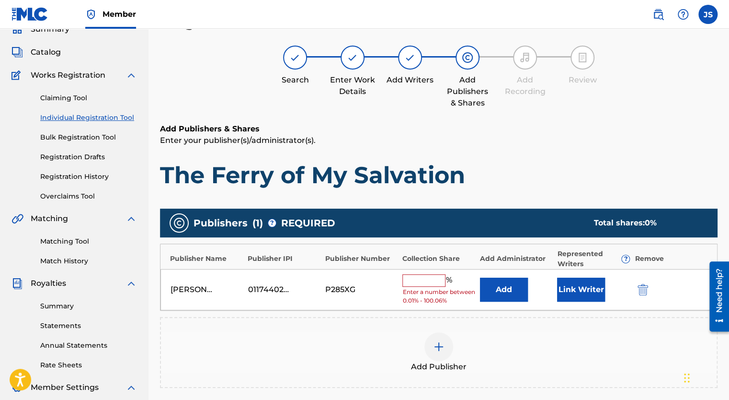
click at [423, 284] on input "text" at bounding box center [424, 280] width 43 height 12
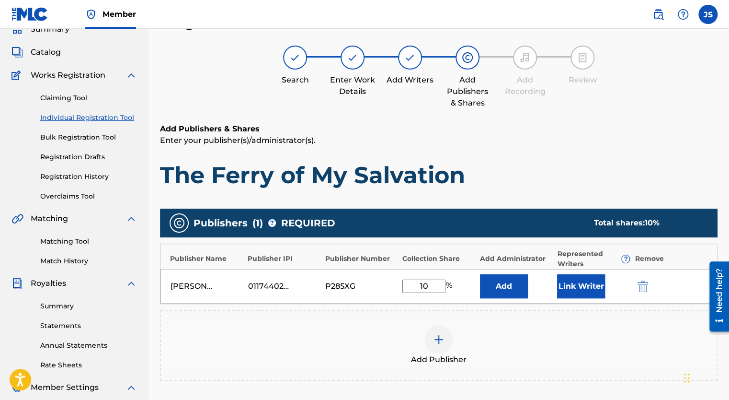
type input "100"
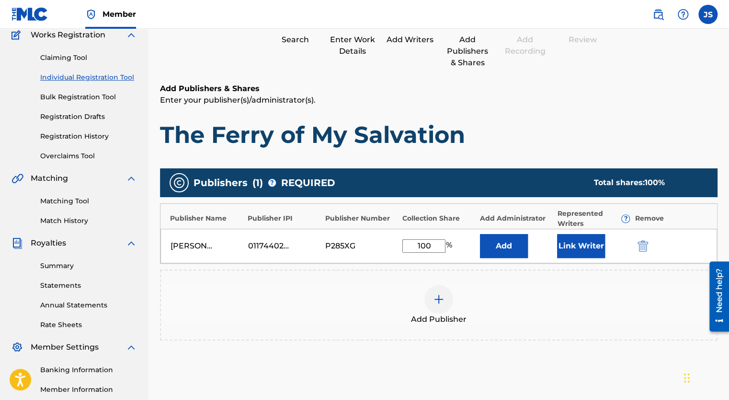
scroll to position [132, 0]
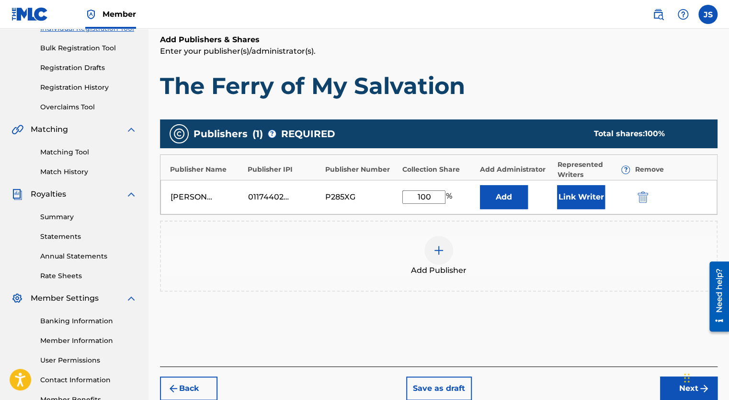
click at [671, 391] on button "Next" at bounding box center [689, 388] width 58 height 24
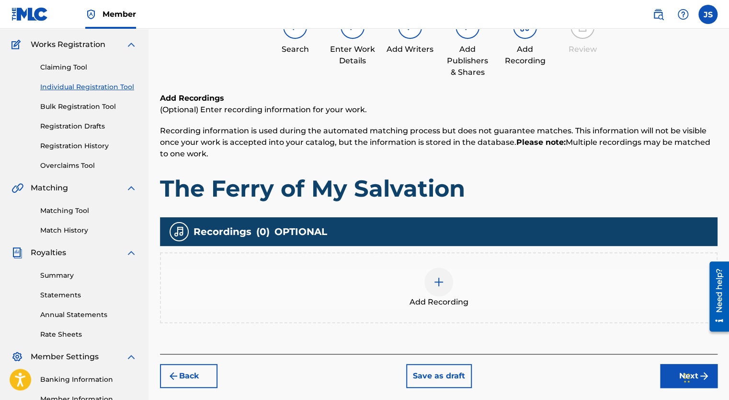
scroll to position [43, 0]
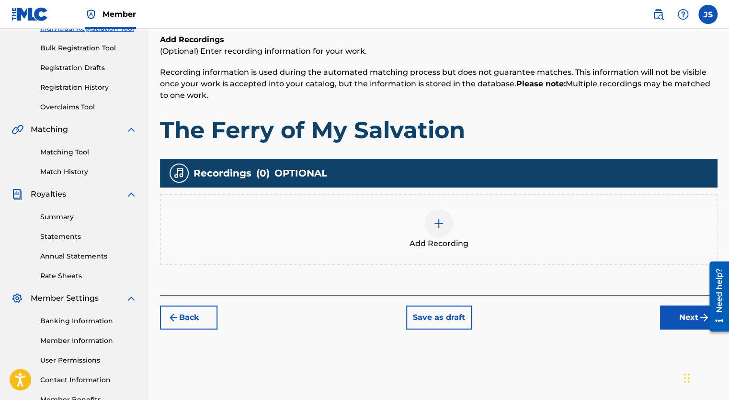
click at [683, 322] on button "Next" at bounding box center [689, 317] width 58 height 24
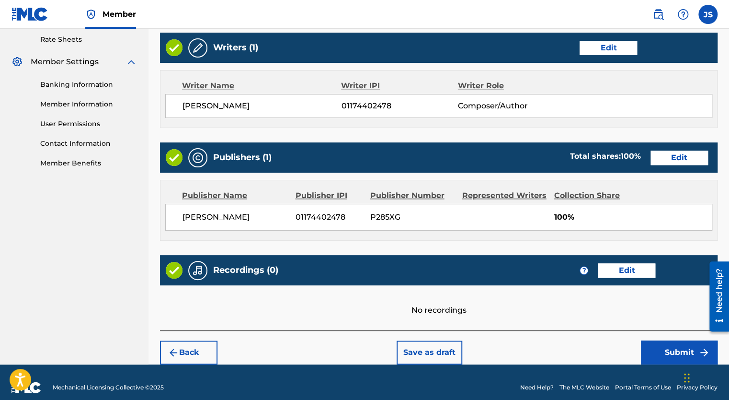
scroll to position [371, 0]
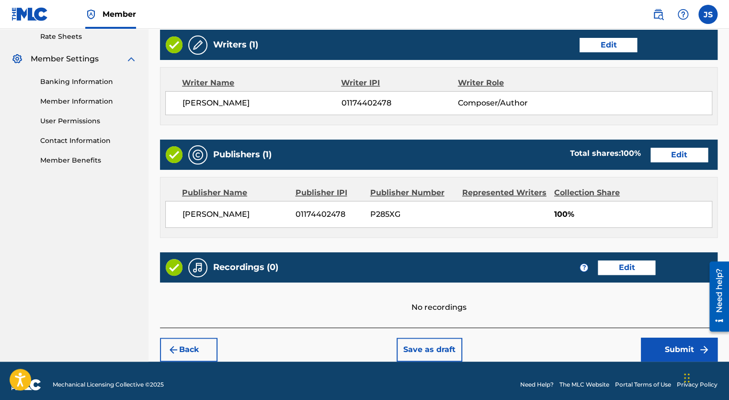
click at [677, 347] on button "Submit" at bounding box center [679, 349] width 77 height 24
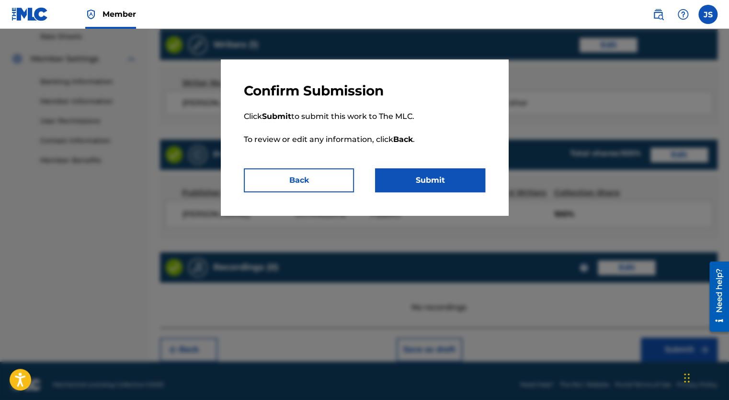
click at [433, 180] on button "Submit" at bounding box center [430, 180] width 110 height 24
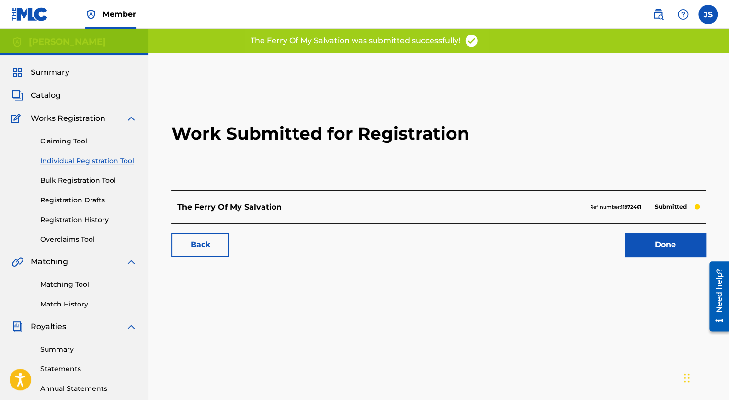
click at [658, 241] on link "Done" at bounding box center [665, 244] width 81 height 24
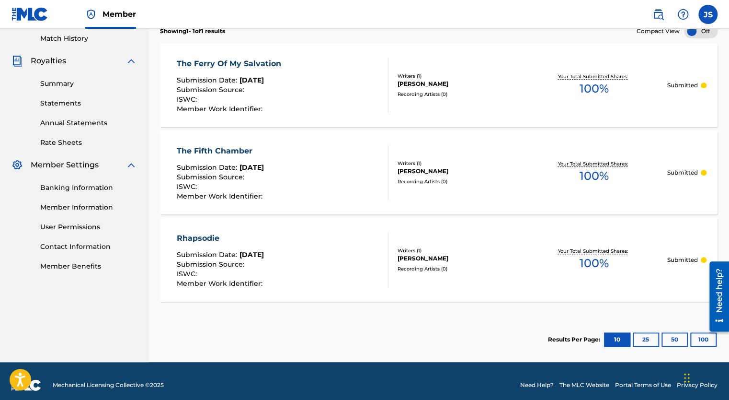
scroll to position [273, 0]
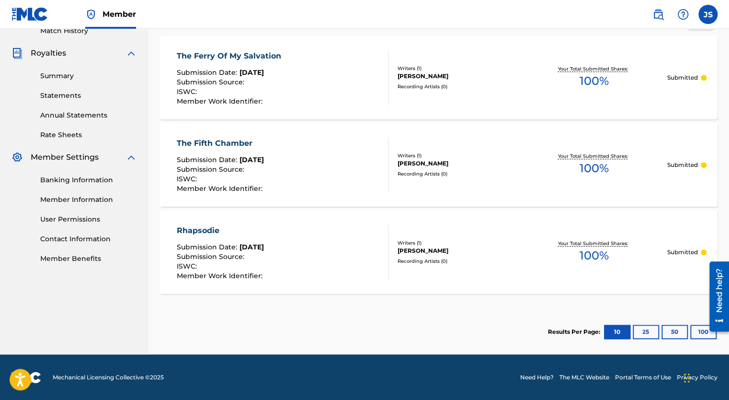
click at [84, 183] on link "Banking Information" at bounding box center [88, 180] width 97 height 10
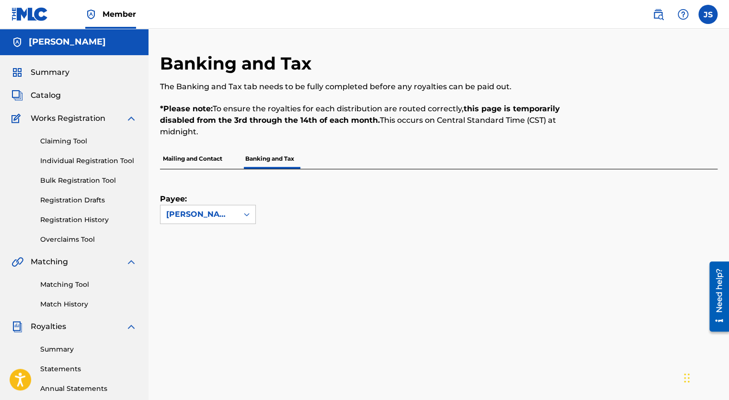
click at [711, 14] on label at bounding box center [708, 14] width 19 height 19
click at [708, 14] on input "JS [PERSON_NAME] [EMAIL_ADDRESS][DOMAIN_NAME] Notification Preferences Profile …" at bounding box center [708, 14] width 0 height 0
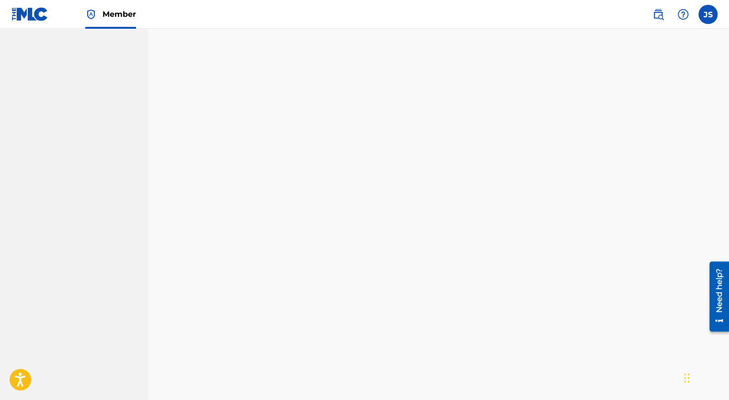
scroll to position [822, 0]
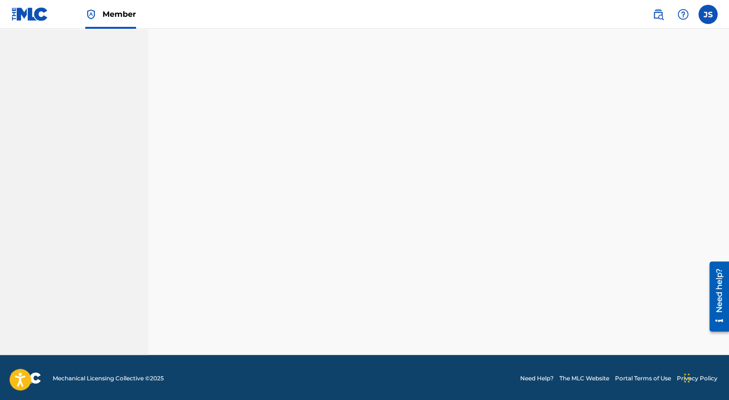
click at [711, 13] on label at bounding box center [708, 14] width 19 height 19
click at [708, 14] on input "JS [PERSON_NAME] [EMAIL_ADDRESS][DOMAIN_NAME] Notification Preferences Profile …" at bounding box center [708, 14] width 0 height 0
click at [620, 64] on h3 "JS" at bounding box center [619, 61] width 16 height 17
click at [708, 14] on input "JS [PERSON_NAME] [EMAIL_ADDRESS][DOMAIN_NAME] Notification Preferences Profile …" at bounding box center [708, 14] width 0 height 0
click at [620, 104] on link "Notification Preferences" at bounding box center [639, 103] width 70 height 9
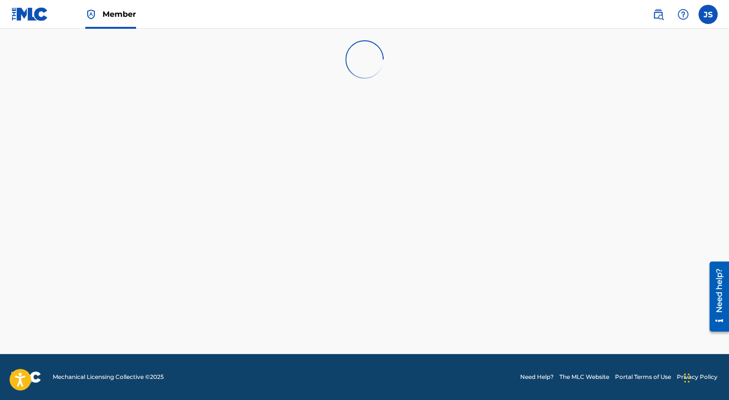
click at [704, 18] on label at bounding box center [708, 14] width 19 height 19
click at [708, 14] on input "JS [PERSON_NAME] [EMAIL_ADDRESS][DOMAIN_NAME] Notification Preferences Profile …" at bounding box center [708, 14] width 0 height 0
click at [608, 120] on link "Profile" at bounding box center [613, 119] width 19 height 9
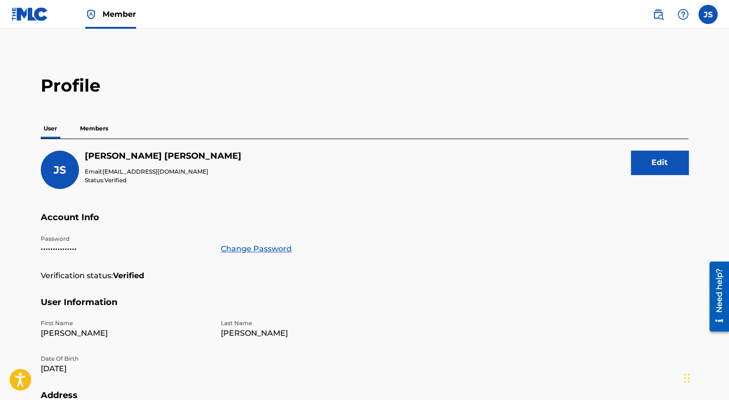
click at [29, 19] on img at bounding box center [30, 14] width 37 height 14
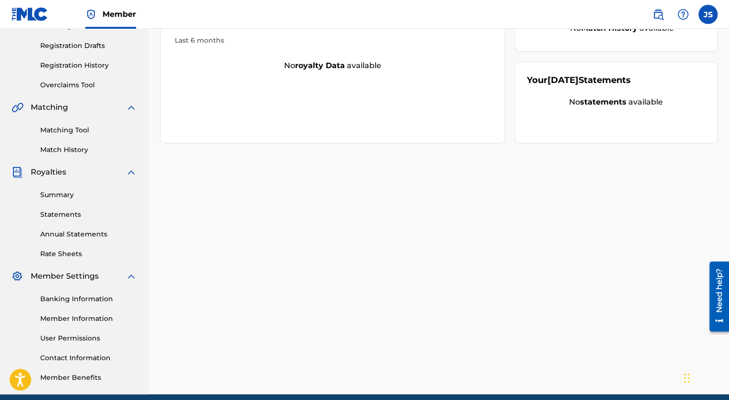
scroll to position [194, 0]
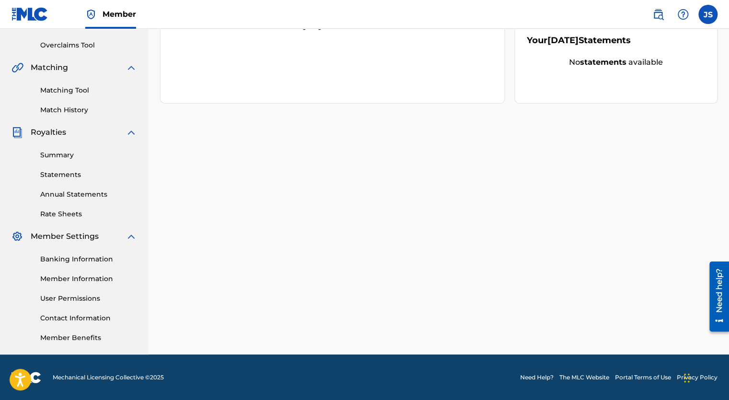
click at [96, 260] on link "Banking Information" at bounding box center [88, 259] width 97 height 10
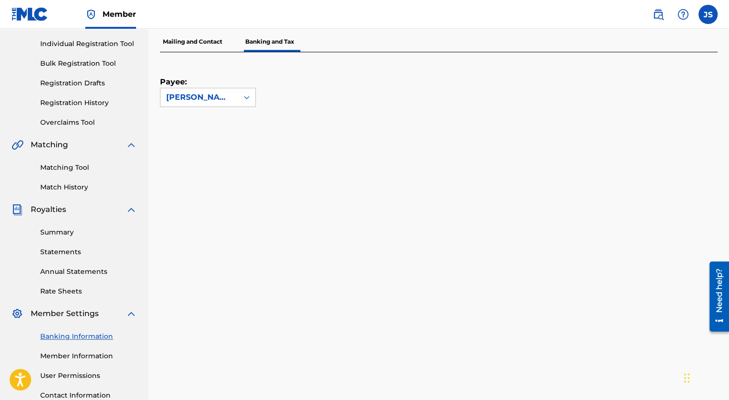
scroll to position [115, 0]
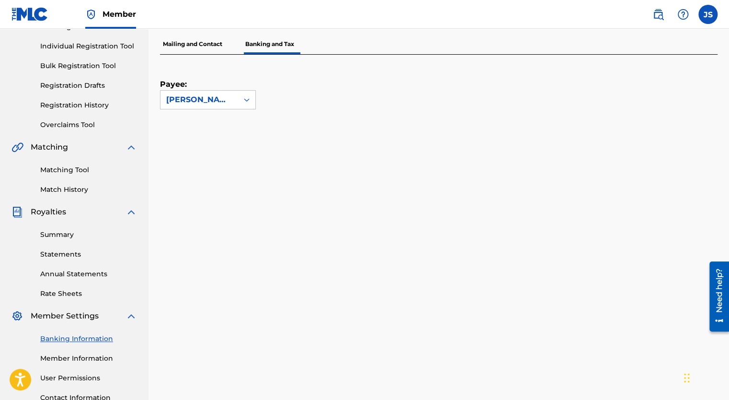
click at [66, 270] on link "Annual Statements" at bounding box center [88, 274] width 97 height 10
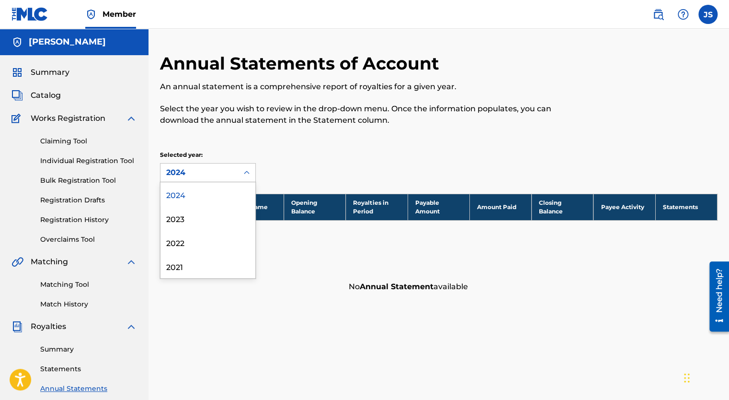
click at [246, 173] on icon at bounding box center [247, 173] width 10 height 10
click at [289, 162] on div "Selected year: 2024" at bounding box center [229, 166] width 139 height 32
click at [133, 120] on img at bounding box center [132, 119] width 12 height 12
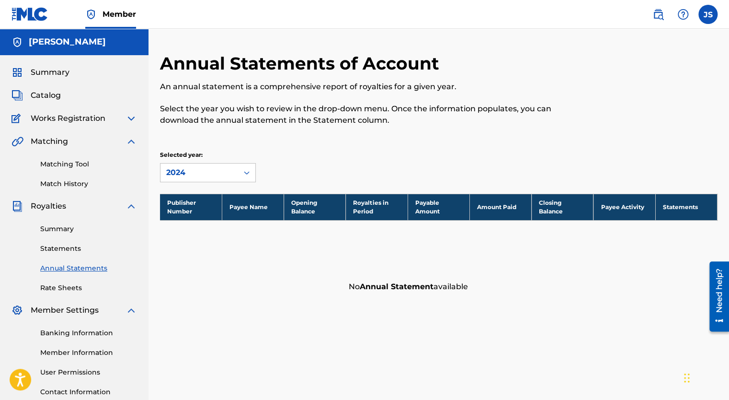
click at [51, 95] on span "Catalog" at bounding box center [46, 96] width 30 height 12
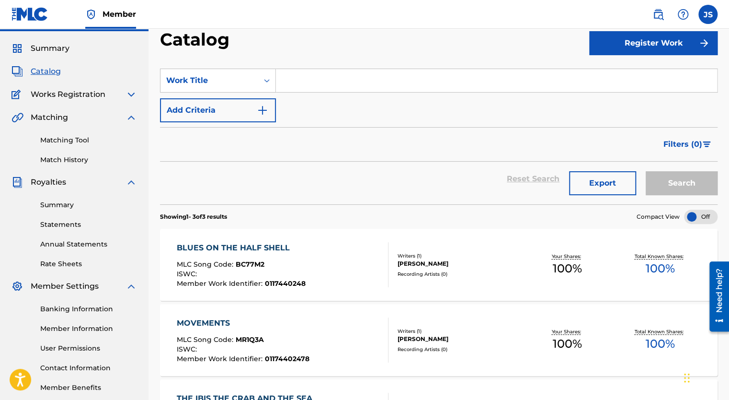
scroll to position [44, 0]
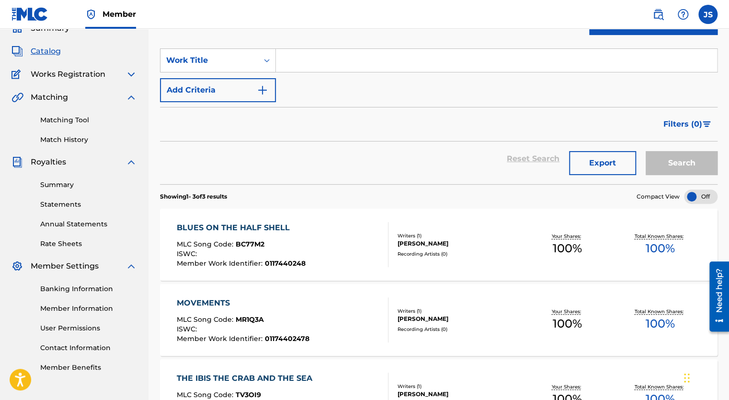
click at [103, 82] on div "Summary Catalog Works Registration Claiming Tool Individual Registration Tool B…" at bounding box center [74, 197] width 149 height 373
click at [136, 72] on img at bounding box center [132, 75] width 12 height 12
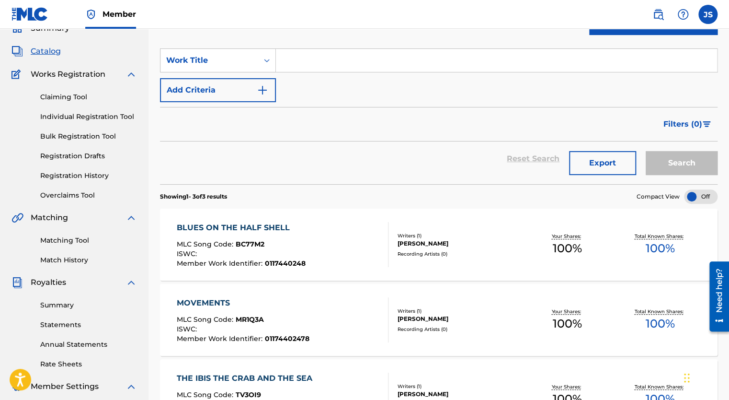
click at [93, 176] on link "Registration History" at bounding box center [88, 176] width 97 height 10
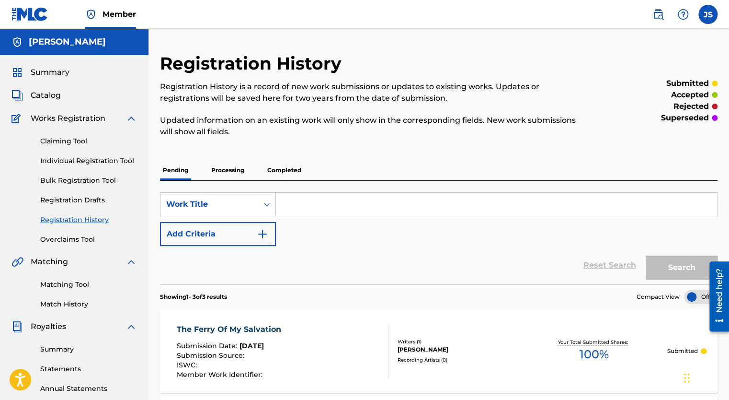
click at [51, 72] on span "Summary" at bounding box center [50, 73] width 39 height 12
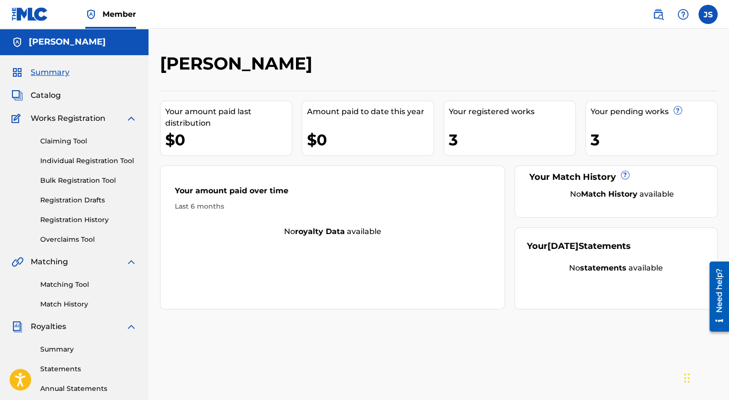
click at [45, 97] on span "Catalog" at bounding box center [46, 96] width 30 height 12
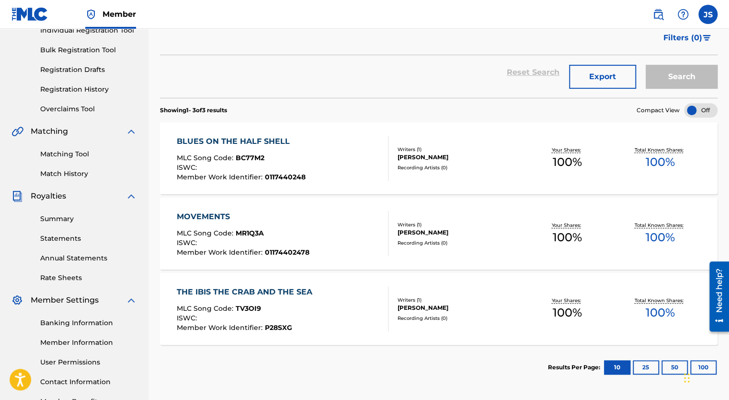
scroll to position [129, 0]
click at [30, 18] on img at bounding box center [30, 14] width 37 height 14
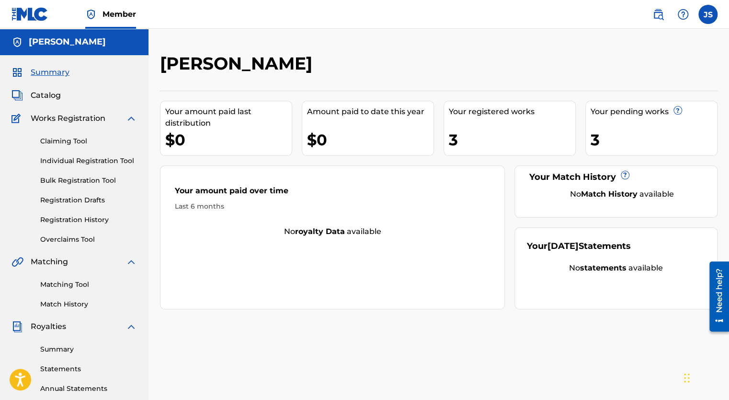
click at [52, 95] on span "Catalog" at bounding box center [46, 96] width 30 height 12
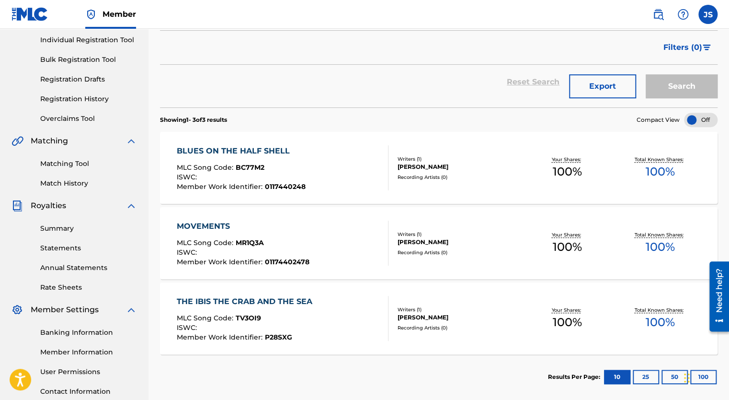
scroll to position [122, 0]
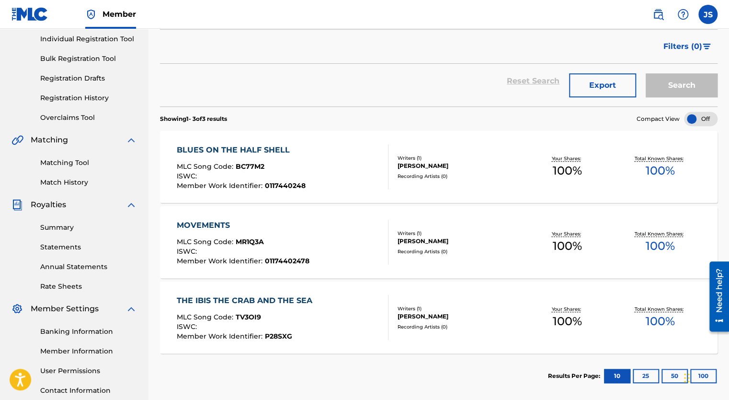
click at [66, 229] on link "Summary" at bounding box center [88, 227] width 97 height 10
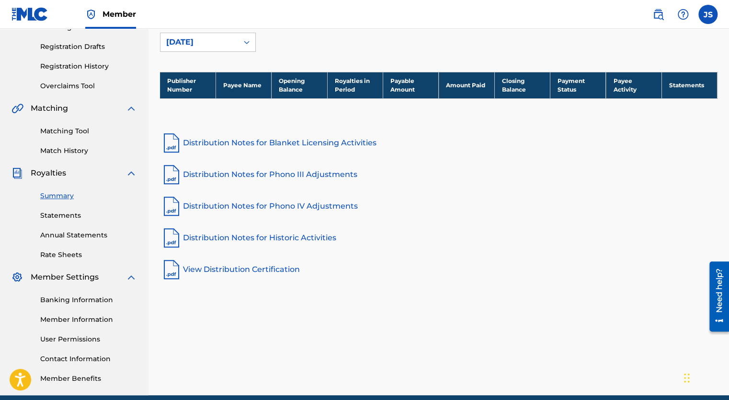
scroll to position [161, 0]
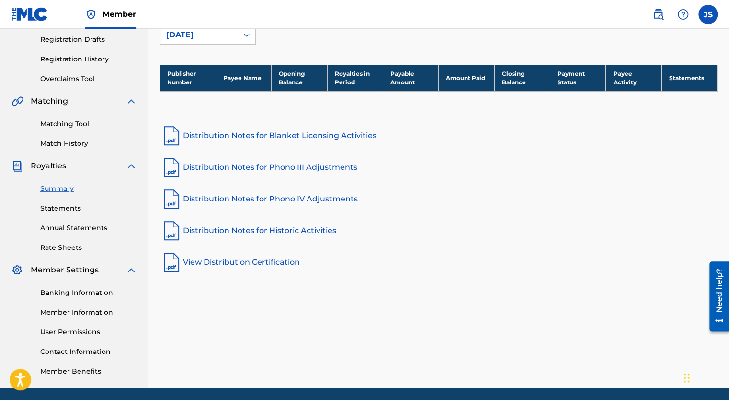
click at [233, 268] on link "View Distribution Certification" at bounding box center [439, 262] width 558 height 23
click at [264, 142] on link "Distribution Notes for Blanket Licensing Activities" at bounding box center [439, 135] width 558 height 23
click at [267, 233] on link "Distribution Notes for Historic Activities" at bounding box center [439, 230] width 558 height 23
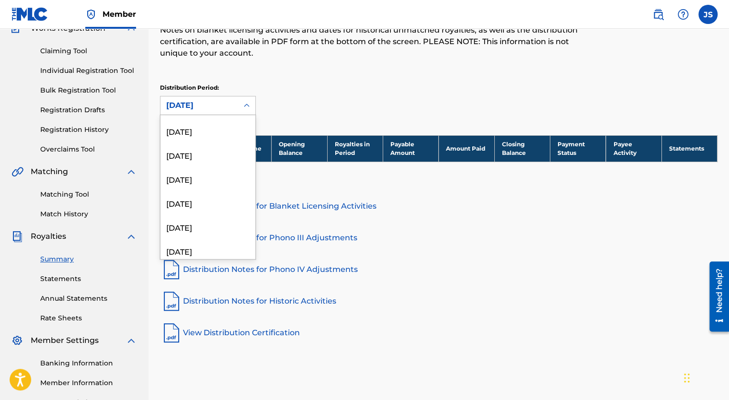
scroll to position [90, 0]
click at [484, 228] on link "Distribution Notes for Phono III Adjustments" at bounding box center [439, 237] width 558 height 23
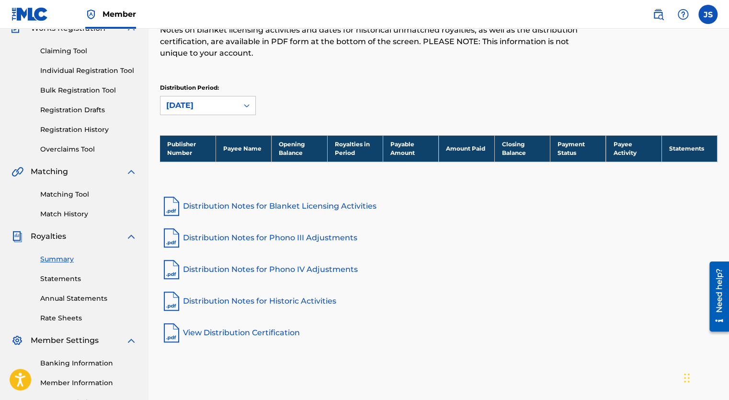
click at [67, 278] on link "Statements" at bounding box center [88, 279] width 97 height 10
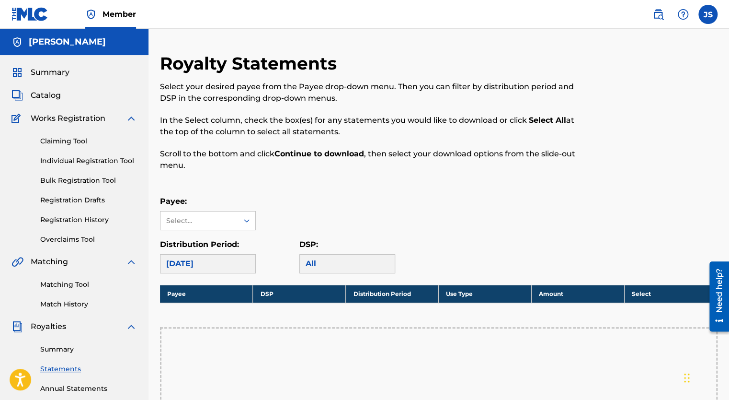
click at [84, 391] on link "Annual Statements" at bounding box center [88, 388] width 97 height 10
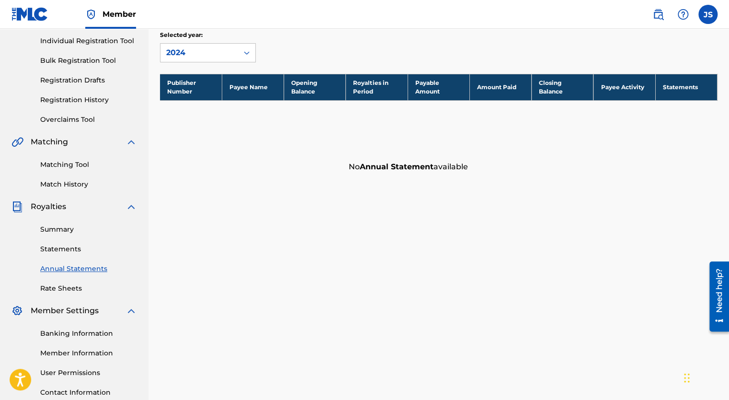
scroll to position [119, 0]
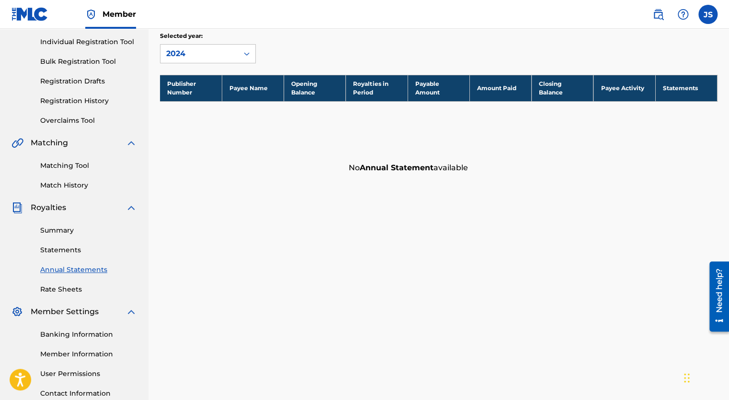
click at [64, 289] on link "Rate Sheets" at bounding box center [88, 289] width 97 height 10
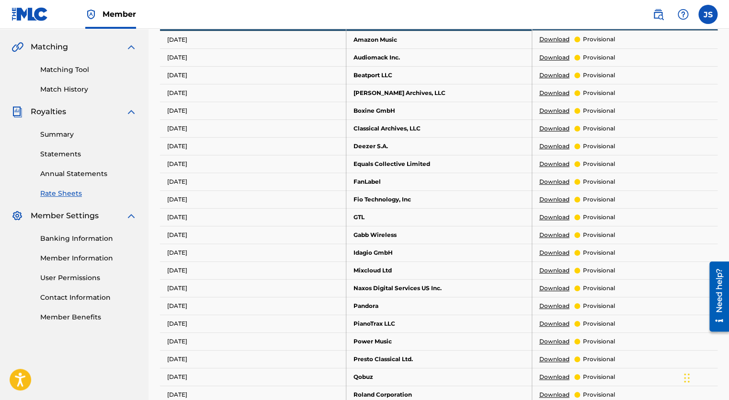
scroll to position [214, 0]
click at [85, 280] on link "User Permissions" at bounding box center [88, 278] width 97 height 10
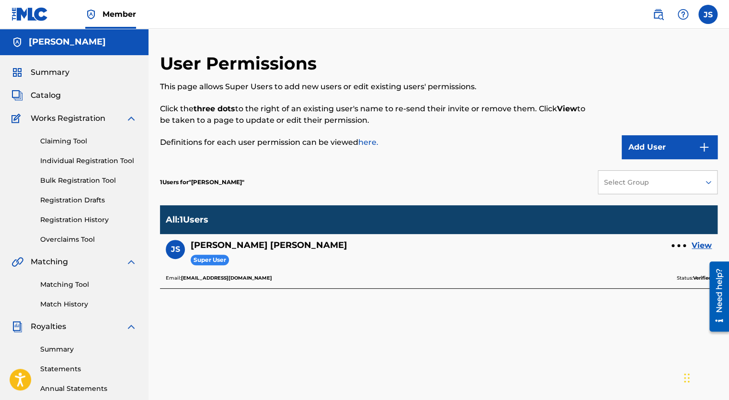
click at [71, 144] on link "Claiming Tool" at bounding box center [88, 141] width 97 height 10
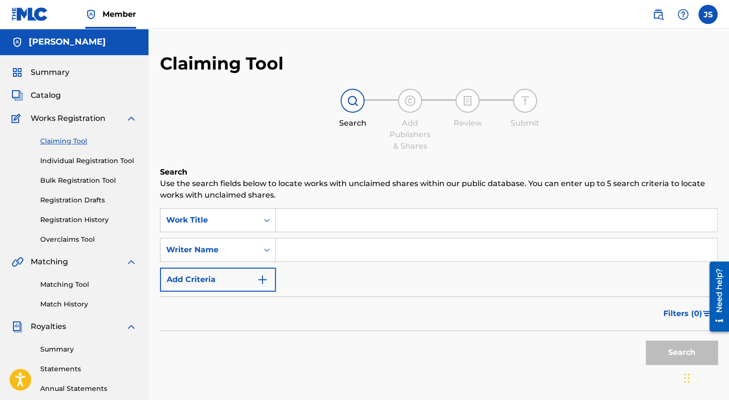
click at [54, 99] on span "Catalog" at bounding box center [46, 96] width 30 height 12
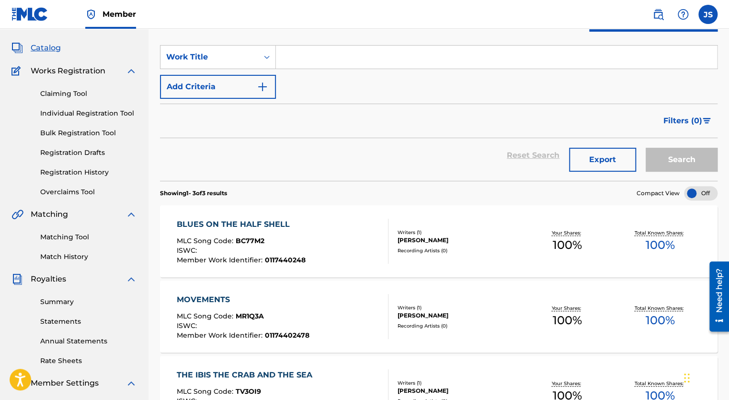
scroll to position [46, 0]
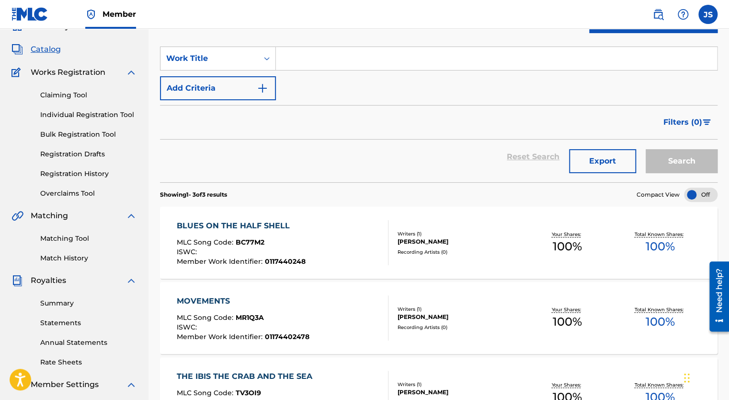
click at [658, 14] on img at bounding box center [659, 15] width 12 height 12
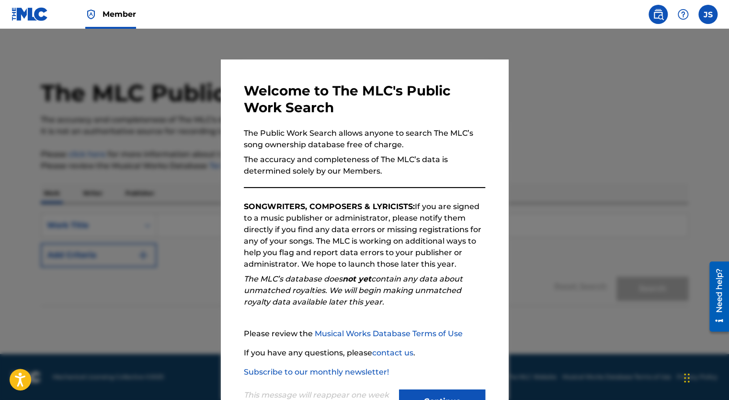
click at [421, 393] on button "Continue" at bounding box center [442, 401] width 86 height 24
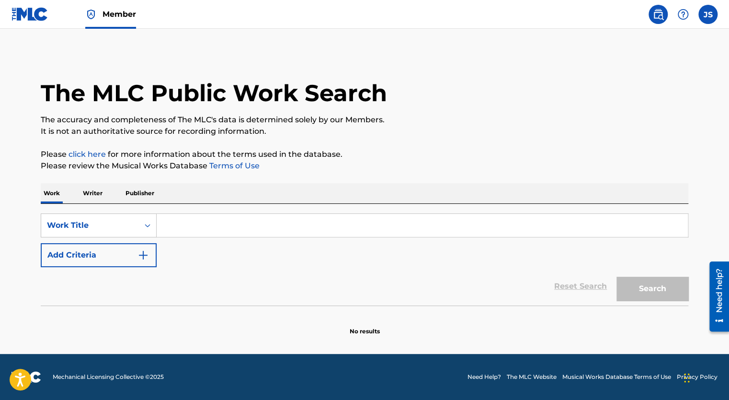
click at [268, 227] on input "Search Form" at bounding box center [422, 225] width 531 height 23
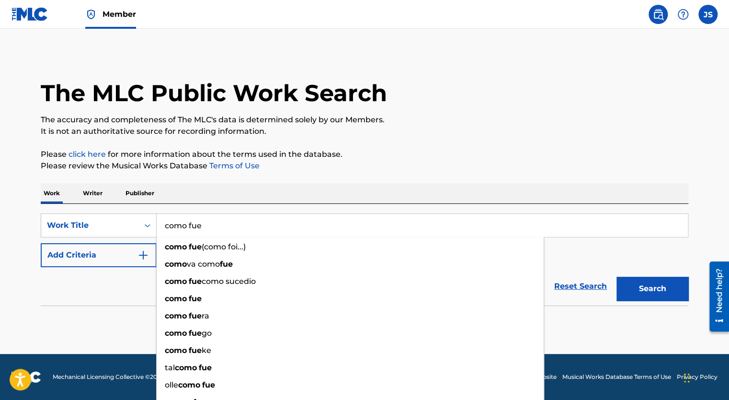
type input "como fue"
click at [617, 277] on button "Search" at bounding box center [653, 289] width 72 height 24
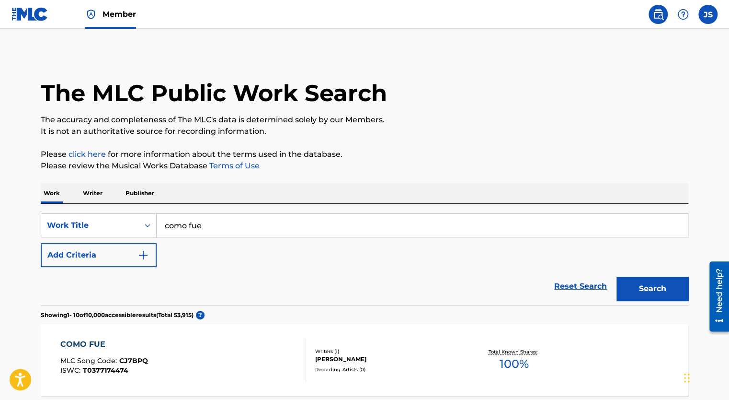
click at [144, 258] on img "Search Form" at bounding box center [144, 255] width 12 height 12
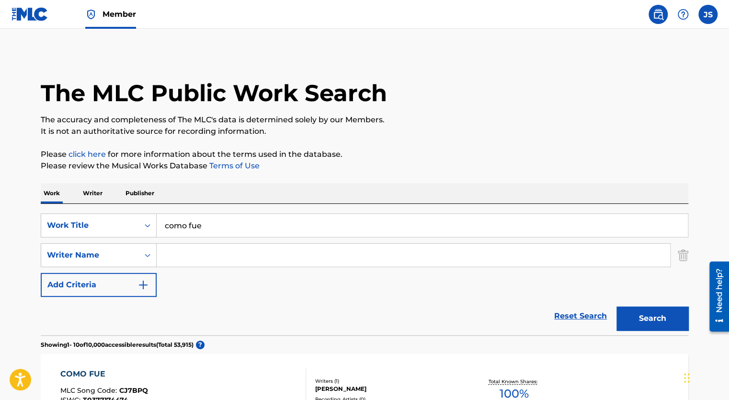
click at [201, 257] on input "Search Form" at bounding box center [414, 254] width 514 height 23
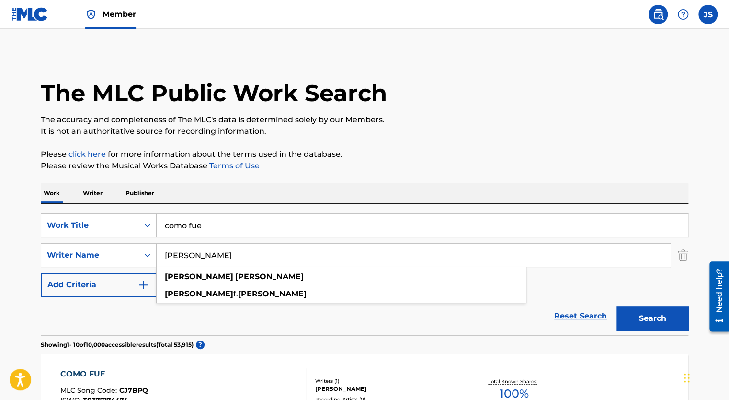
type input "[PERSON_NAME]"
click at [617, 306] on button "Search" at bounding box center [653, 318] width 72 height 24
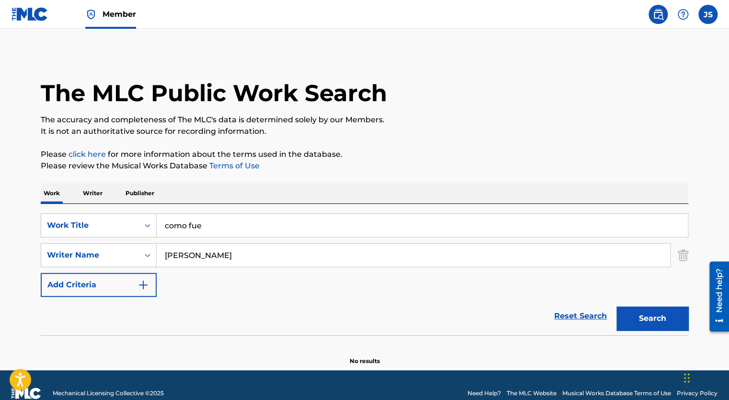
scroll to position [16, 0]
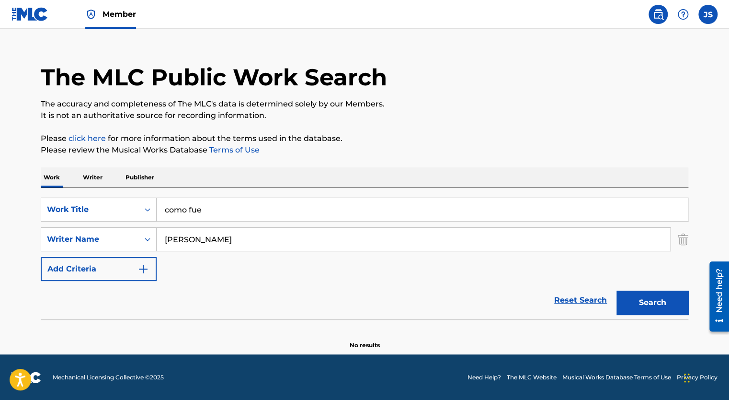
click at [575, 308] on link "Reset Search" at bounding box center [581, 299] width 62 height 21
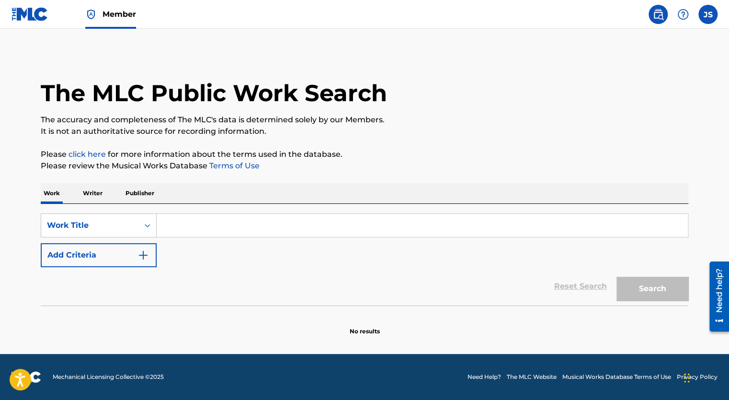
click at [92, 158] on link "click here" at bounding box center [87, 154] width 37 height 9
click at [263, 224] on input "Search Form" at bounding box center [422, 225] width 531 height 23
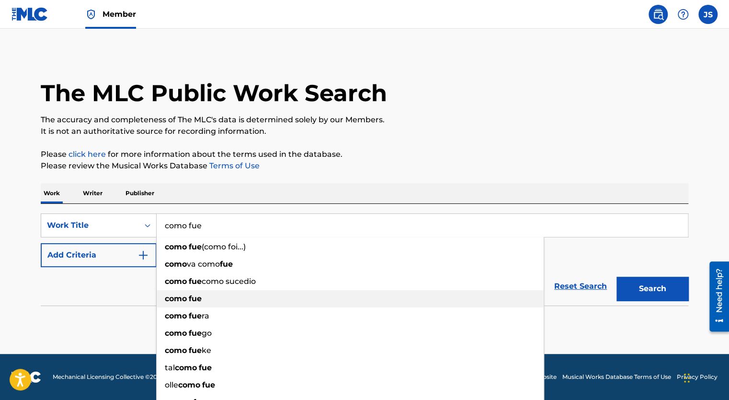
click at [198, 299] on strong "fue" at bounding box center [195, 298] width 13 height 9
type input "como fue"
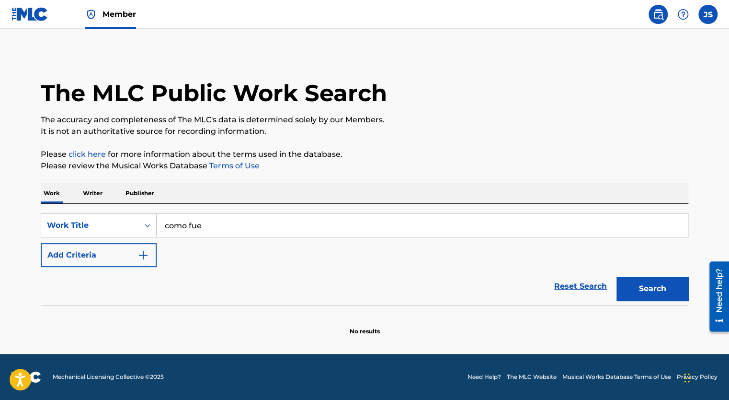
click at [650, 282] on button "Search" at bounding box center [653, 289] width 72 height 24
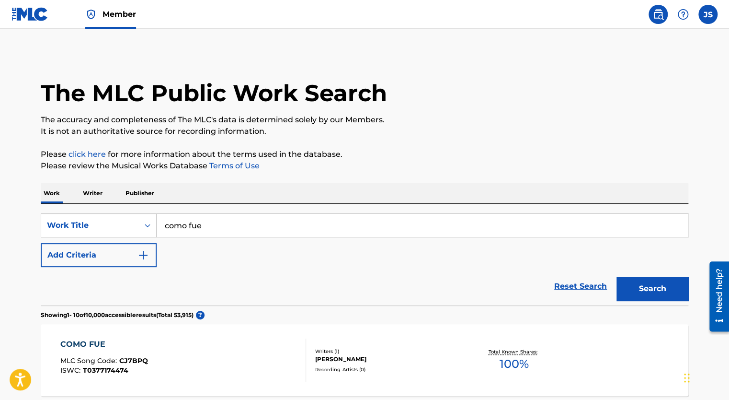
click at [119, 259] on button "Add Criteria" at bounding box center [99, 255] width 116 height 24
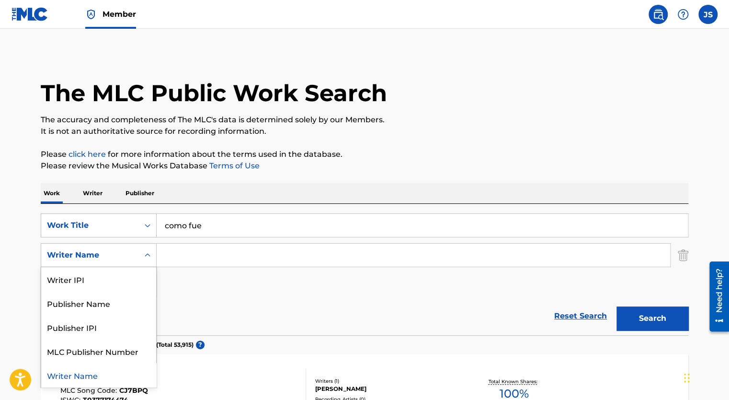
click at [144, 258] on icon "Search Form" at bounding box center [148, 255] width 10 height 10
click at [116, 304] on div "Publisher Name" at bounding box center [98, 303] width 115 height 24
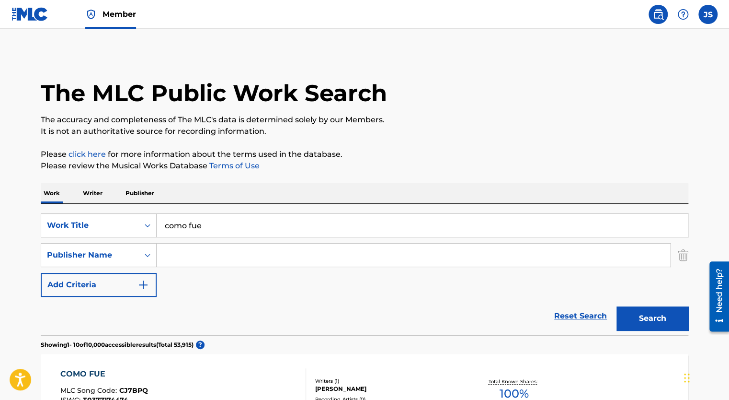
click at [199, 256] on input "Search Form" at bounding box center [414, 254] width 514 height 23
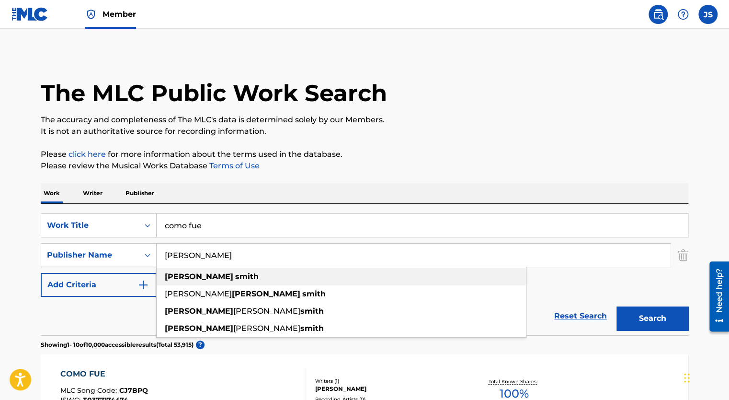
click at [233, 279] on span "Search Form" at bounding box center [234, 276] width 2 height 9
type input "[PERSON_NAME]"
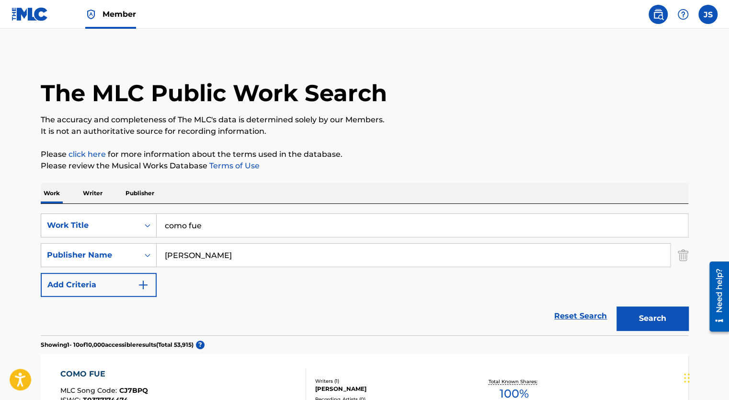
click at [656, 320] on button "Search" at bounding box center [653, 318] width 72 height 24
